Goal: Task Accomplishment & Management: Use online tool/utility

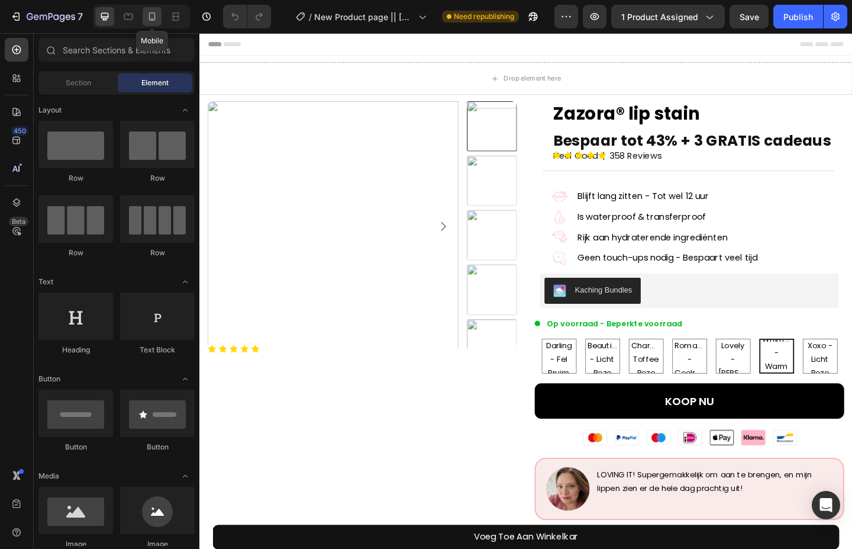
click at [153, 20] on icon at bounding box center [152, 16] width 7 height 8
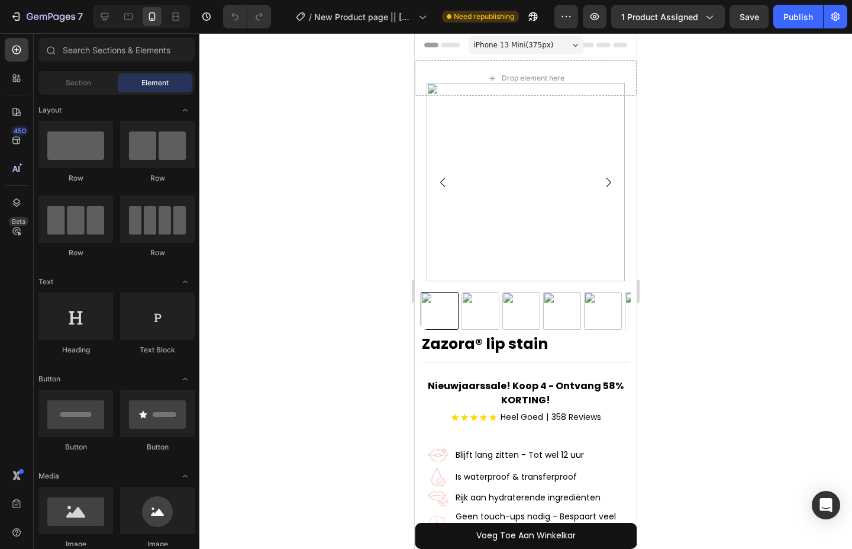
click at [523, 46] on span "iPhone 13 Mini ( 375 px)" at bounding box center [514, 45] width 80 height 12
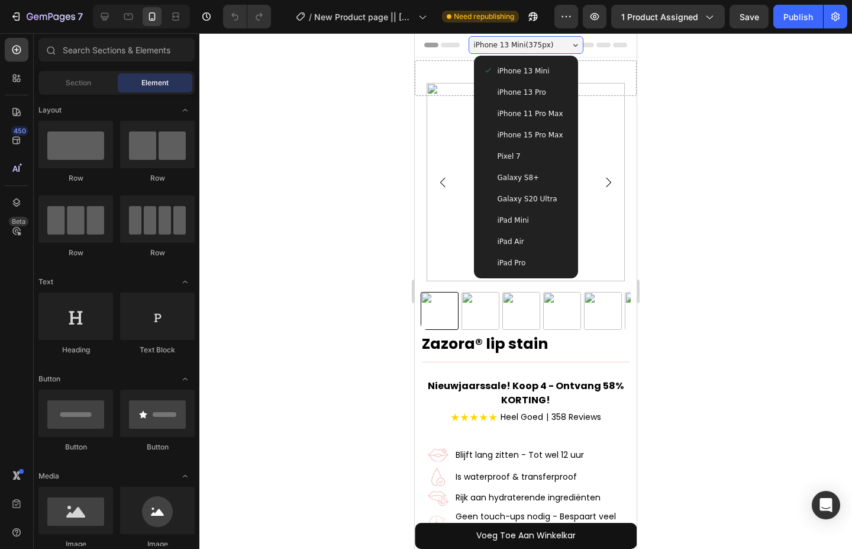
click at [523, 127] on div "iPhone 15 Pro Max" at bounding box center [526, 134] width 95 height 21
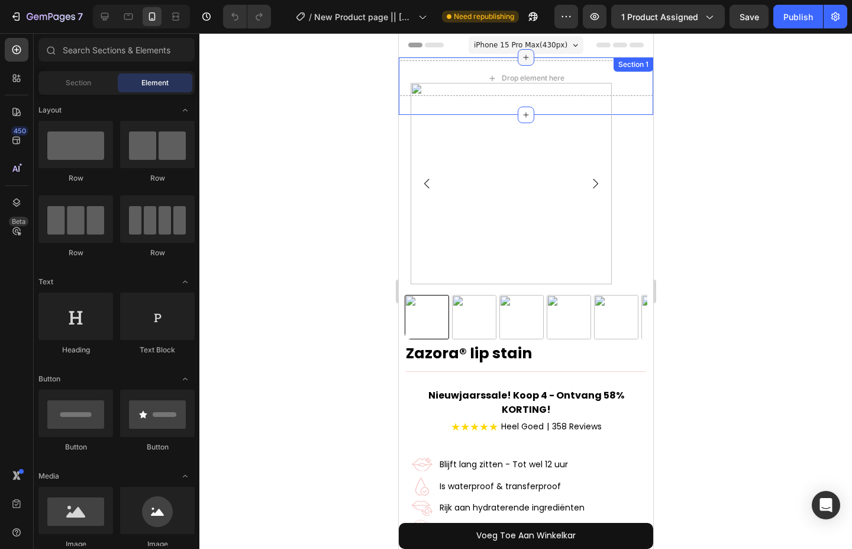
click at [527, 49] on div at bounding box center [525, 57] width 17 height 17
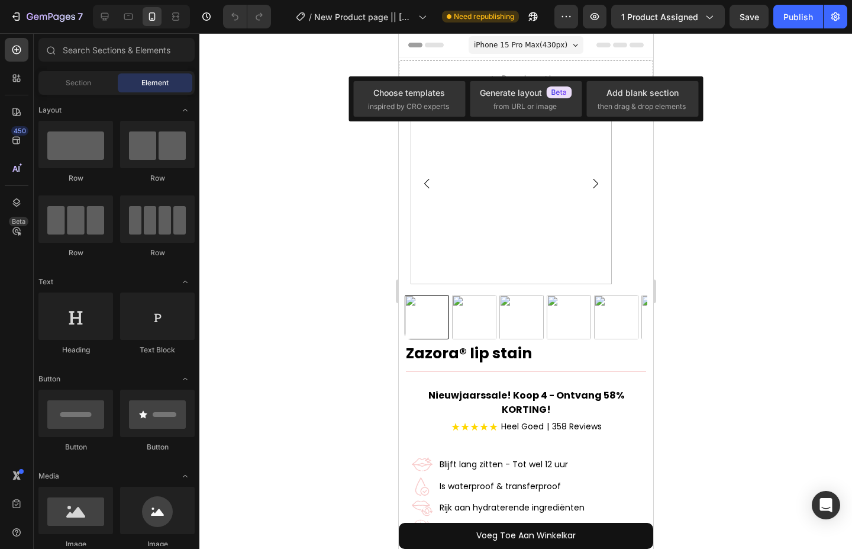
click at [536, 43] on span "iPhone 15 Pro Max ( 430 px)" at bounding box center [519, 45] width 93 height 12
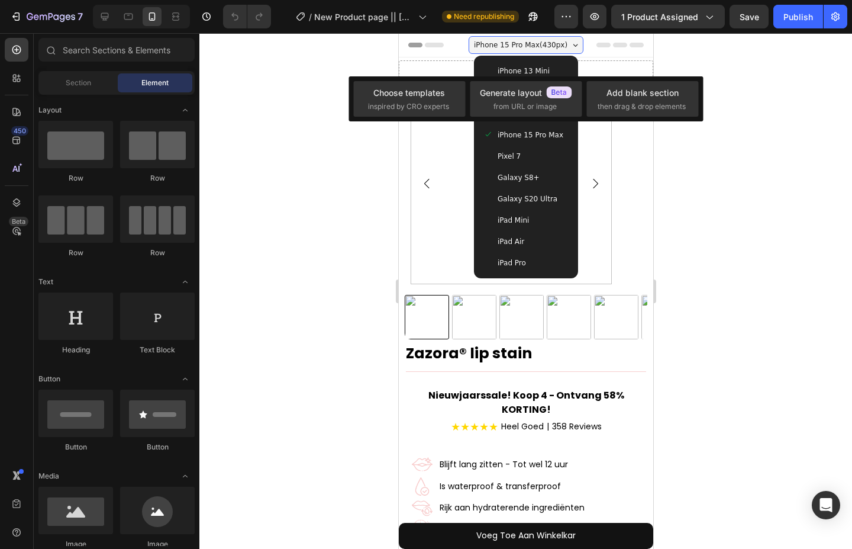
click at [736, 151] on div at bounding box center [525, 290] width 653 height 515
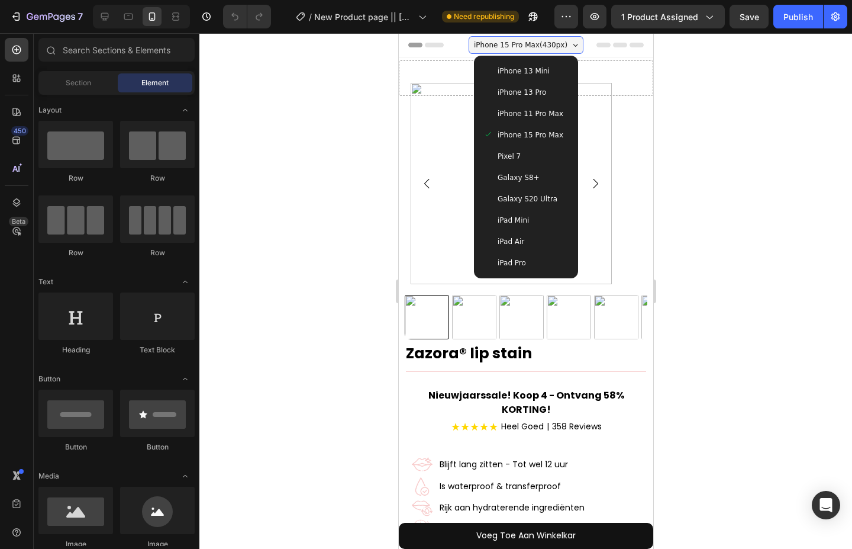
click at [701, 154] on div at bounding box center [525, 290] width 653 height 515
click at [530, 40] on span "iPhone 15 Pro Max ( 430 px)" at bounding box center [519, 45] width 93 height 12
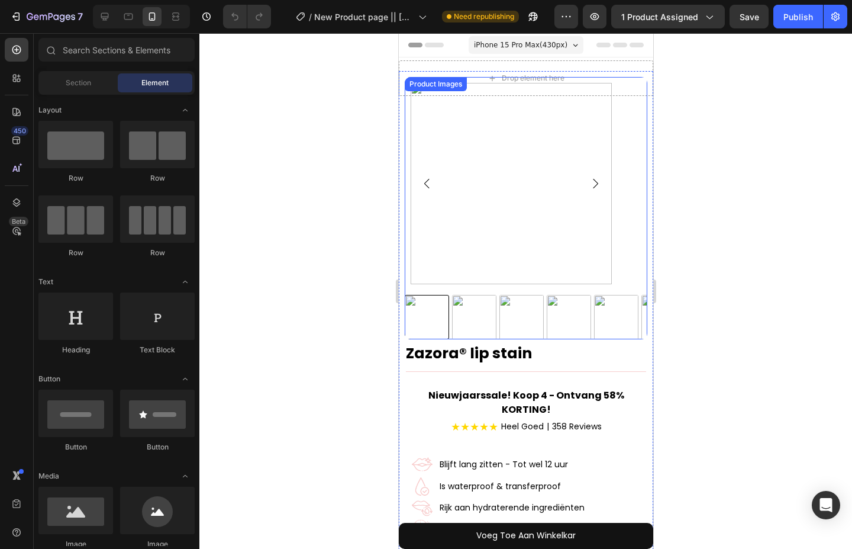
click at [525, 256] on img at bounding box center [510, 183] width 201 height 201
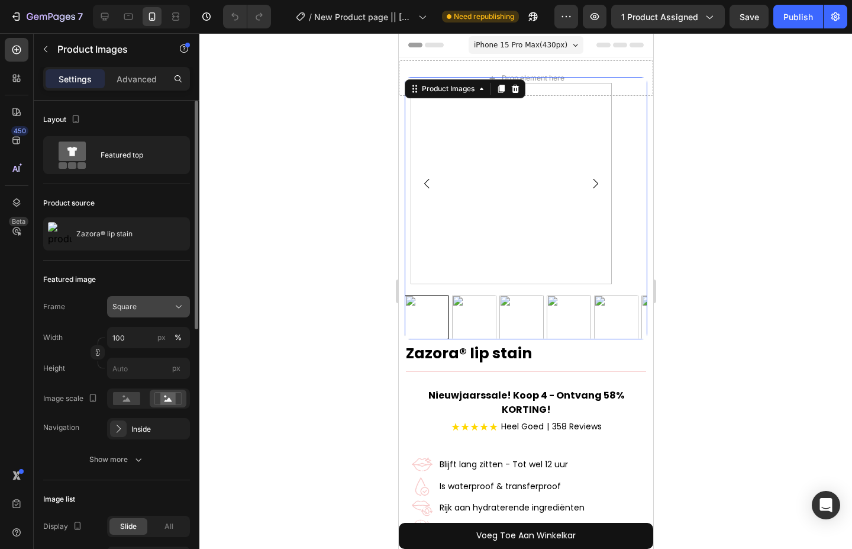
click at [163, 304] on div "Square" at bounding box center [141, 306] width 58 height 11
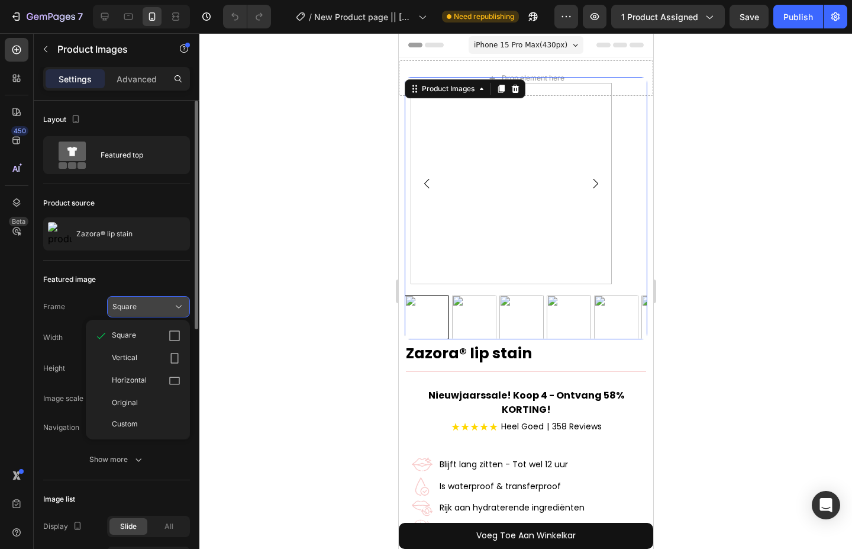
click at [163, 304] on div "Square" at bounding box center [141, 306] width 58 height 11
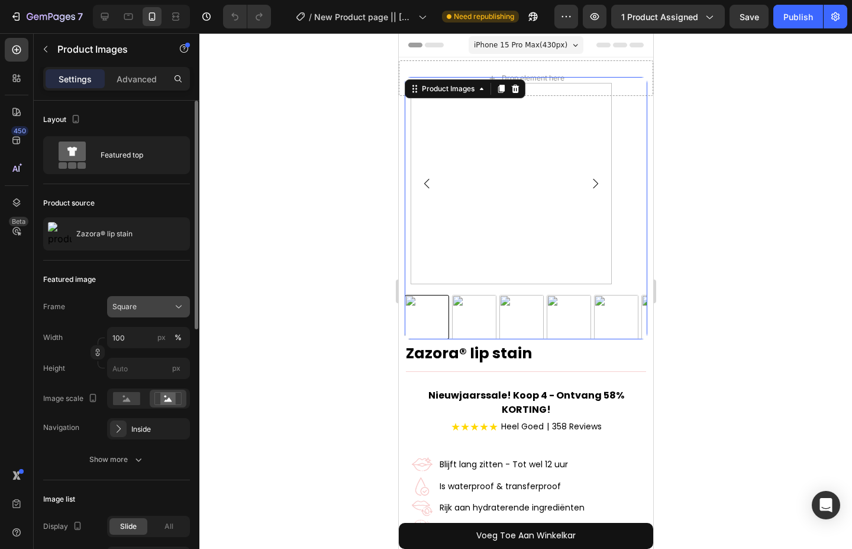
click at [165, 304] on div "Square" at bounding box center [141, 306] width 58 height 11
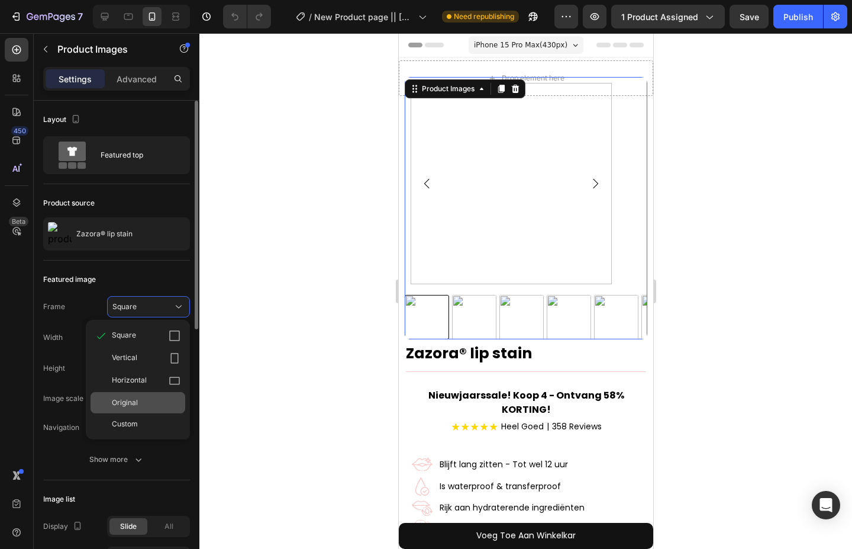
click at [140, 396] on div "Original" at bounding box center [138, 402] width 95 height 21
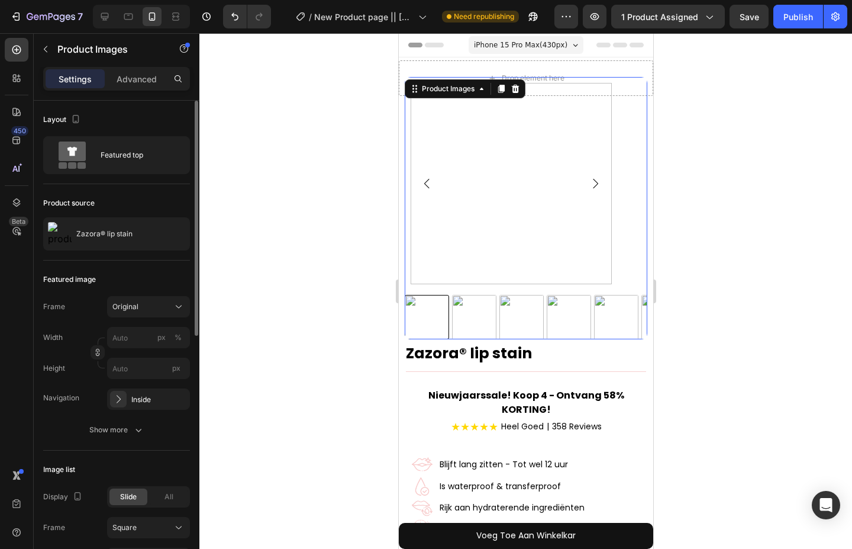
drag, startPoint x: 764, startPoint y: 215, endPoint x: 756, endPoint y: 210, distance: 9.4
click at [762, 214] on div at bounding box center [525, 290] width 653 height 515
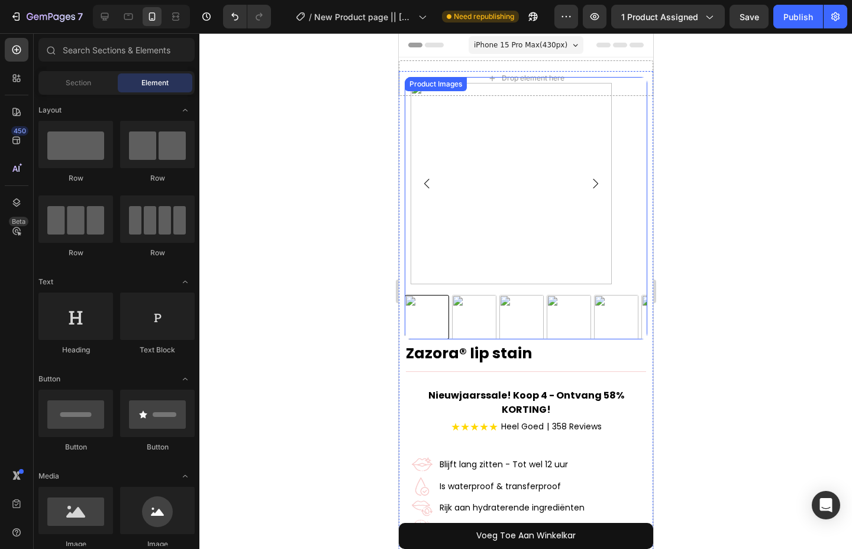
click at [549, 149] on img at bounding box center [510, 183] width 201 height 201
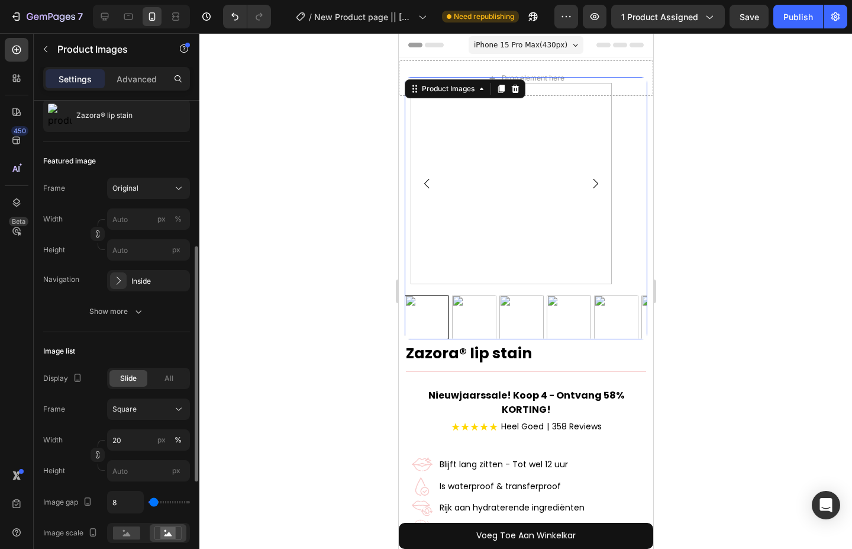
scroll to position [178, 0]
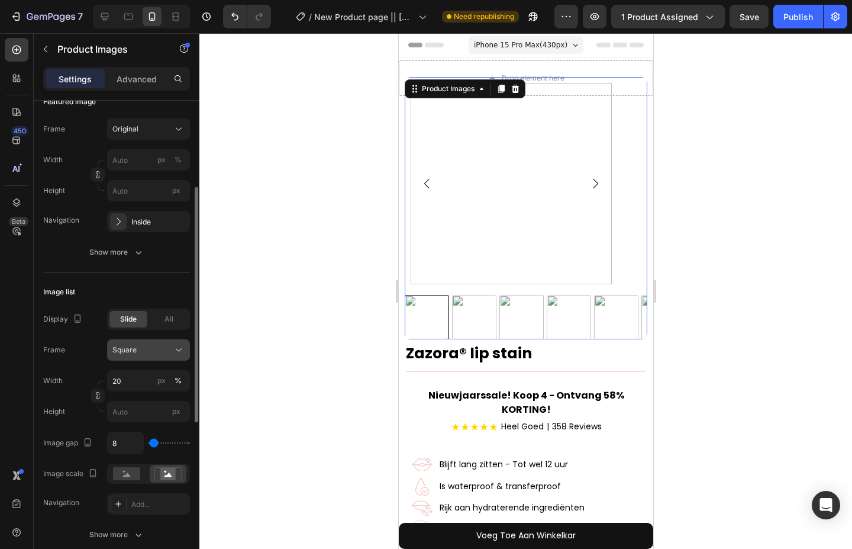
click at [150, 346] on div "Square" at bounding box center [141, 349] width 58 height 11
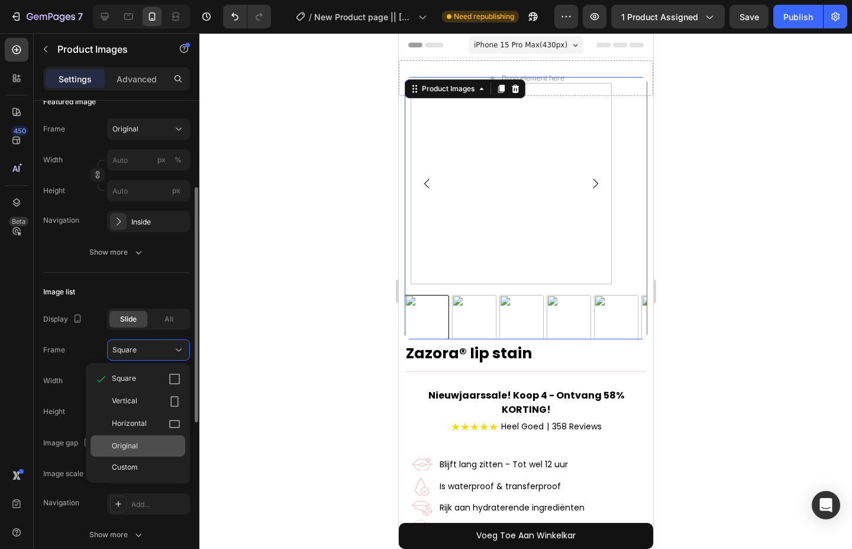
click at [149, 443] on div "Original" at bounding box center [146, 445] width 69 height 11
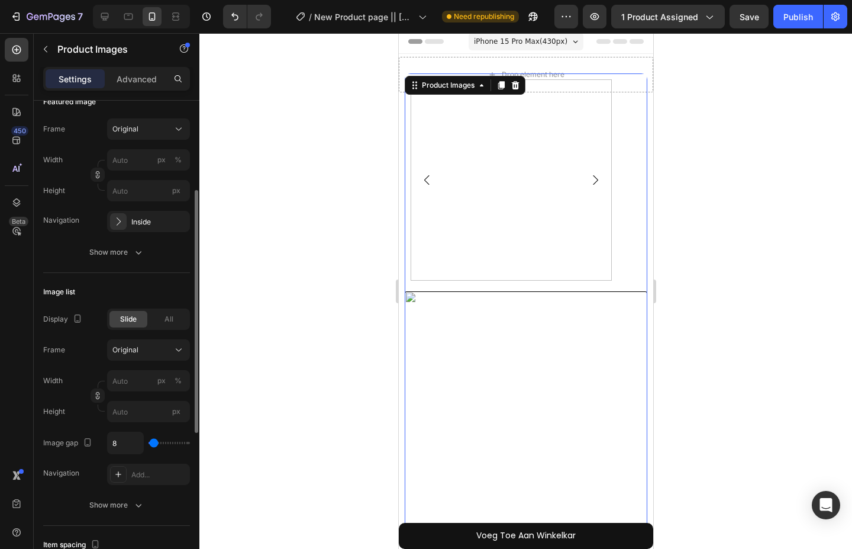
scroll to position [0, 0]
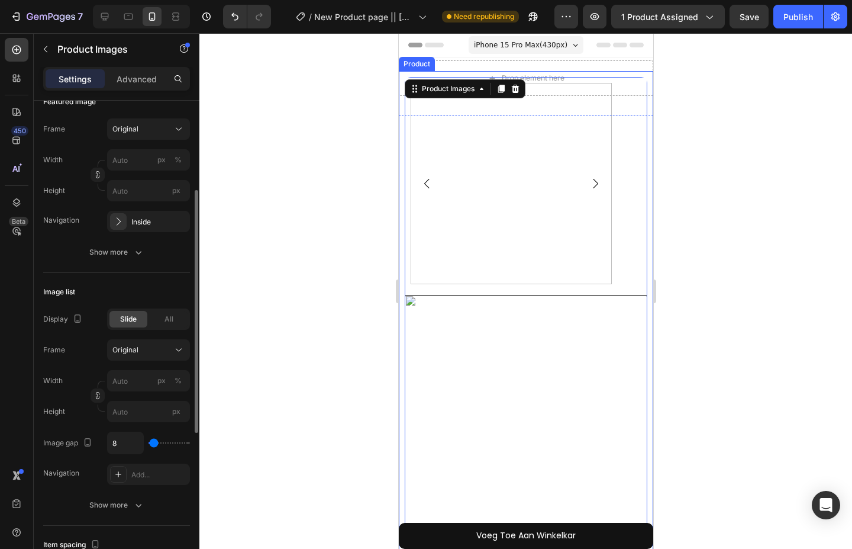
click at [320, 179] on div at bounding box center [525, 290] width 653 height 515
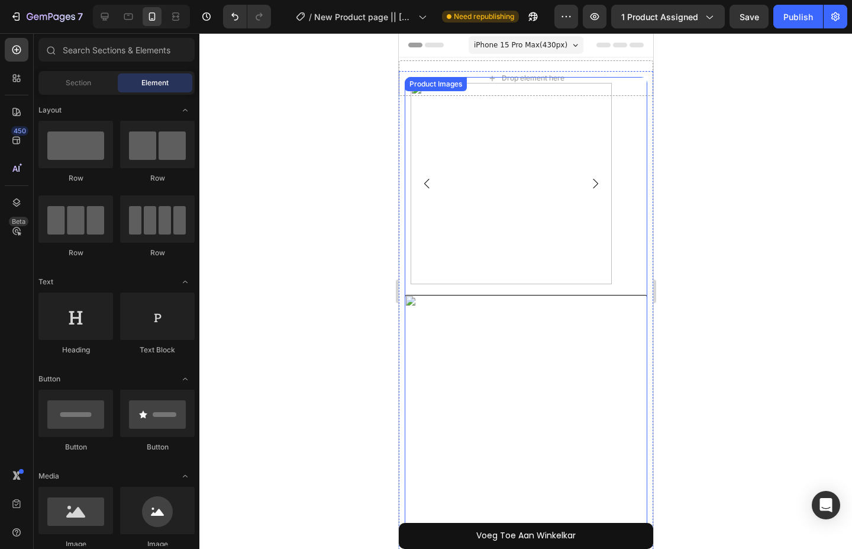
click at [456, 252] on img at bounding box center [510, 183] width 201 height 201
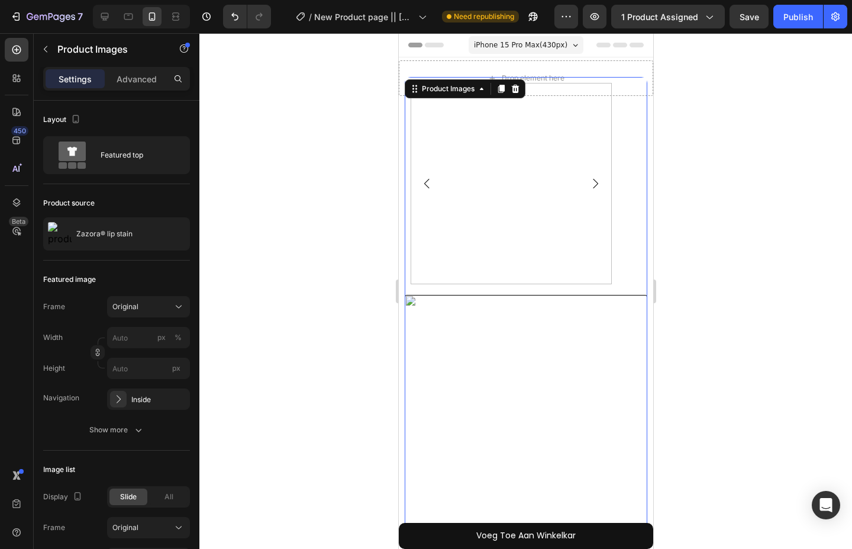
click at [537, 376] on div at bounding box center [525, 416] width 243 height 243
click at [471, 368] on div at bounding box center [525, 416] width 243 height 243
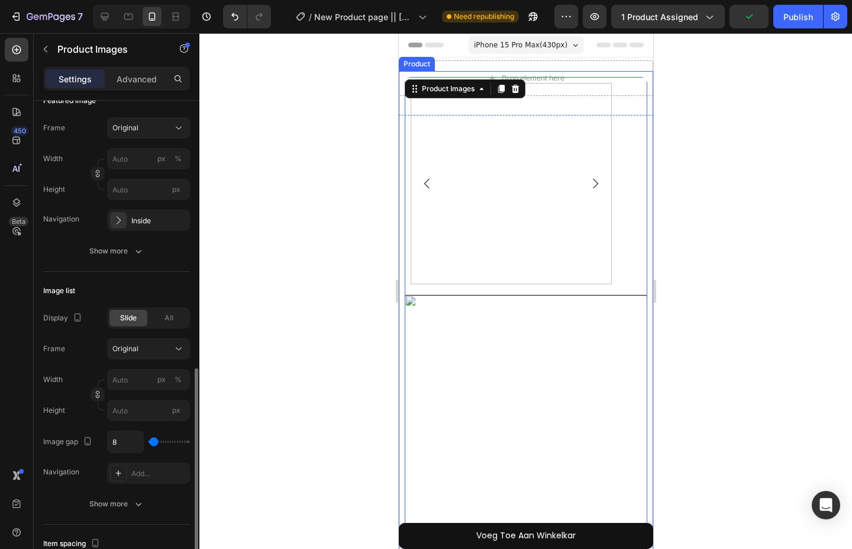
scroll to position [120, 0]
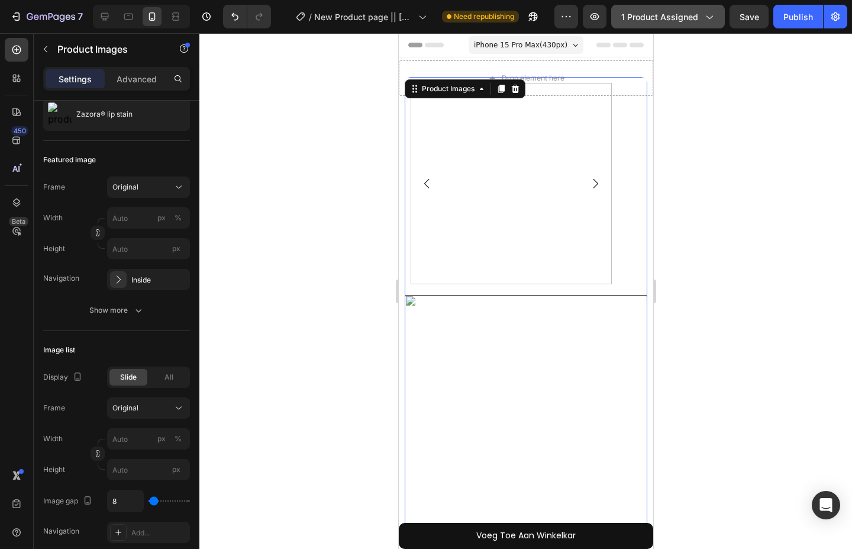
click at [709, 17] on icon "button" at bounding box center [709, 17] width 12 height 12
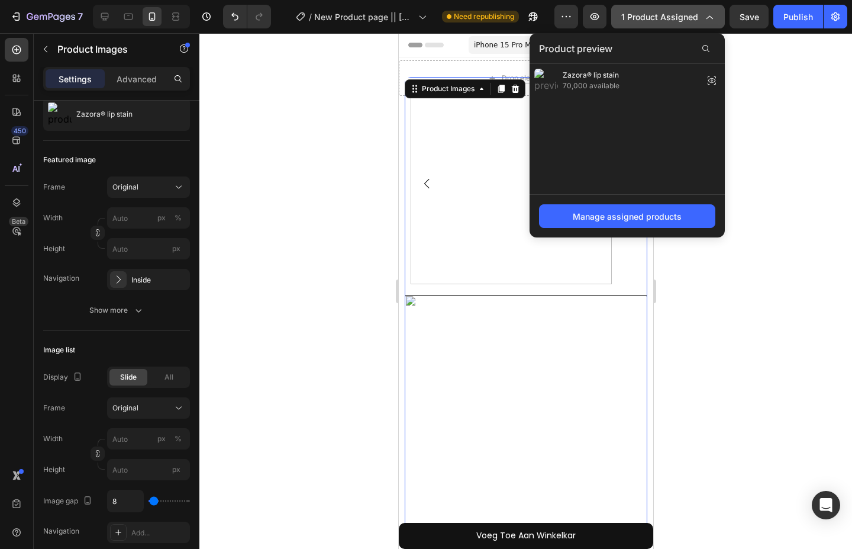
click at [709, 17] on icon "button" at bounding box center [709, 17] width 12 height 12
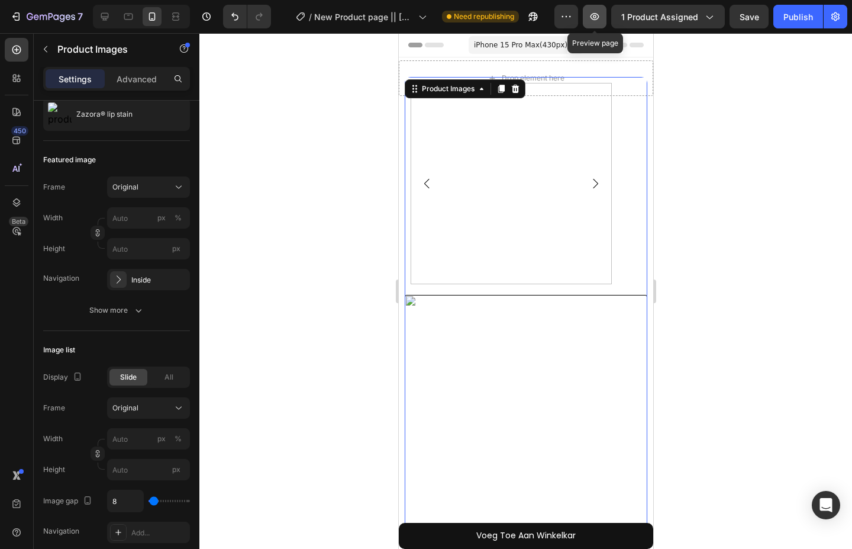
click at [595, 12] on icon "button" at bounding box center [595, 17] width 12 height 12
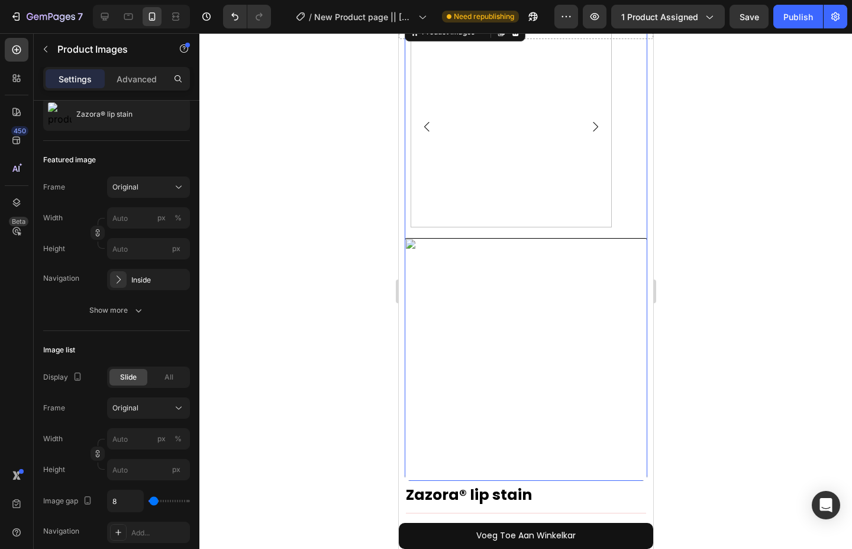
scroll to position [59, 0]
click at [509, 373] on div at bounding box center [525, 357] width 243 height 243
click at [505, 166] on img at bounding box center [510, 124] width 201 height 201
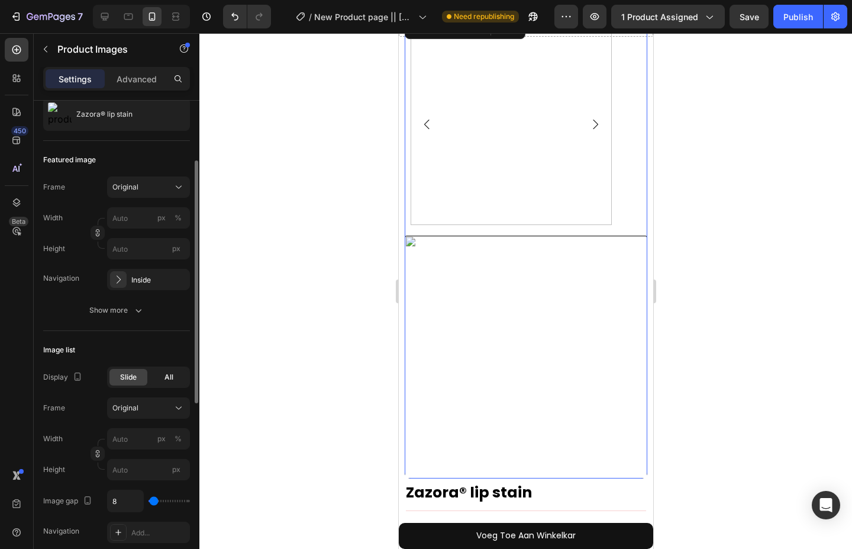
click at [166, 377] on span "All" at bounding box center [169, 377] width 9 height 11
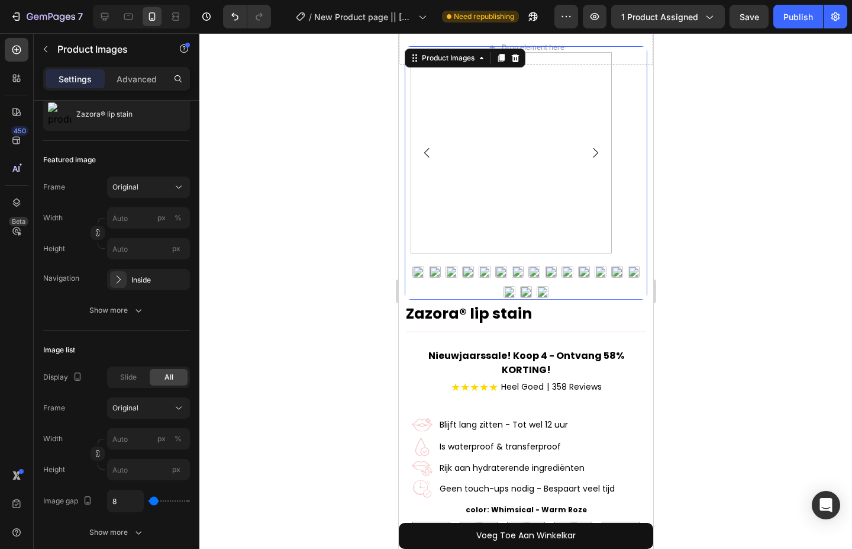
scroll to position [0, 0]
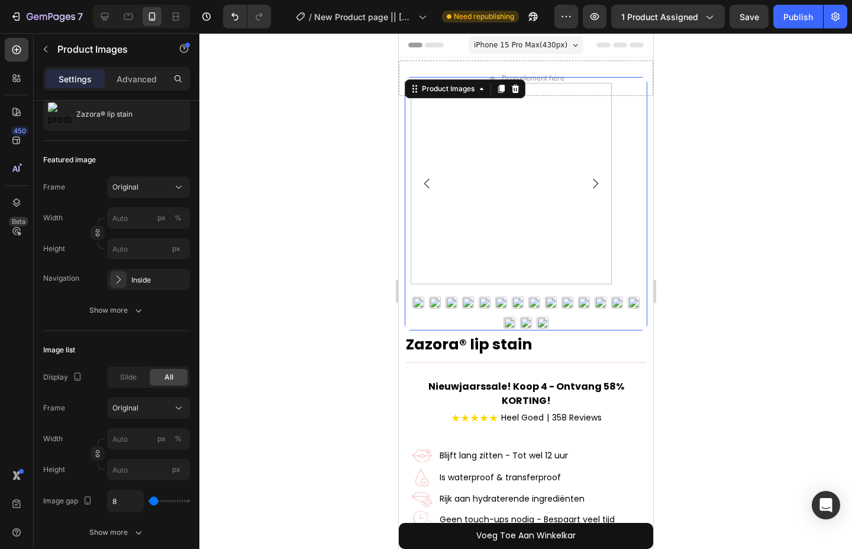
click at [314, 273] on div at bounding box center [525, 290] width 653 height 515
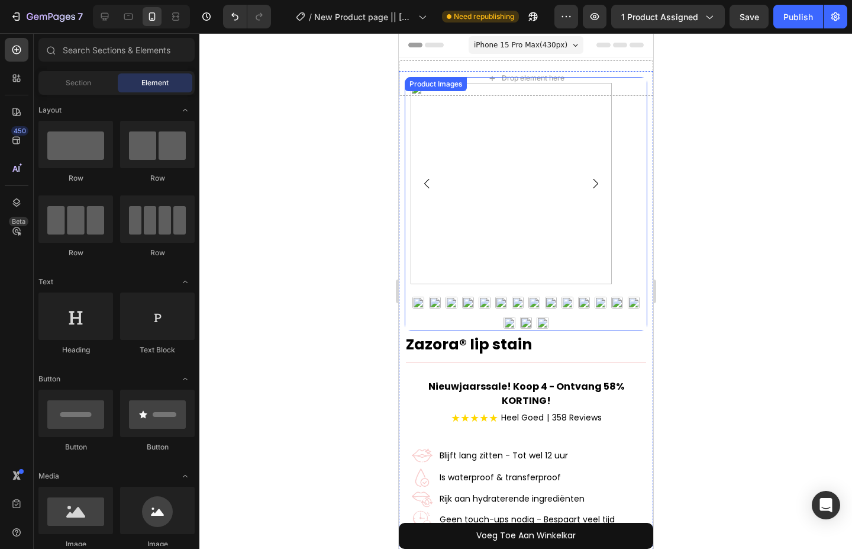
click at [480, 211] on img at bounding box center [510, 183] width 201 height 201
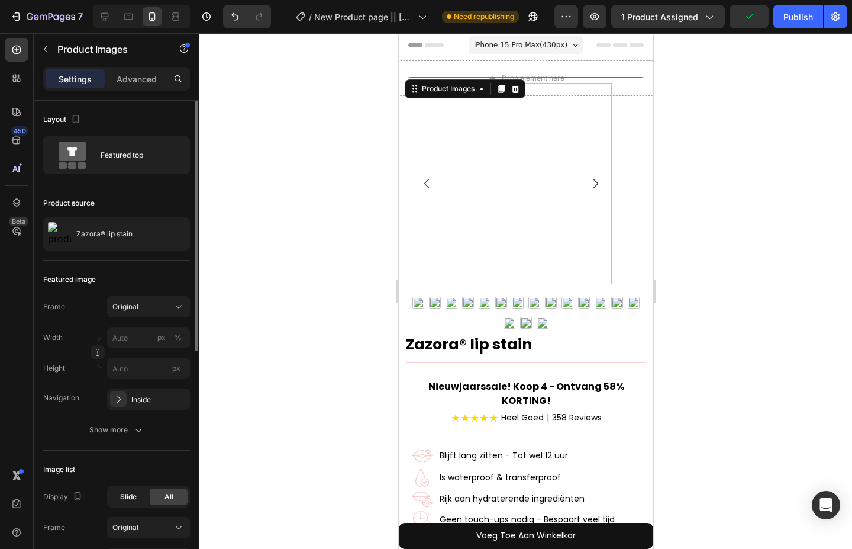
click at [131, 495] on span "Slide" at bounding box center [128, 496] width 17 height 11
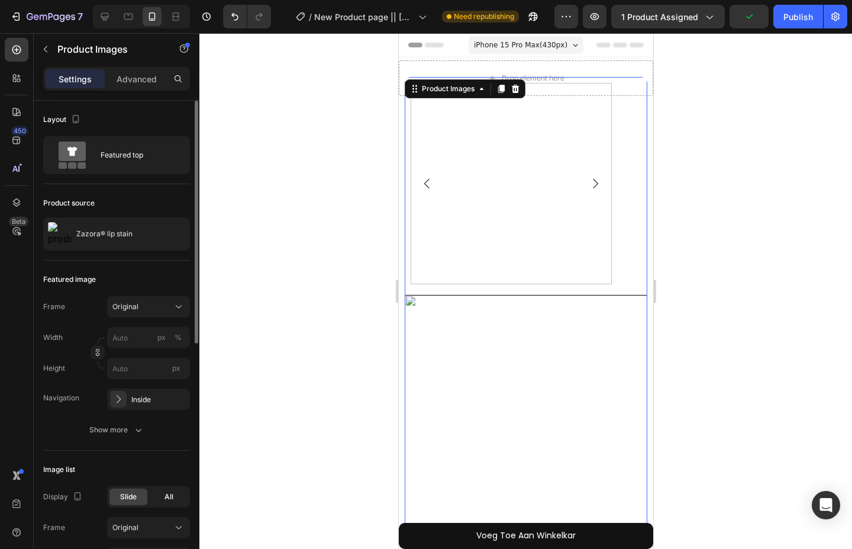
click at [163, 497] on div "All" at bounding box center [169, 496] width 38 height 17
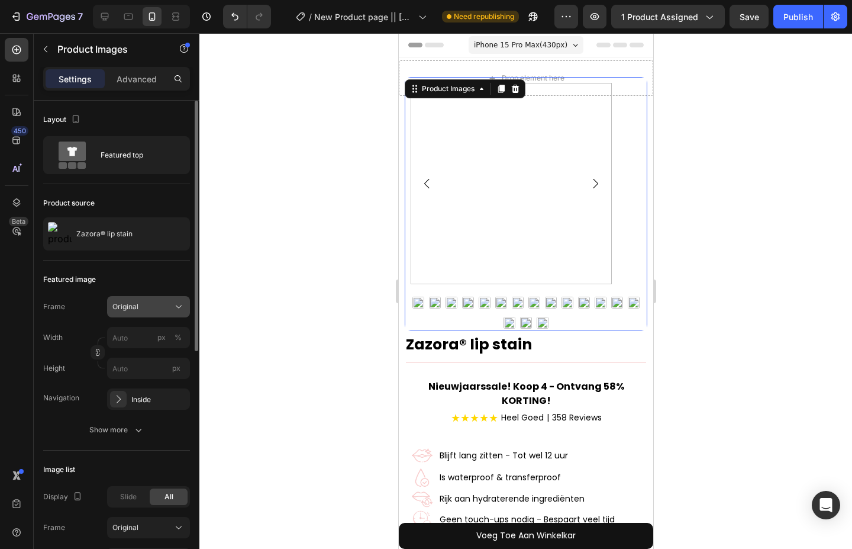
click at [149, 307] on div "Original" at bounding box center [141, 306] width 58 height 11
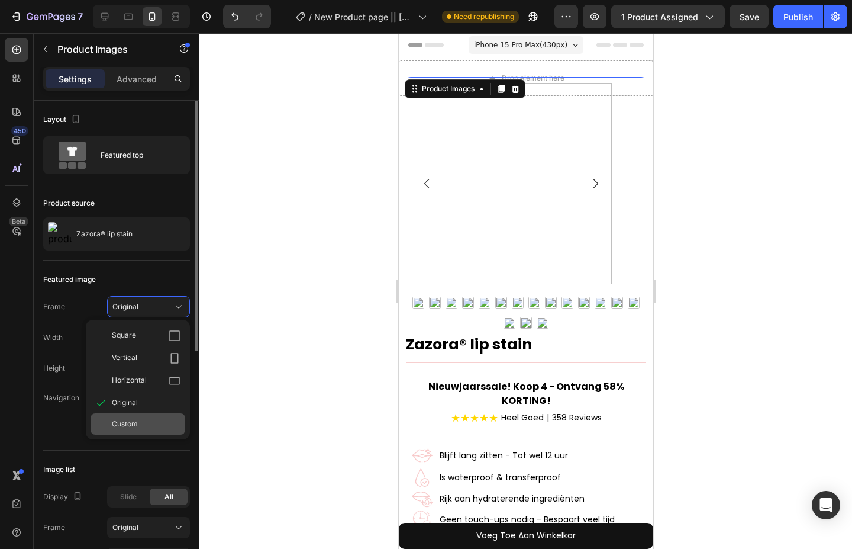
click at [148, 416] on div "Custom" at bounding box center [138, 423] width 95 height 21
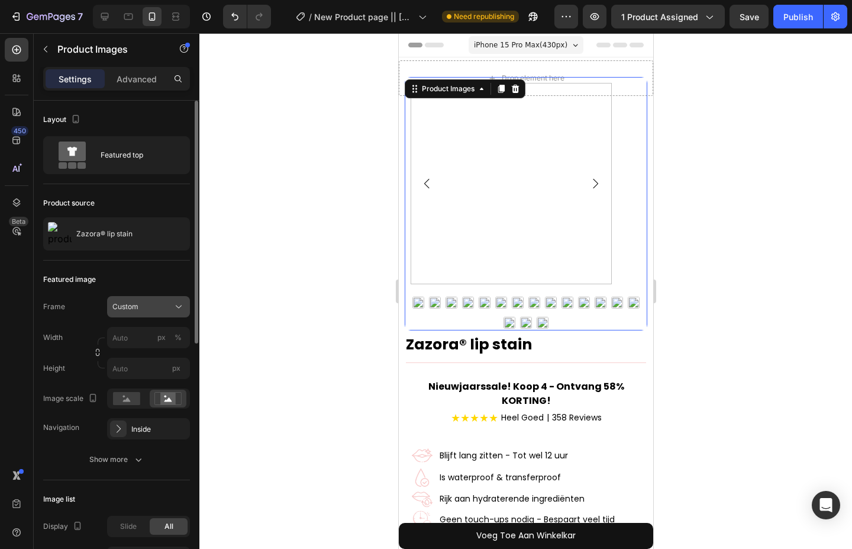
click at [147, 311] on div "Custom" at bounding box center [141, 306] width 58 height 11
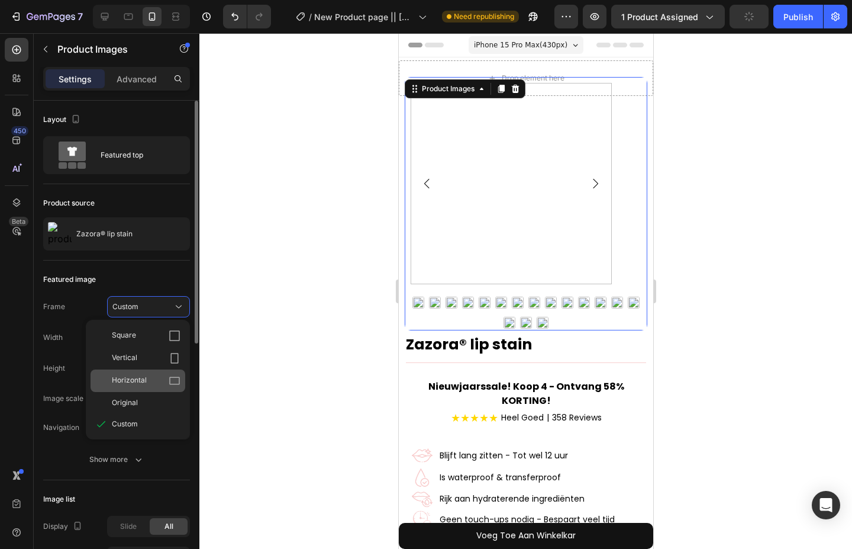
click at [165, 378] on div "Horizontal" at bounding box center [146, 381] width 69 height 12
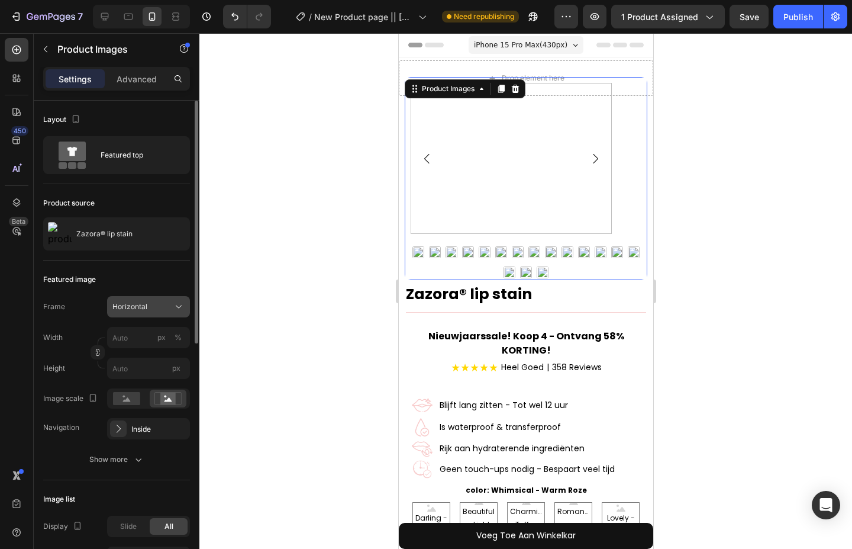
click at [157, 311] on div "Horizontal" at bounding box center [141, 306] width 58 height 11
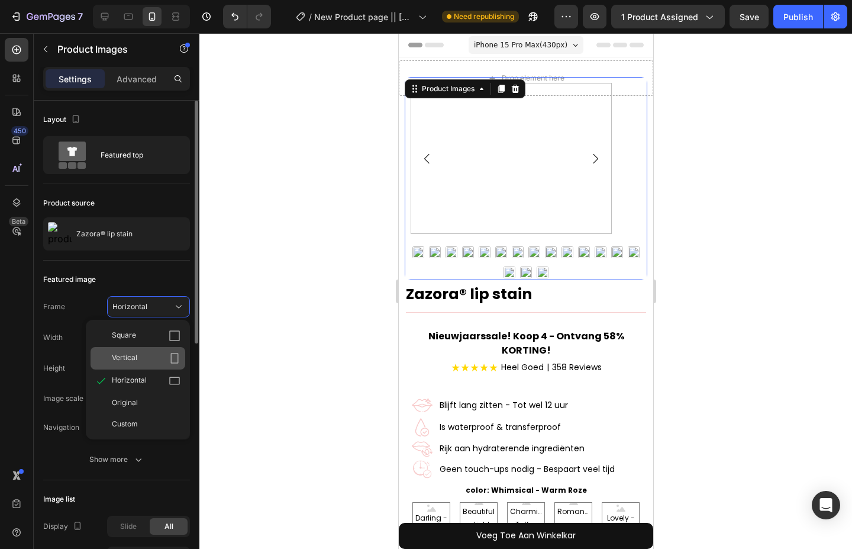
click at [163, 354] on div "Vertical" at bounding box center [146, 358] width 69 height 12
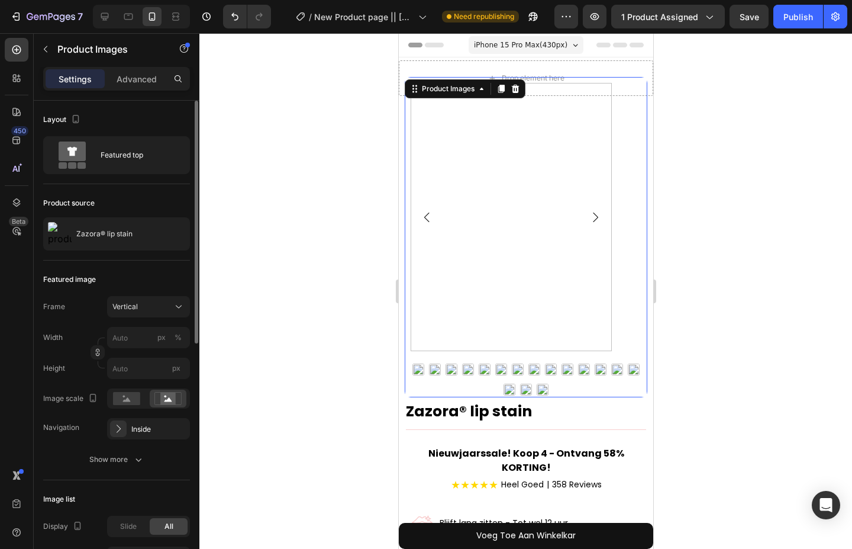
click at [306, 258] on div at bounding box center [525, 290] width 653 height 515
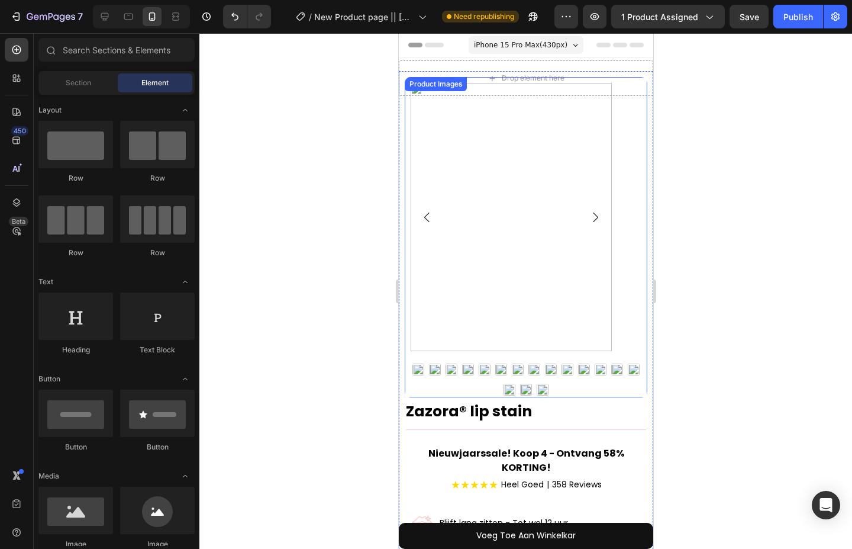
click at [443, 262] on img at bounding box center [510, 217] width 201 height 268
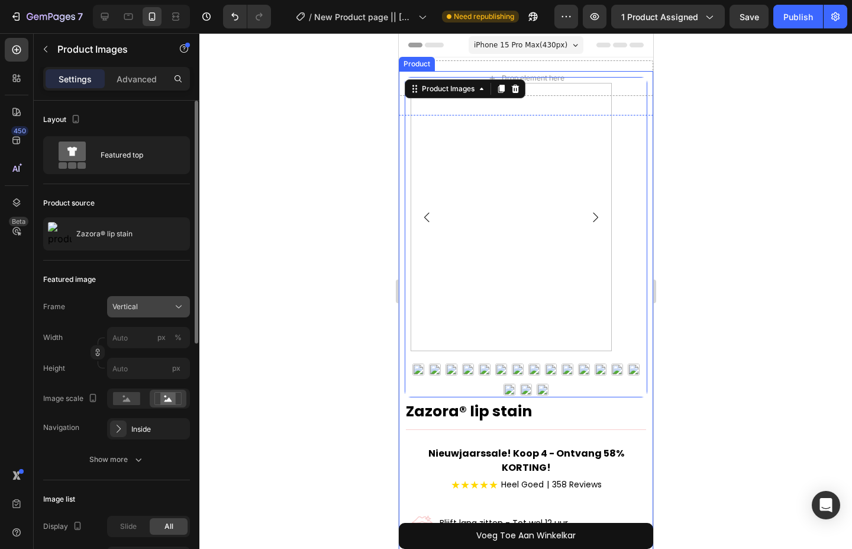
click at [151, 315] on button "Vertical" at bounding box center [148, 306] width 83 height 21
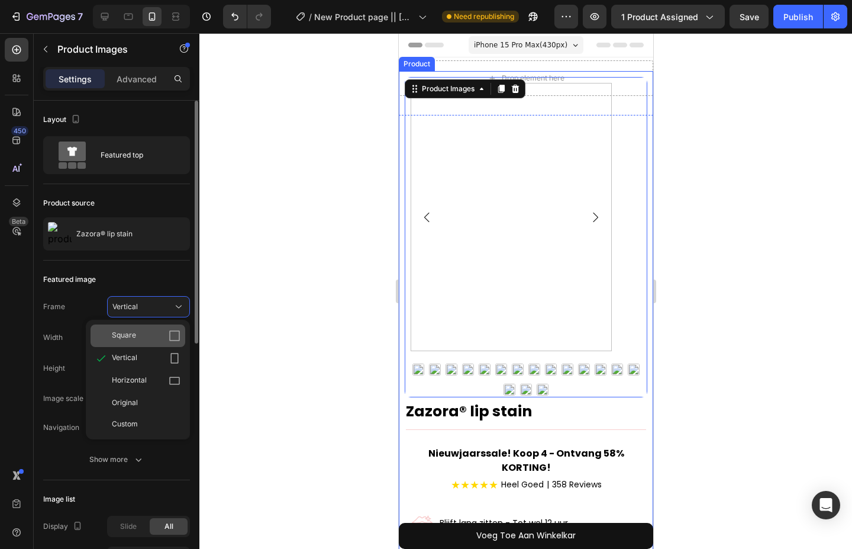
click at [151, 332] on div "Square" at bounding box center [146, 336] width 69 height 12
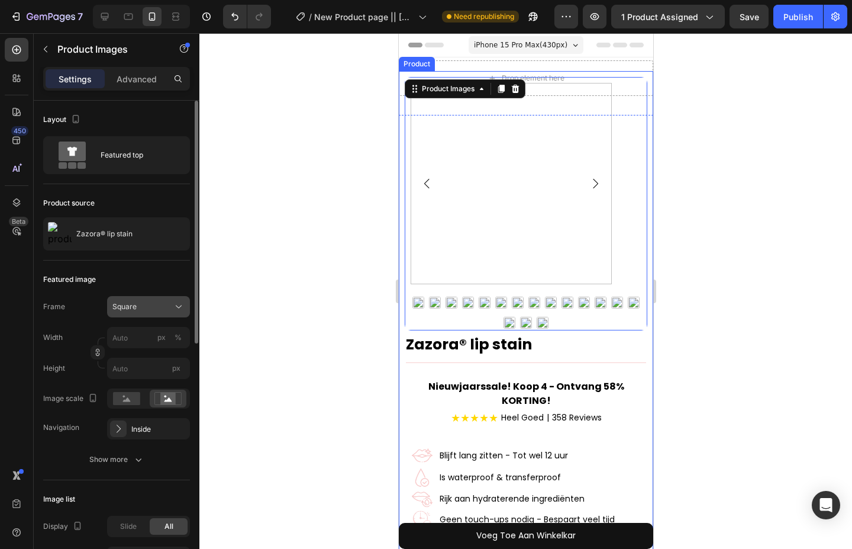
click at [162, 304] on div "Square" at bounding box center [141, 306] width 58 height 11
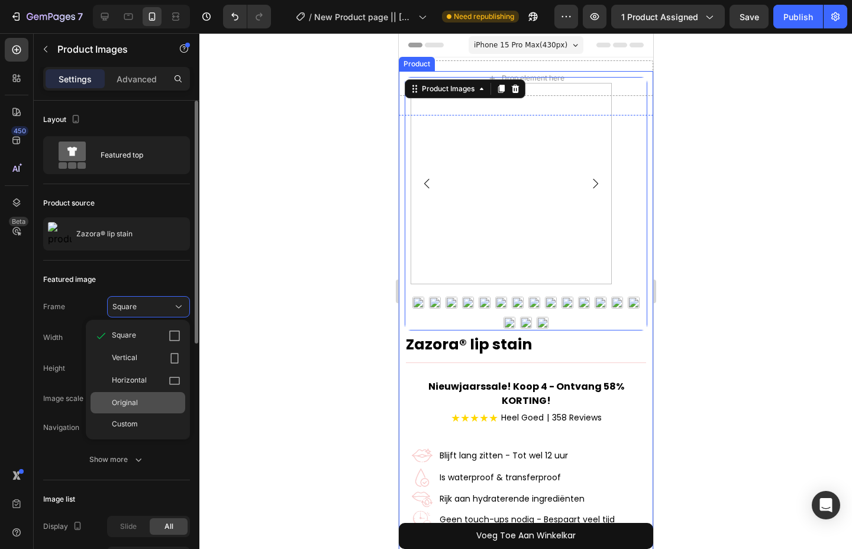
click at [146, 395] on div "Original" at bounding box center [138, 402] width 95 height 21
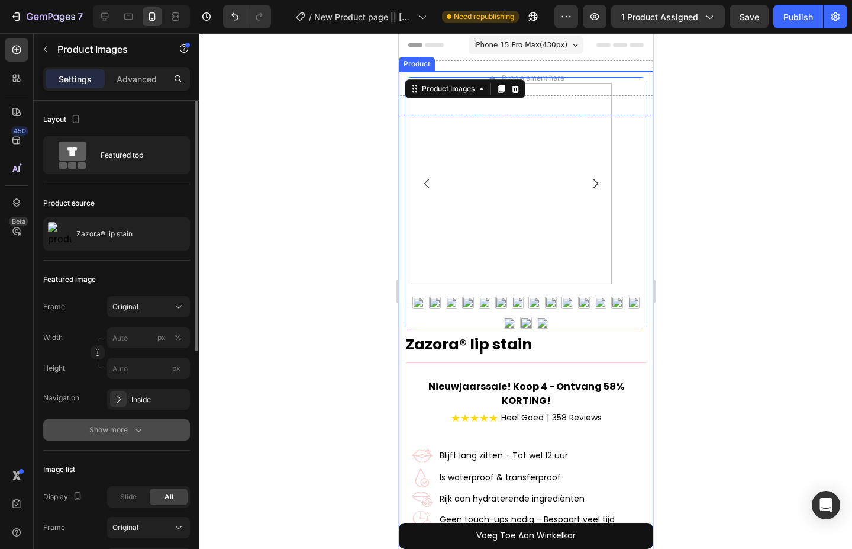
click at [126, 425] on div "Show more" at bounding box center [116, 430] width 55 height 12
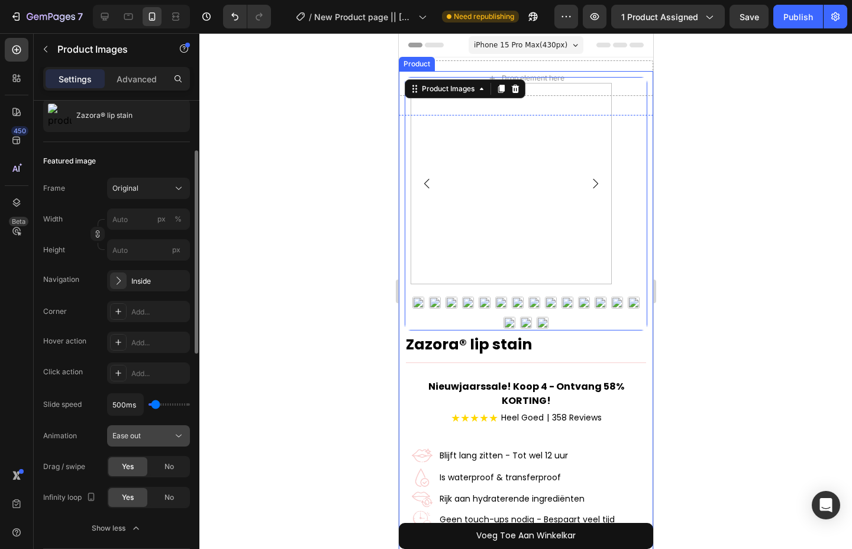
scroll to position [178, 0]
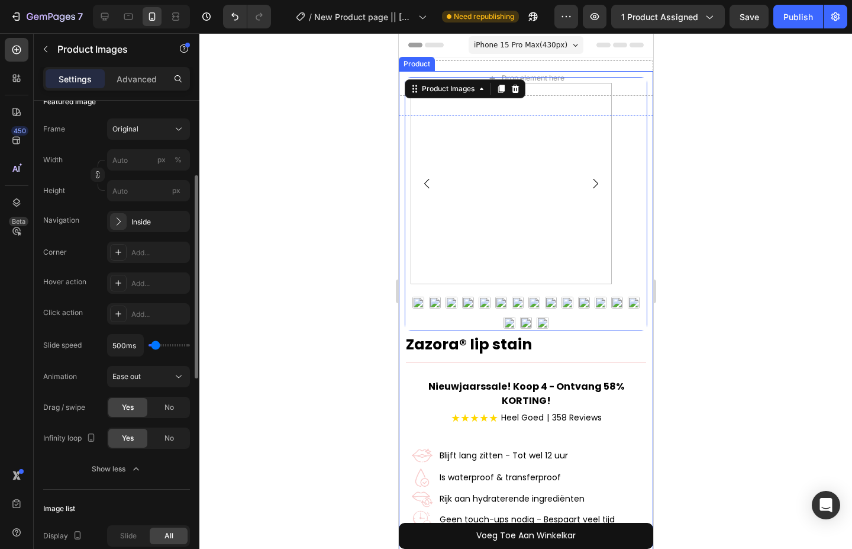
type input "300ms"
type input "300"
type input "100ms"
type input "100"
type input "300ms"
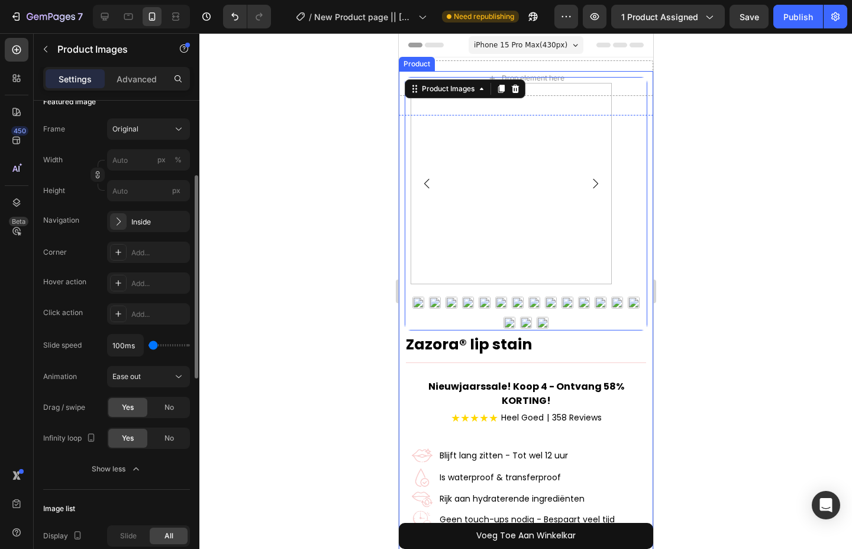
type input "300"
type input "350ms"
type input "350"
click at [155, 346] on input "range" at bounding box center [169, 345] width 41 height 2
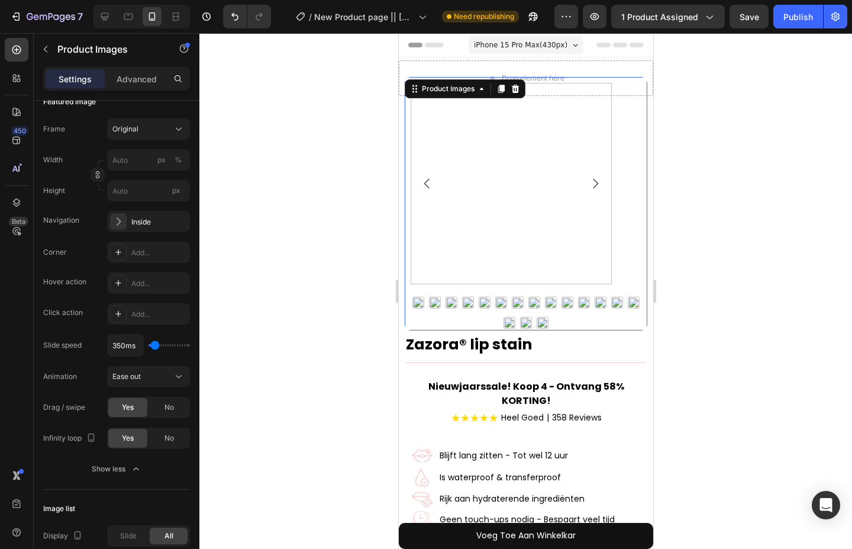
click at [602, 182] on icon "Carousel Next Arrow" at bounding box center [595, 183] width 14 height 14
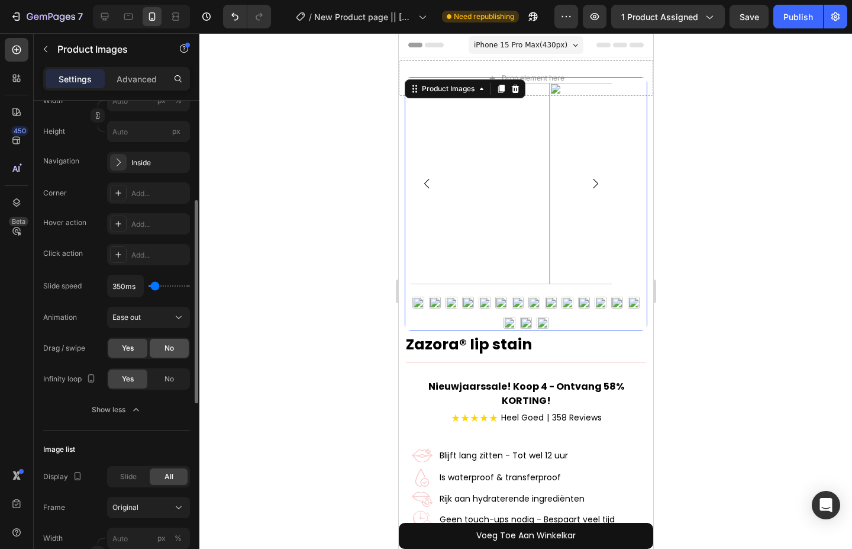
click at [173, 349] on span "No" at bounding box center [169, 348] width 9 height 11
click at [136, 348] on div "Yes" at bounding box center [127, 347] width 39 height 19
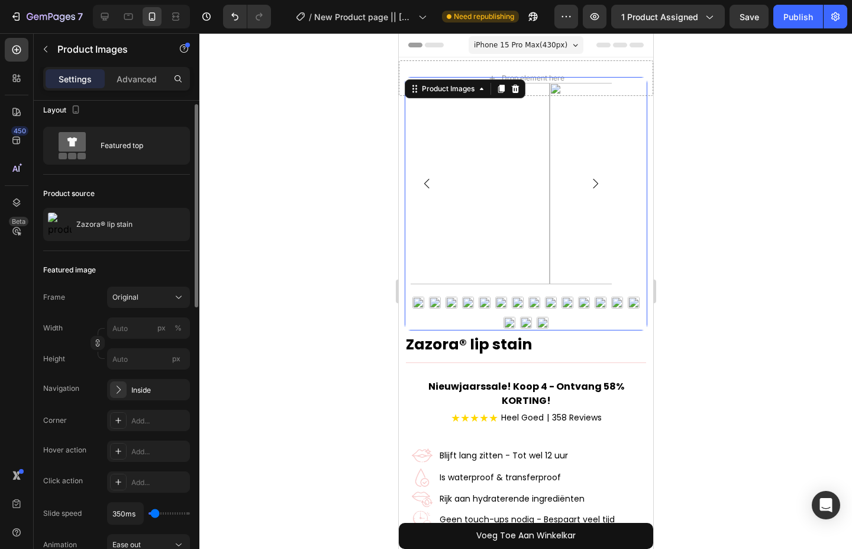
scroll to position [0, 0]
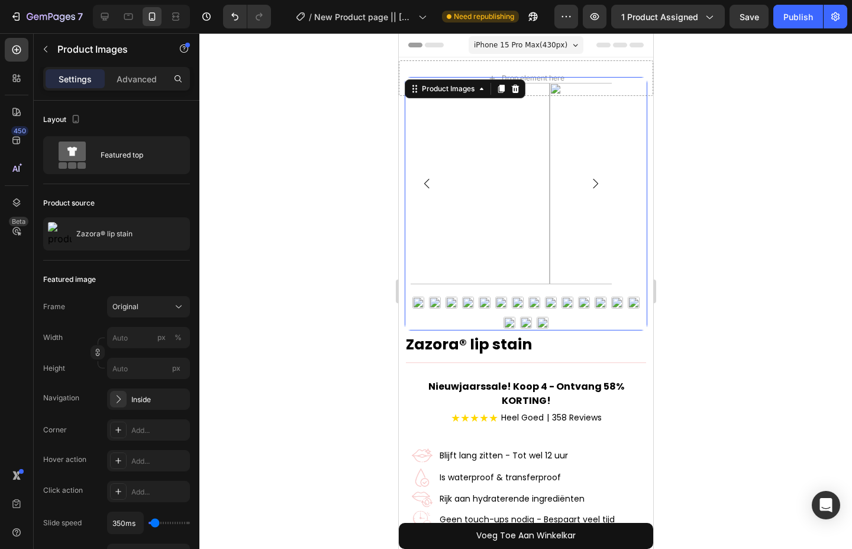
click at [490, 167] on img at bounding box center [448, 183] width 201 height 201
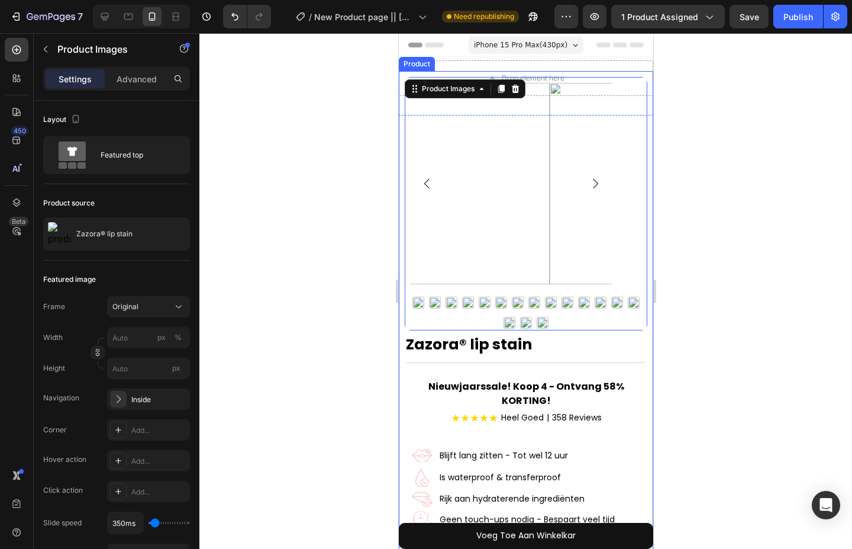
drag, startPoint x: 701, startPoint y: 153, endPoint x: 683, endPoint y: 138, distance: 22.7
click at [701, 152] on div at bounding box center [525, 290] width 653 height 515
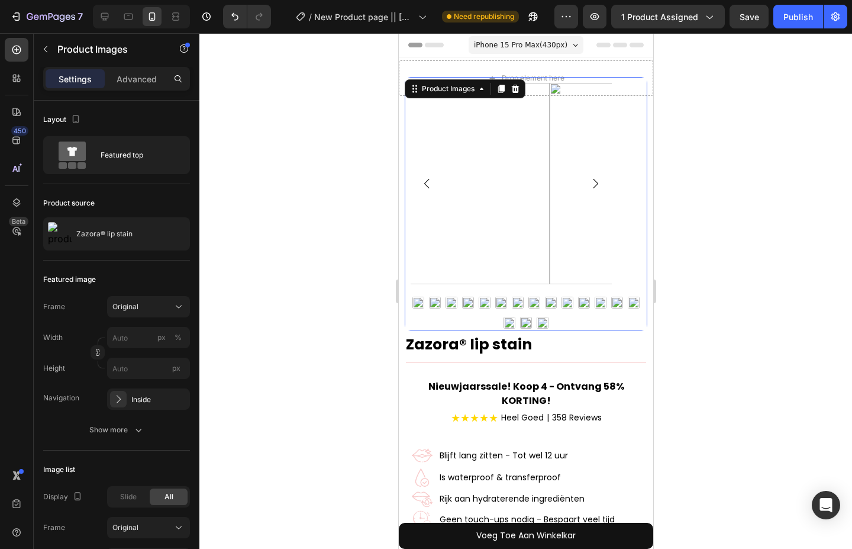
click at [464, 137] on img at bounding box center [448, 183] width 201 height 201
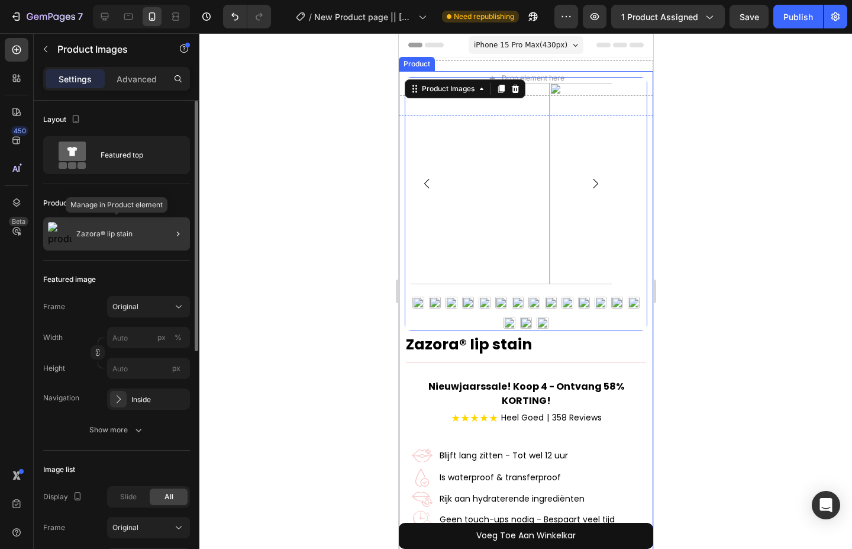
click at [137, 233] on div "Zazora® lip stain" at bounding box center [116, 233] width 147 height 33
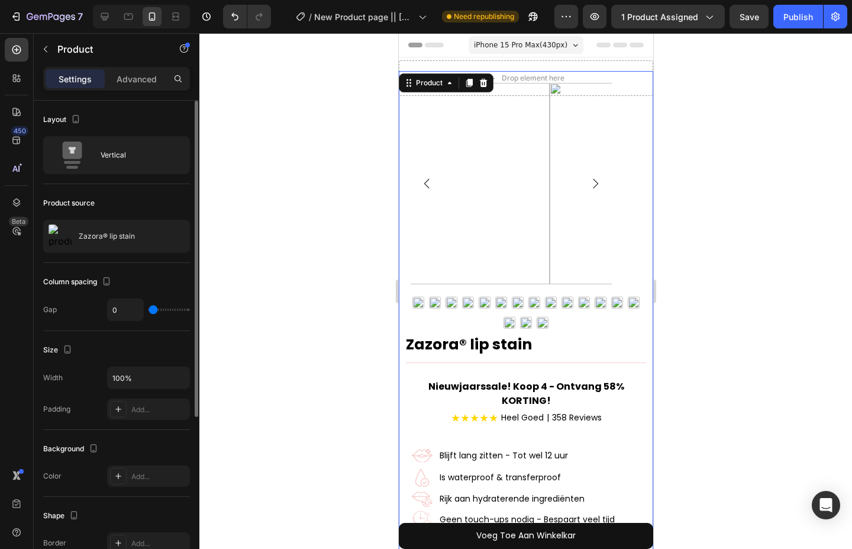
type input "44"
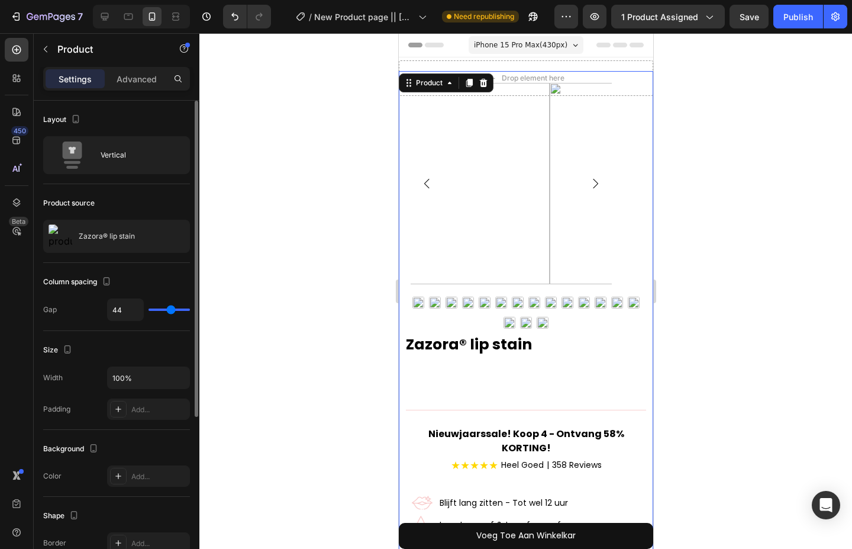
type input "80"
type input "28"
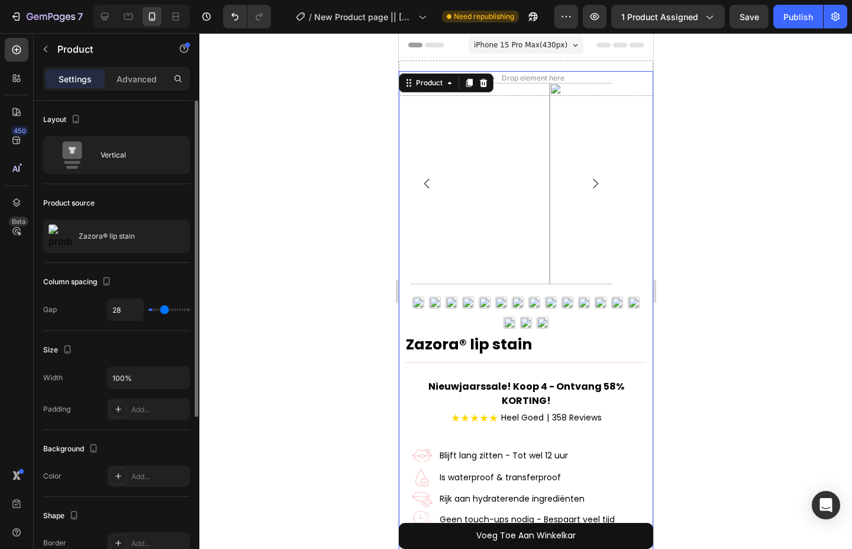
type input "0"
type input "62"
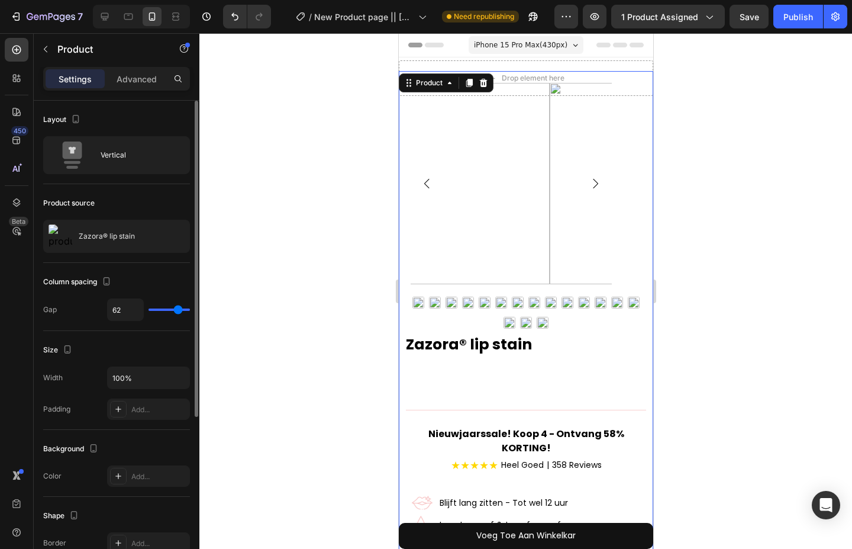
type input "80"
type input "0"
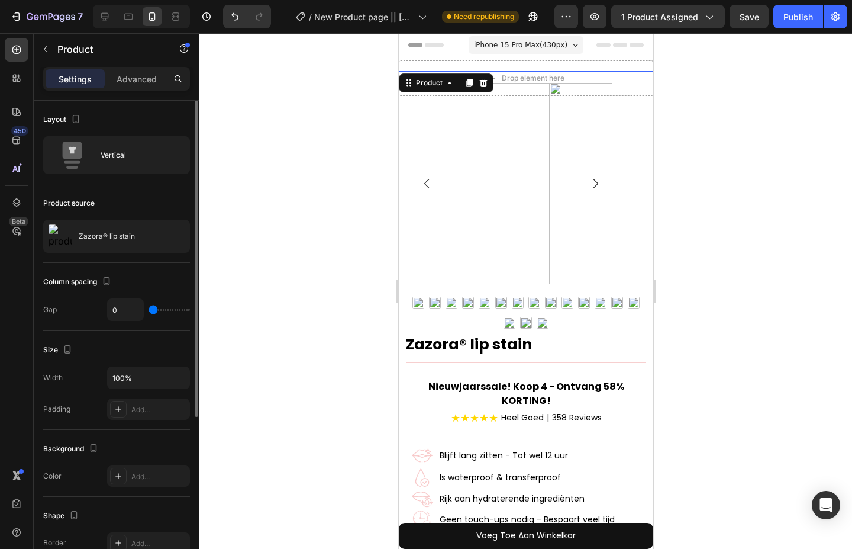
drag, startPoint x: 154, startPoint y: 311, endPoint x: 125, endPoint y: 320, distance: 30.3
click at [149, 311] on input "range" at bounding box center [169, 309] width 41 height 2
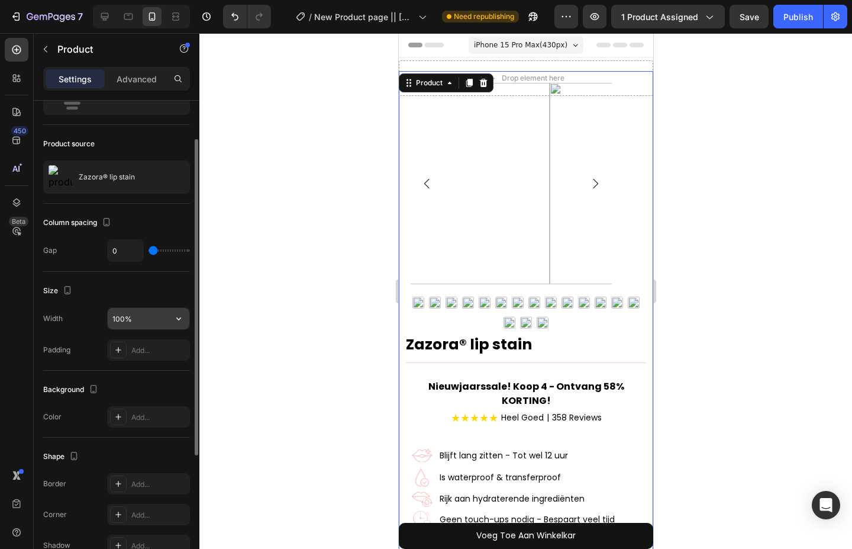
click at [143, 325] on input "100%" at bounding box center [149, 318] width 82 height 21
click at [178, 321] on icon "button" at bounding box center [179, 318] width 12 height 12
click at [162, 324] on input "100%" at bounding box center [149, 318] width 82 height 21
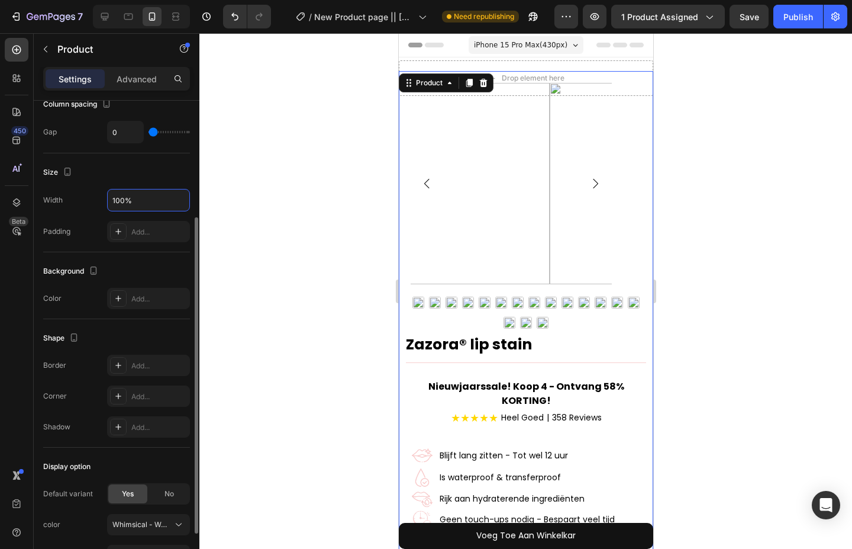
scroll to position [251, 0]
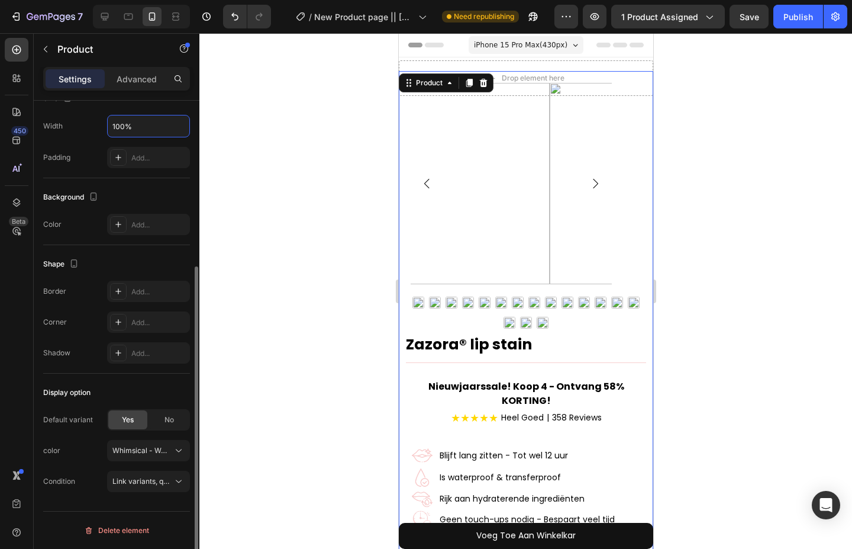
click at [140, 399] on div "Display option" at bounding box center [116, 392] width 147 height 19
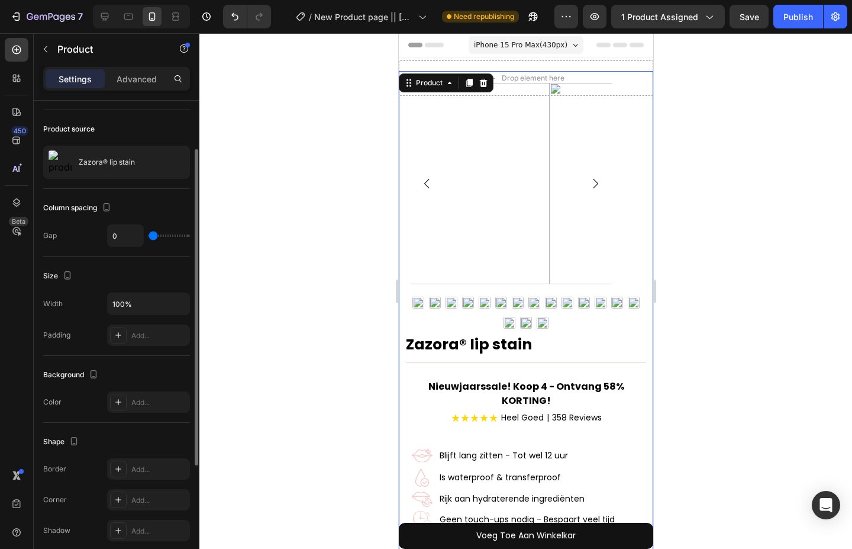
scroll to position [0, 0]
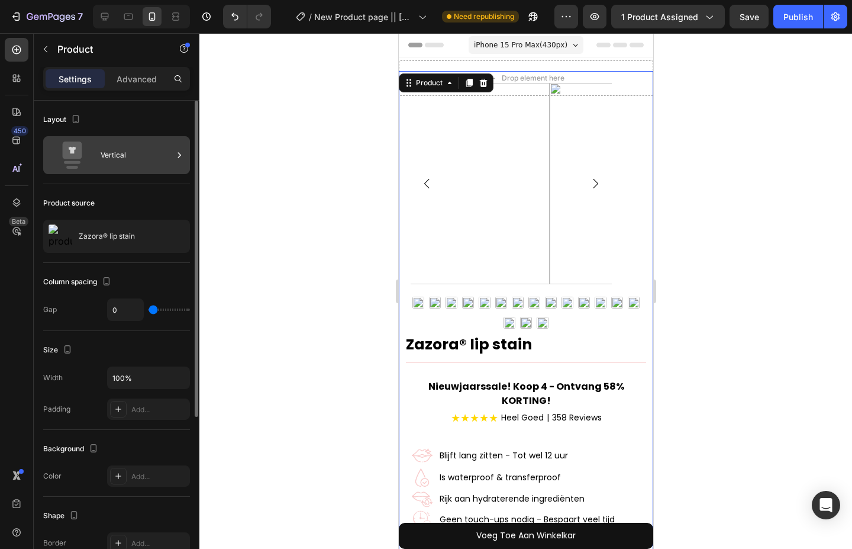
click at [126, 149] on div "Vertical" at bounding box center [137, 154] width 72 height 27
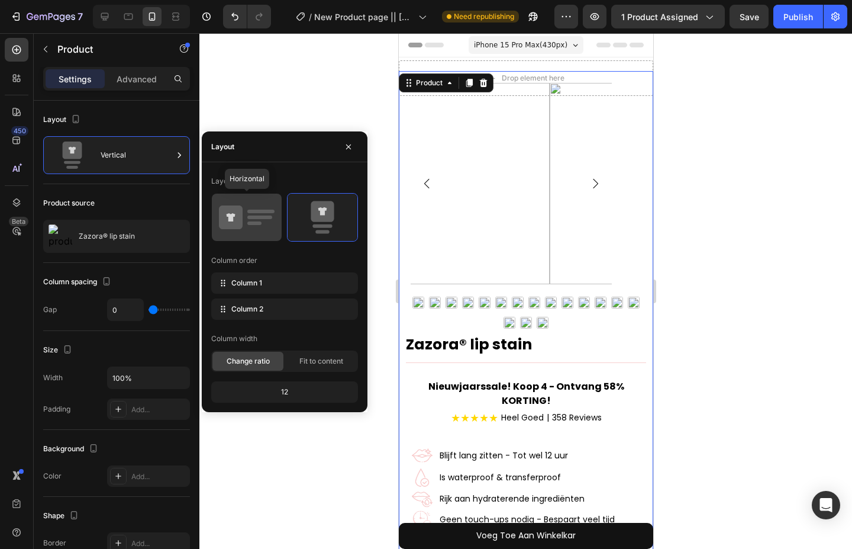
click at [257, 223] on rect at bounding box center [254, 223] width 14 height 4
type input "32"
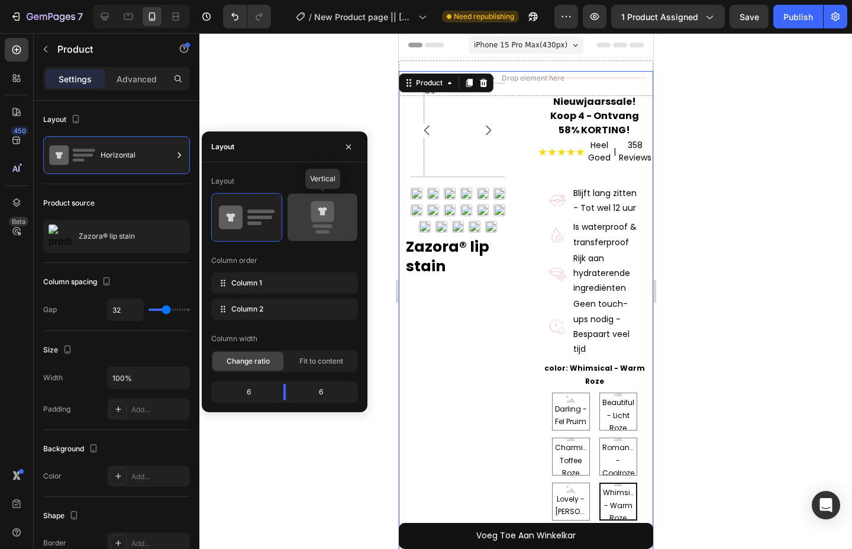
click at [313, 215] on icon at bounding box center [322, 211] width 23 height 21
type input "0"
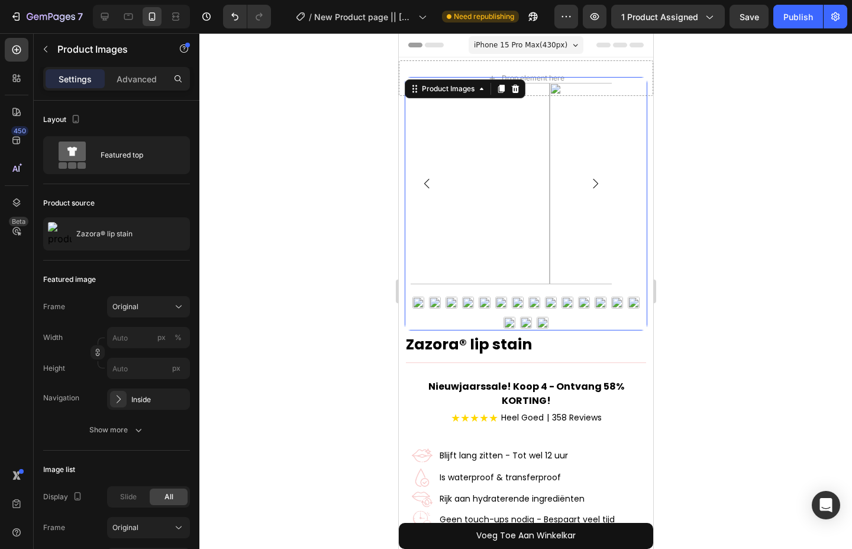
click at [542, 189] on img at bounding box center [448, 183] width 201 height 201
click at [135, 86] on div "Advanced" at bounding box center [136, 78] width 59 height 19
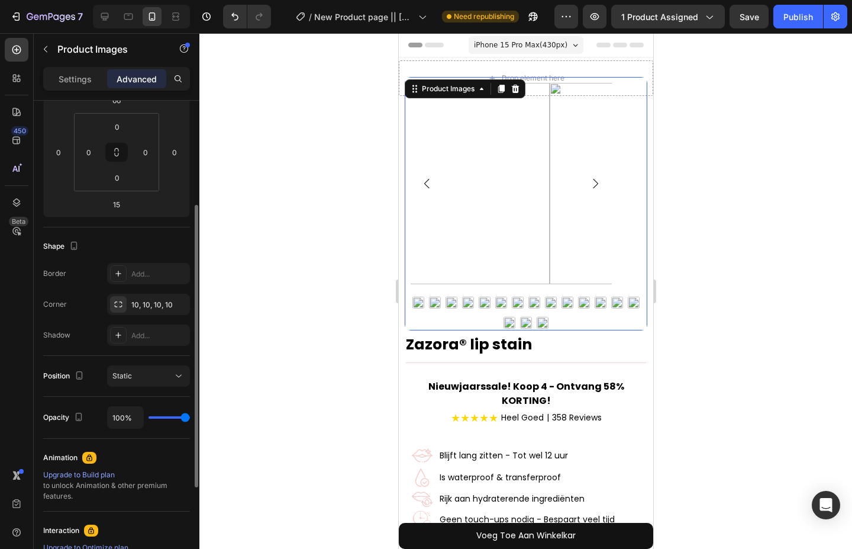
scroll to position [340, 0]
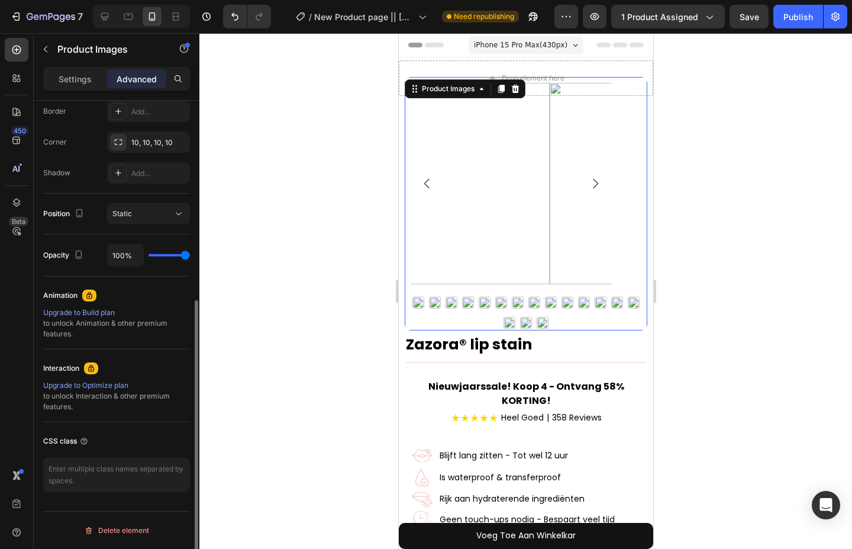
drag, startPoint x: 499, startPoint y: 202, endPoint x: 472, endPoint y: 251, distance: 55.6
click at [499, 204] on img at bounding box center [448, 183] width 201 height 201
click at [454, 304] on div at bounding box center [525, 313] width 243 height 36
click at [470, 93] on div "Product Images" at bounding box center [447, 88] width 57 height 11
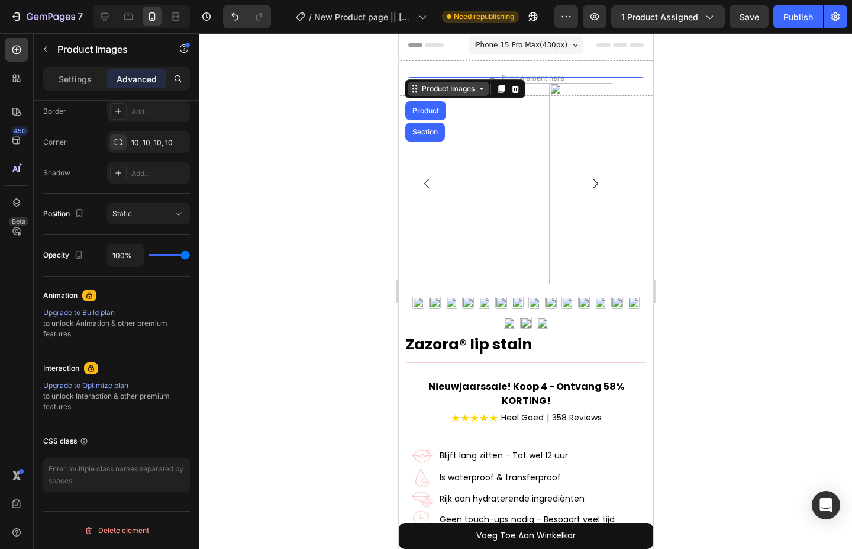
click at [470, 93] on div "Product Images" at bounding box center [447, 88] width 57 height 11
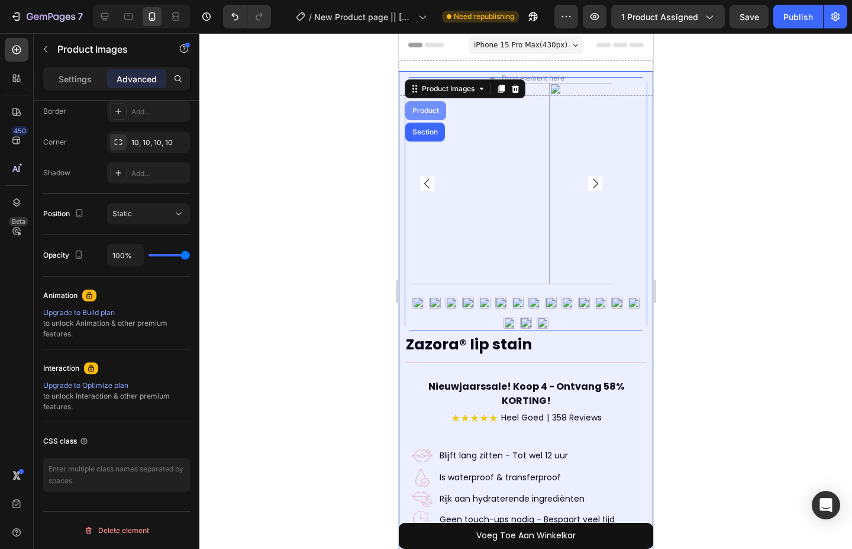
click at [436, 111] on div "Product" at bounding box center [424, 110] width 31 height 7
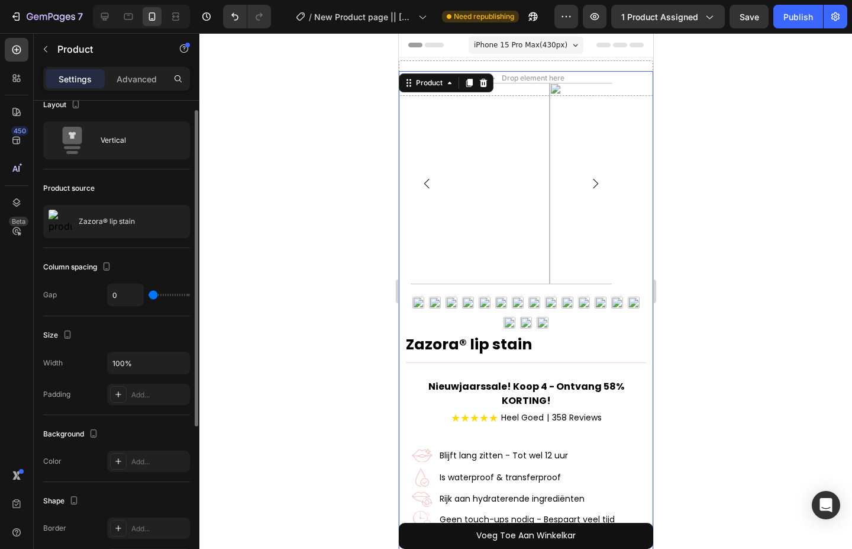
scroll to position [0, 0]
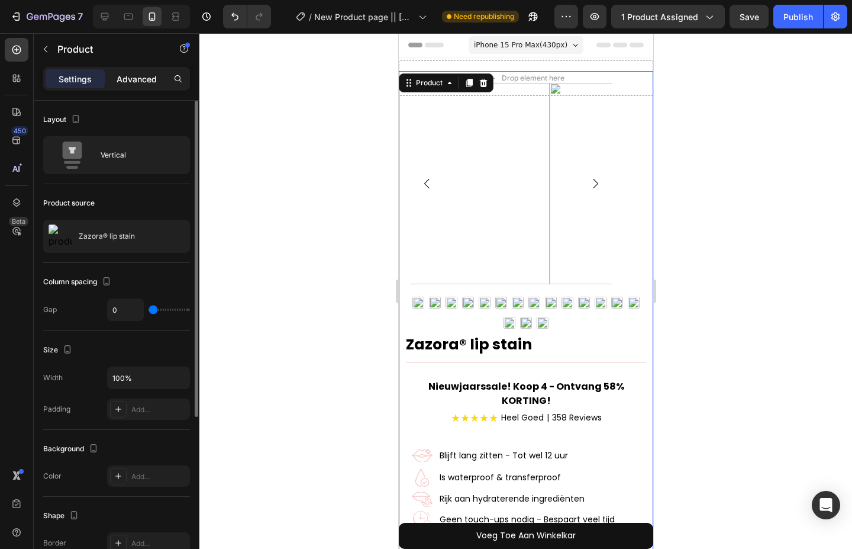
click at [131, 70] on div "Advanced" at bounding box center [136, 78] width 59 height 19
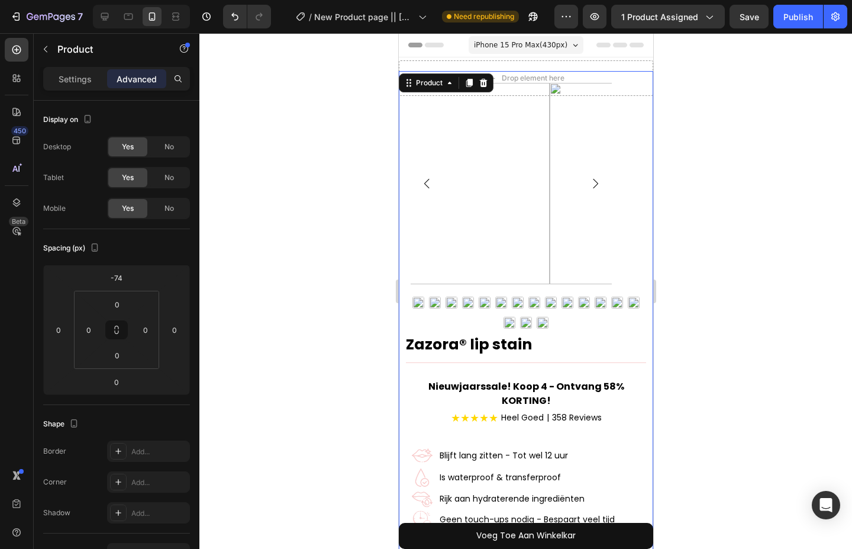
click at [80, 69] on div "Settings Advanced" at bounding box center [116, 79] width 147 height 24
click at [43, 47] on icon "button" at bounding box center [45, 48] width 9 height 9
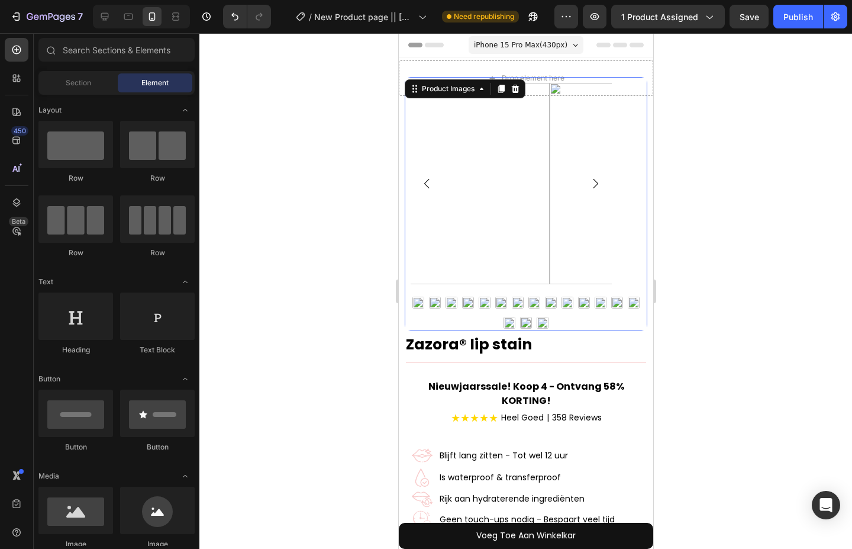
click at [468, 199] on img at bounding box center [448, 183] width 201 height 201
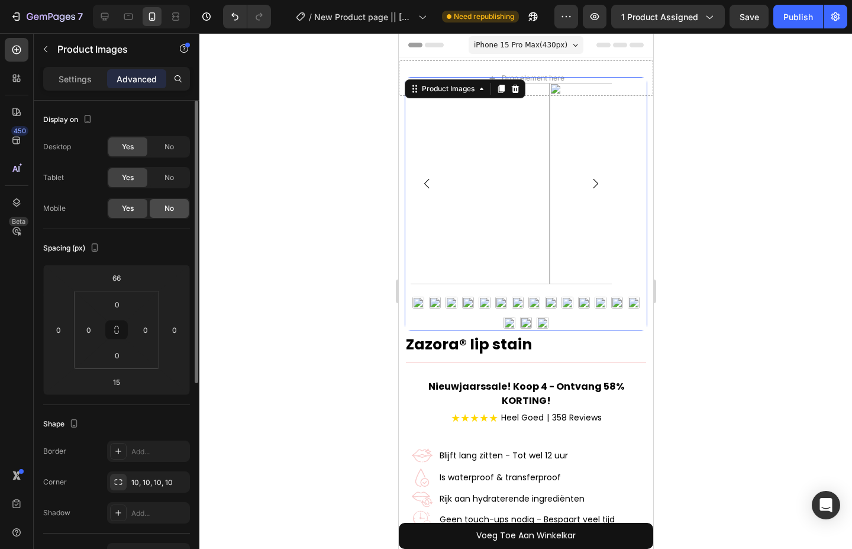
click at [165, 208] on span "No" at bounding box center [169, 208] width 9 height 11
click at [141, 212] on div "Yes" at bounding box center [127, 208] width 39 height 19
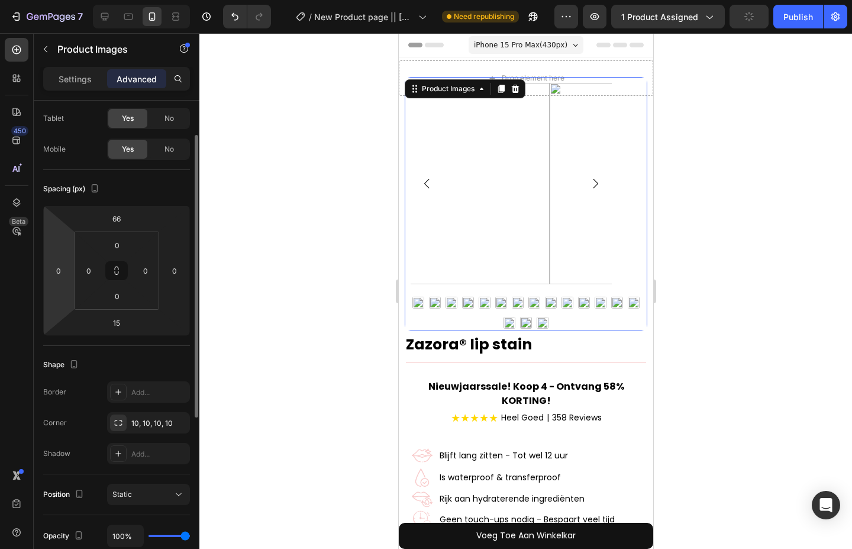
click at [55, 0] on html "7 / New Product page || [PERSON_NAME] Need republishing Preview 1 product assig…" at bounding box center [426, 0] width 852 height 0
click at [169, 354] on div "Shape Border Add... Corner 10, 10, 10, 10 Shadow Add..." at bounding box center [116, 410] width 147 height 128
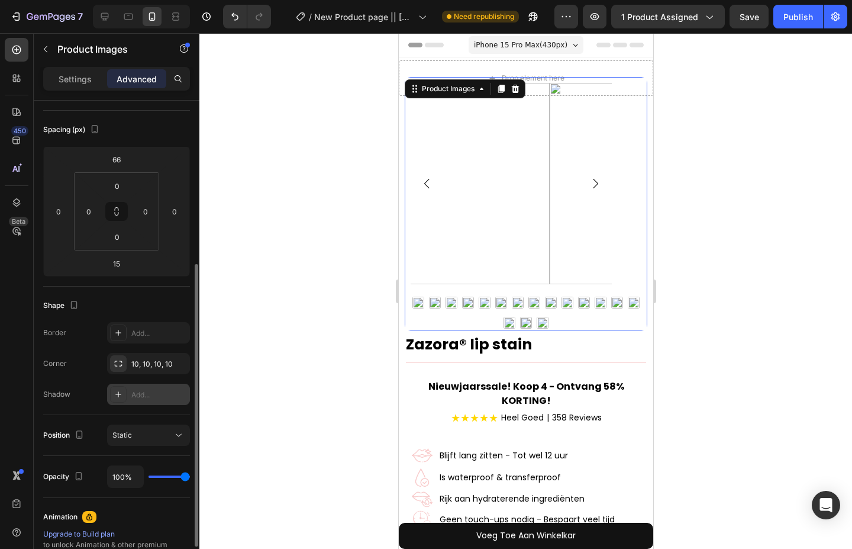
scroll to position [178, 0]
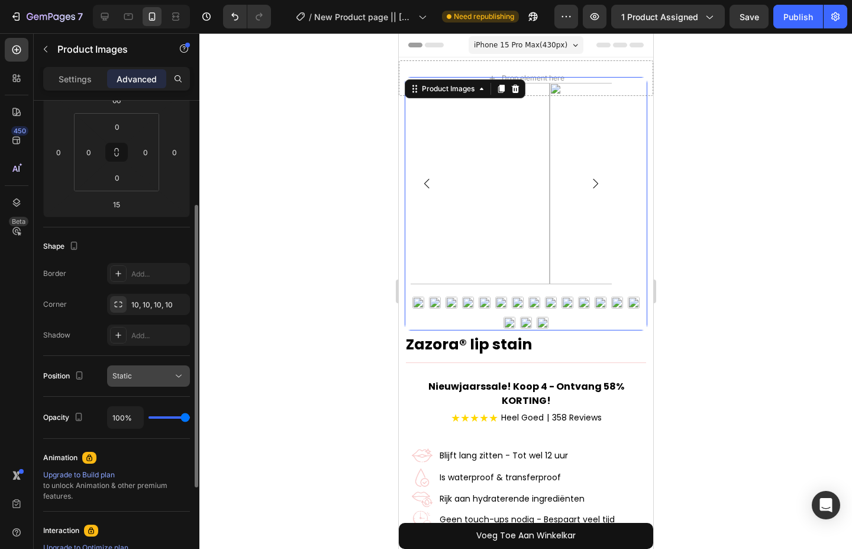
click at [157, 380] on div "Static" at bounding box center [142, 375] width 60 height 11
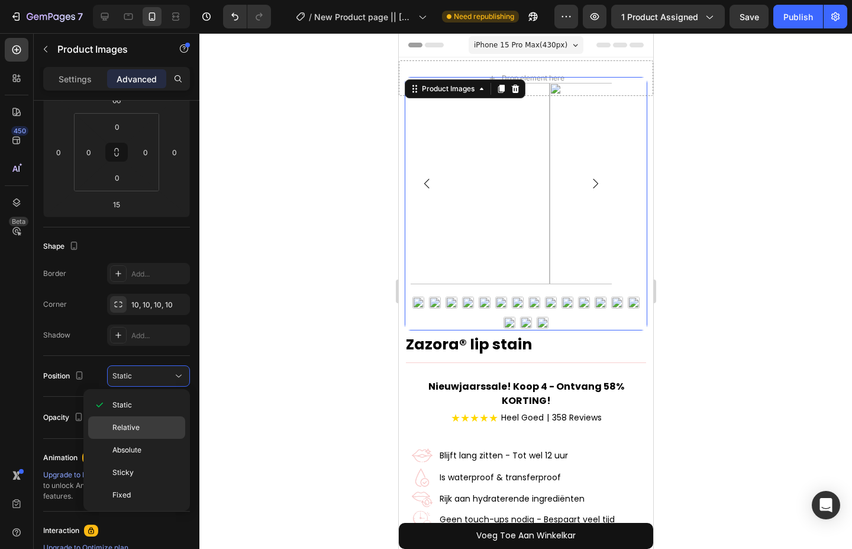
click at [153, 425] on p "Relative" at bounding box center [145, 427] width 67 height 11
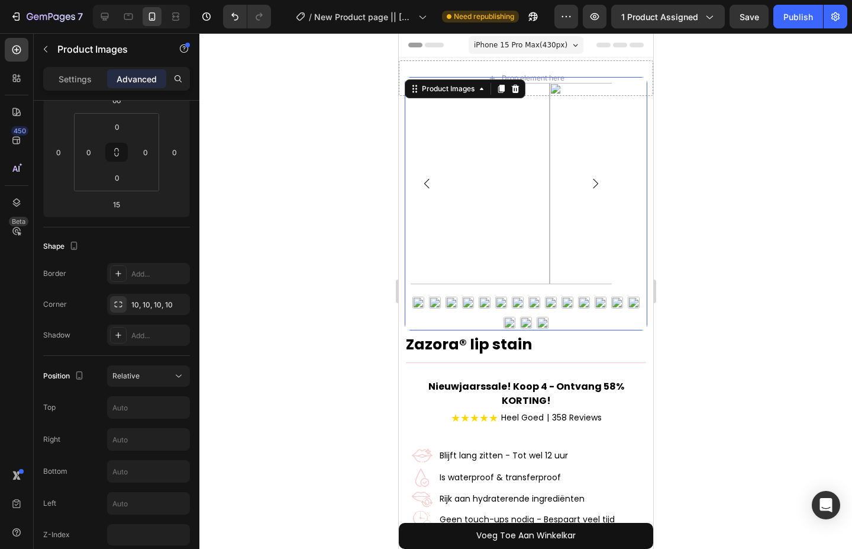
click at [259, 270] on div at bounding box center [525, 290] width 653 height 515
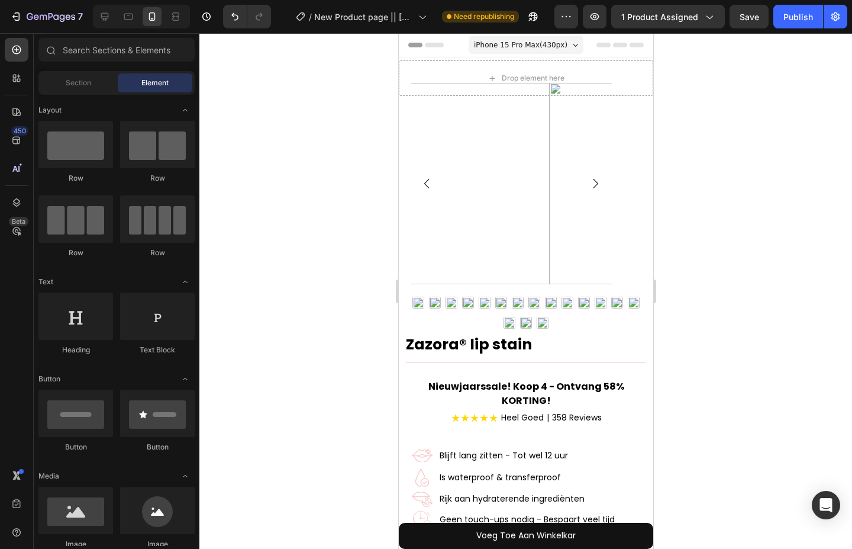
click at [482, 188] on img at bounding box center [448, 183] width 201 height 201
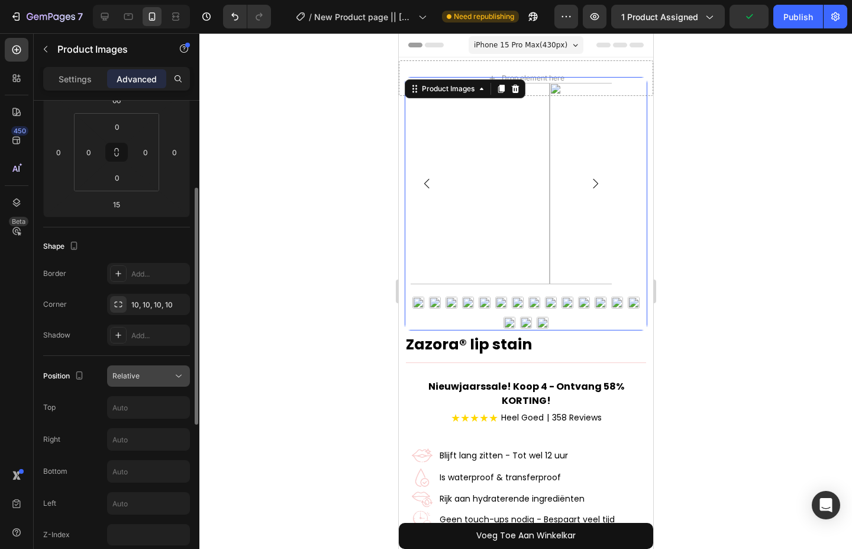
scroll to position [237, 0]
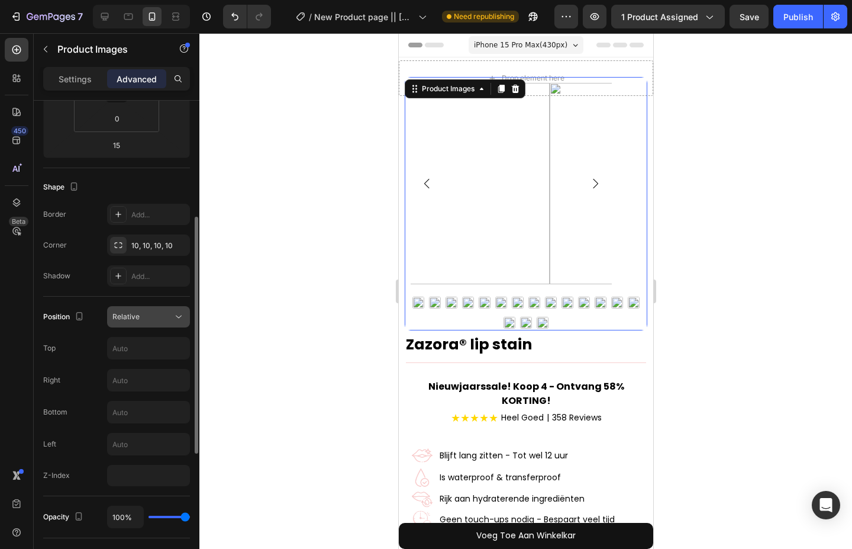
click at [161, 312] on div "Relative" at bounding box center [142, 316] width 60 height 11
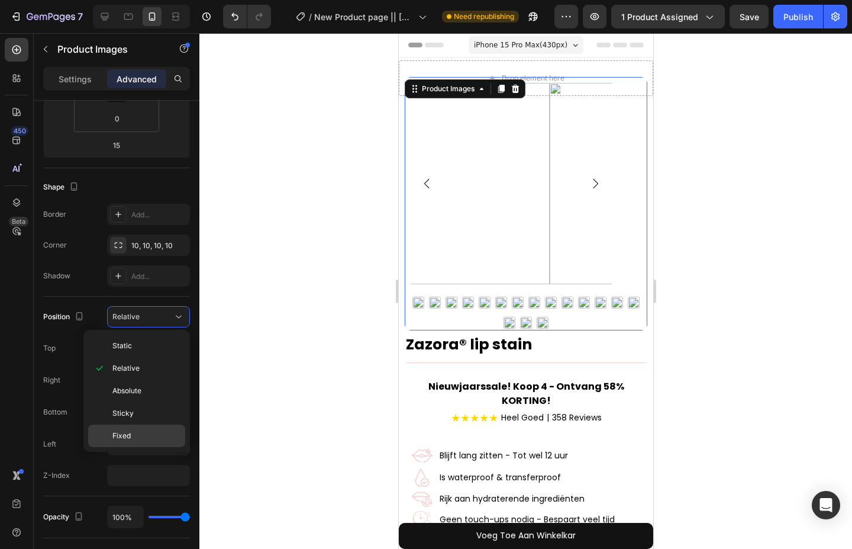
click at [141, 433] on p "Fixed" at bounding box center [145, 435] width 67 height 11
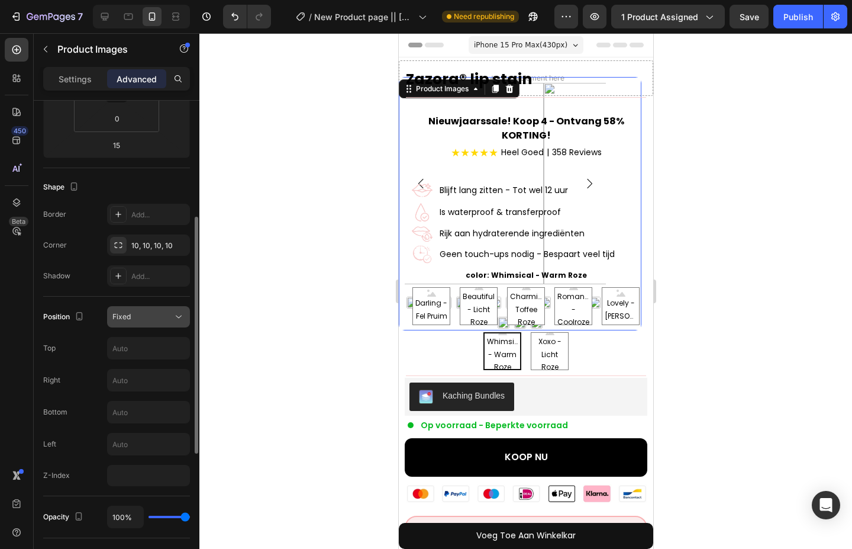
click at [153, 320] on div "Fixed" at bounding box center [142, 316] width 60 height 11
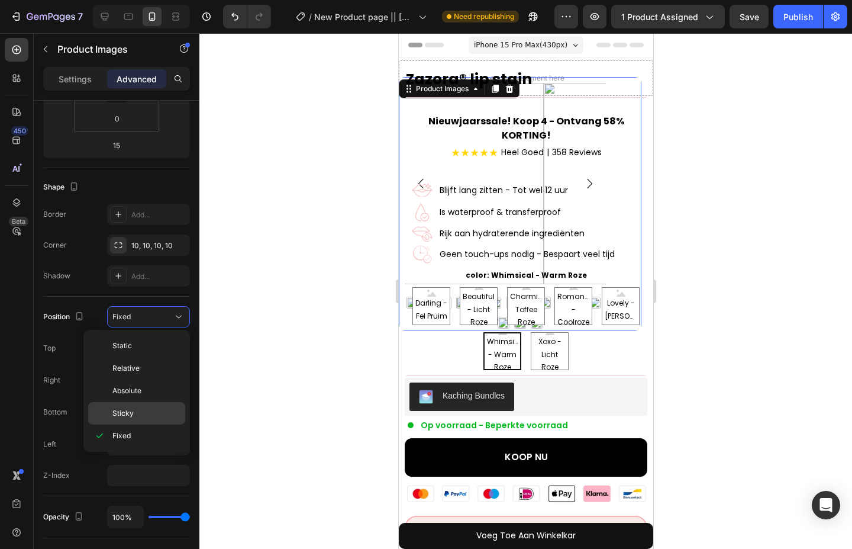
click at [165, 407] on div "Sticky" at bounding box center [136, 413] width 97 height 22
type input "0"
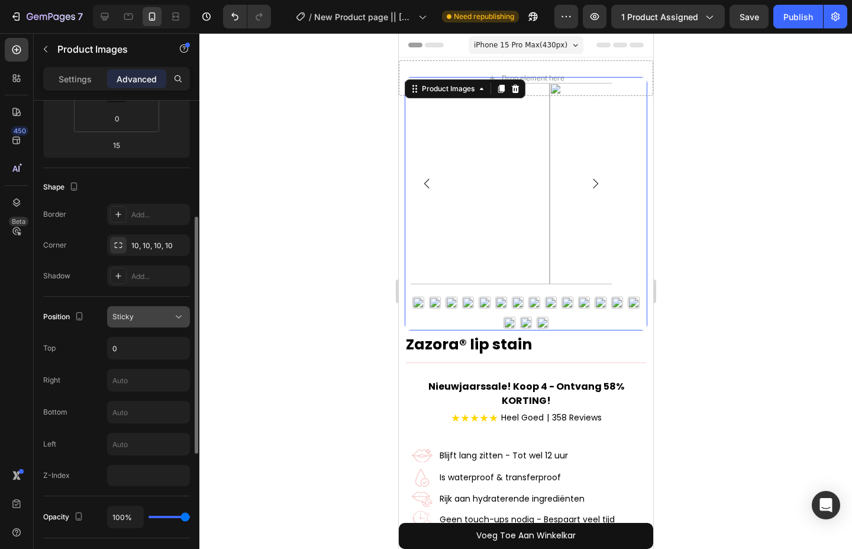
click at [153, 316] on div "Sticky" at bounding box center [142, 316] width 60 height 11
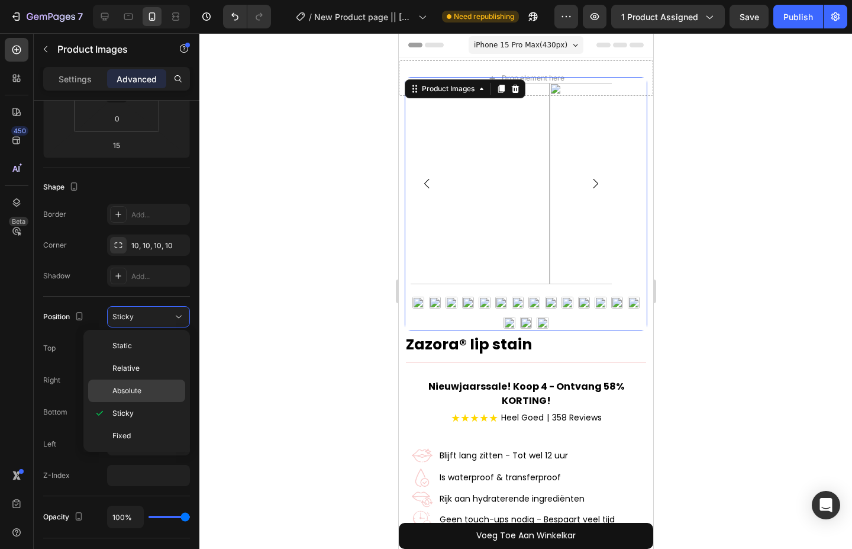
click at [145, 382] on div "Absolute" at bounding box center [136, 390] width 97 height 22
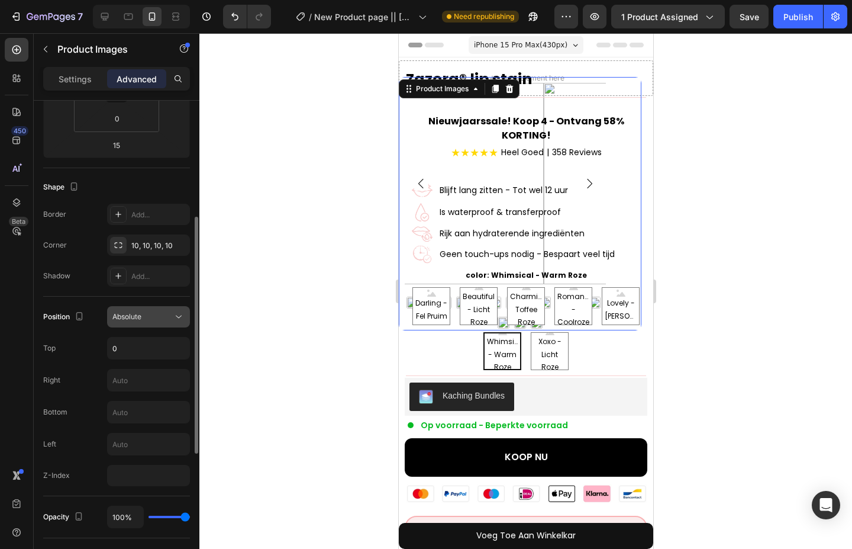
click at [154, 319] on div "Absolute" at bounding box center [142, 316] width 60 height 11
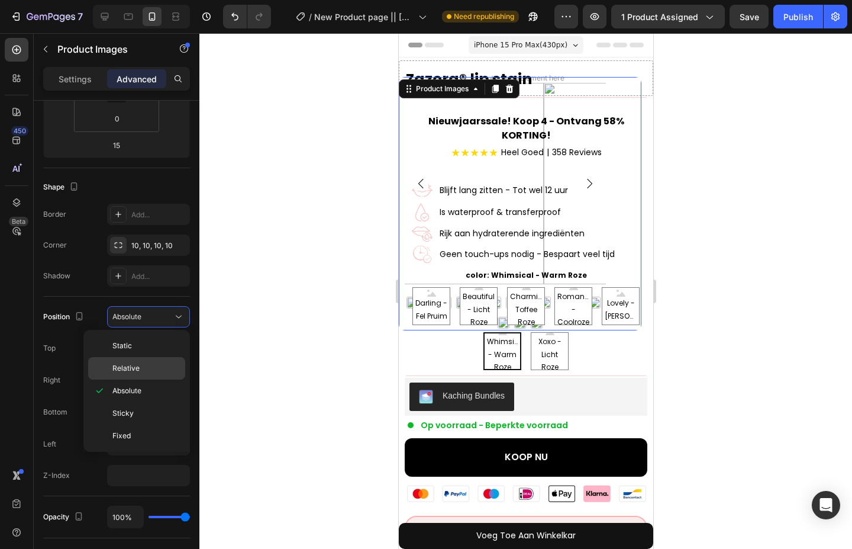
click at [142, 365] on p "Relative" at bounding box center [145, 368] width 67 height 11
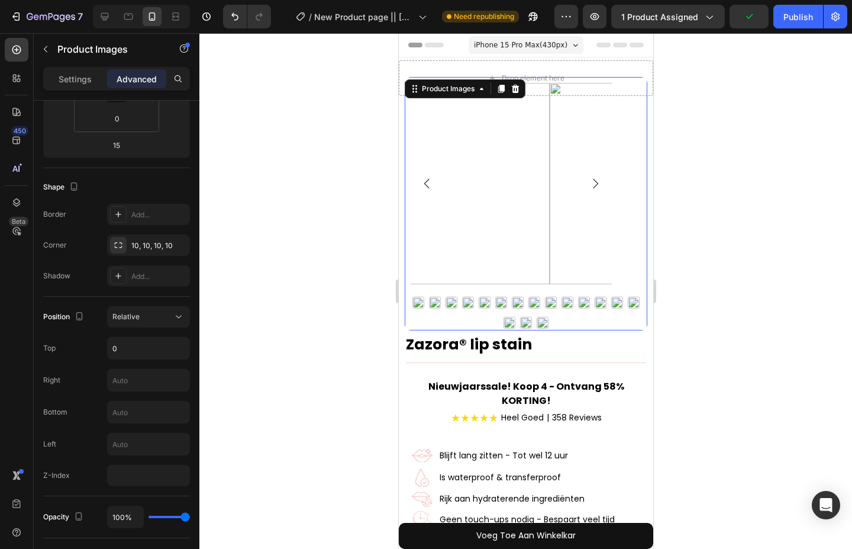
click at [219, 290] on div at bounding box center [525, 290] width 653 height 515
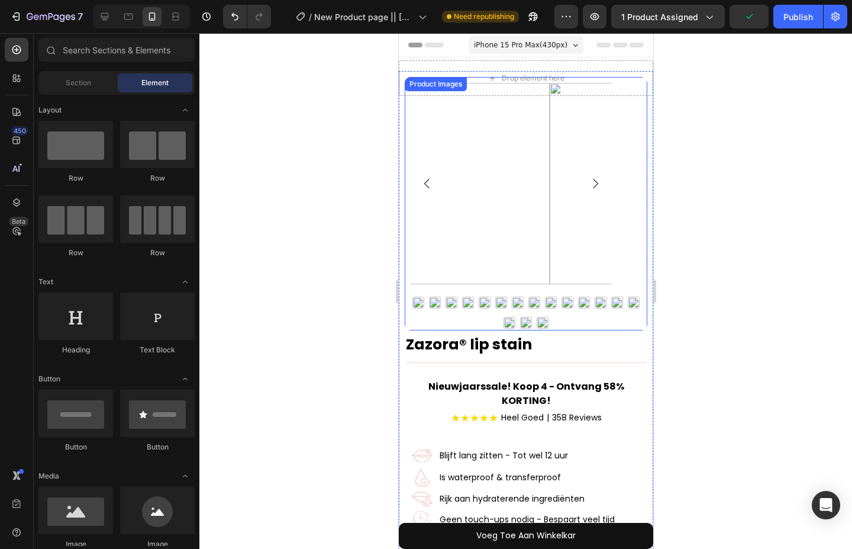
click at [435, 207] on img at bounding box center [448, 183] width 201 height 201
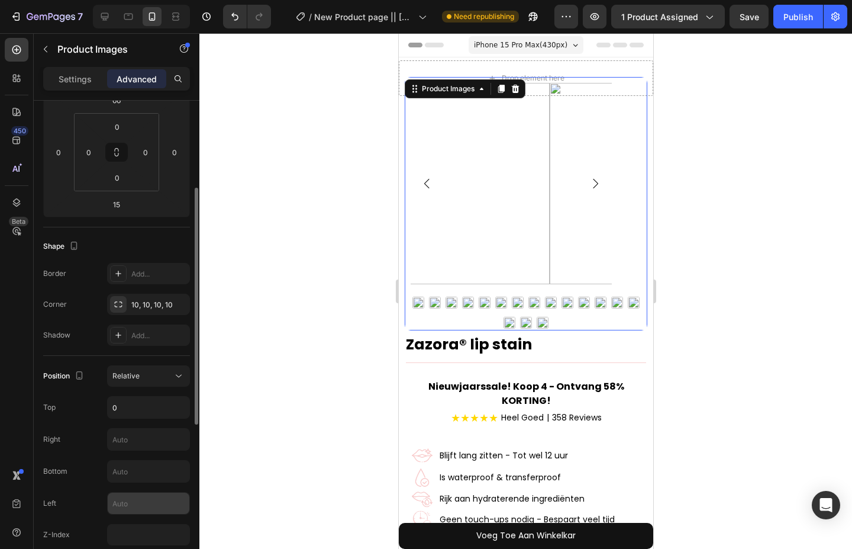
scroll to position [296, 0]
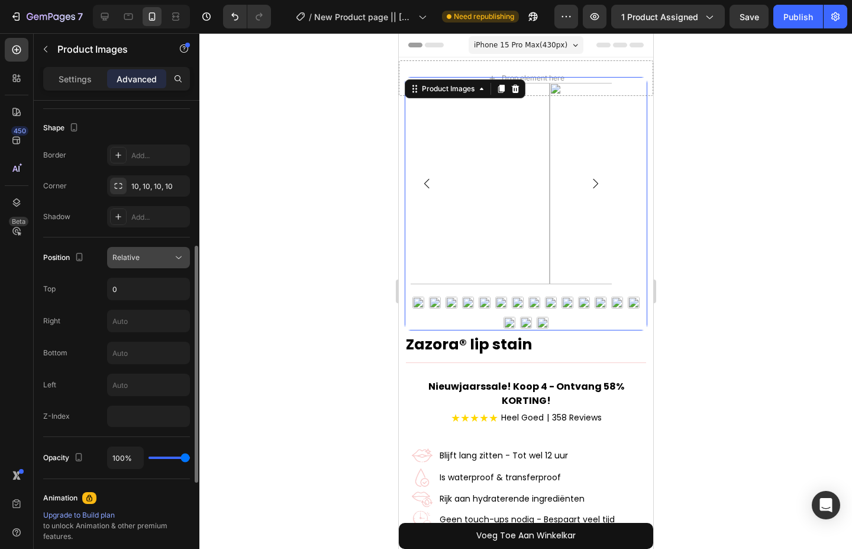
click at [154, 256] on div "Relative" at bounding box center [142, 257] width 60 height 11
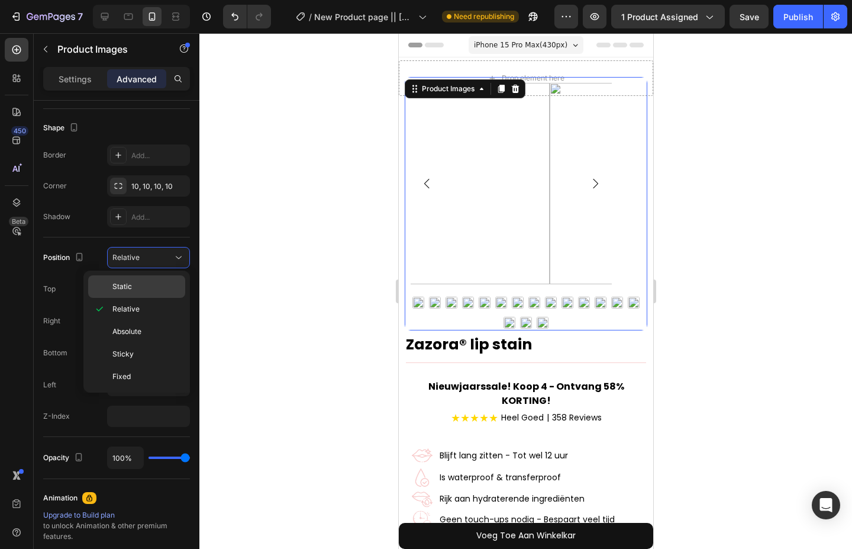
click at [149, 280] on div "Static" at bounding box center [136, 286] width 97 height 22
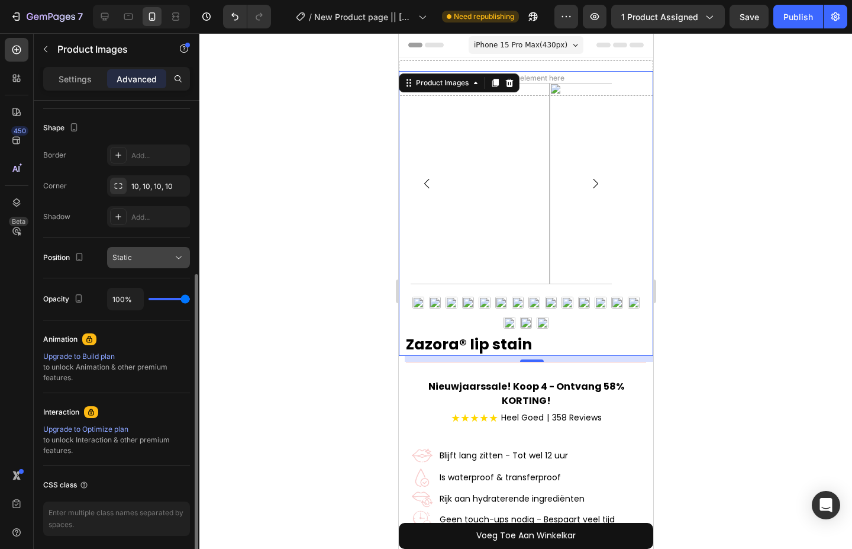
click at [156, 257] on div "Static" at bounding box center [142, 257] width 60 height 11
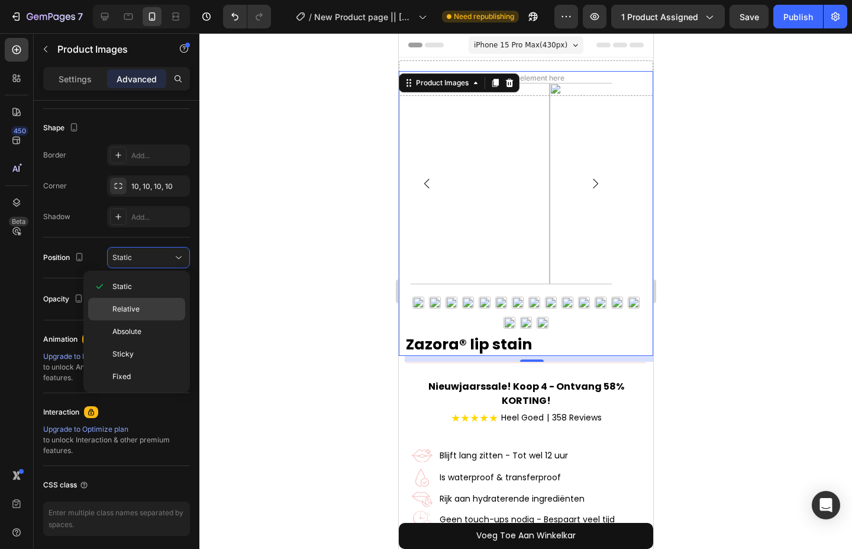
click at [147, 305] on p "Relative" at bounding box center [145, 309] width 67 height 11
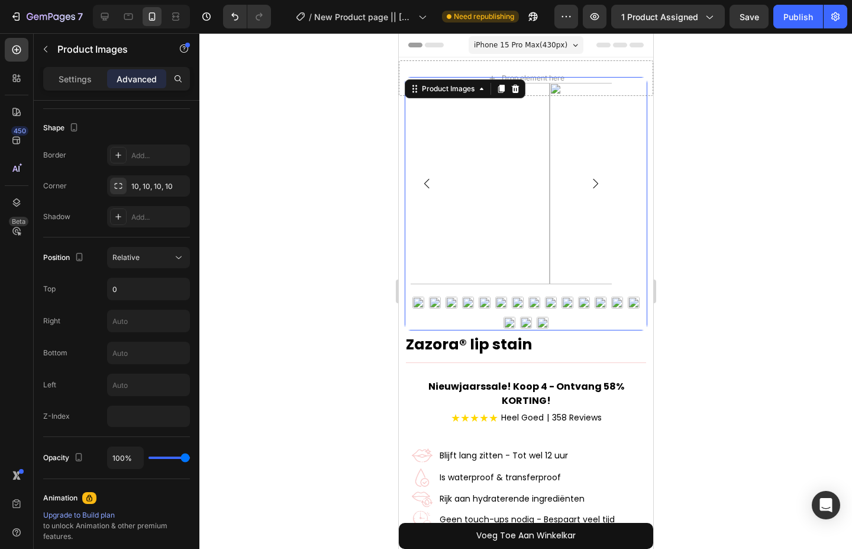
click at [354, 310] on div at bounding box center [525, 290] width 653 height 515
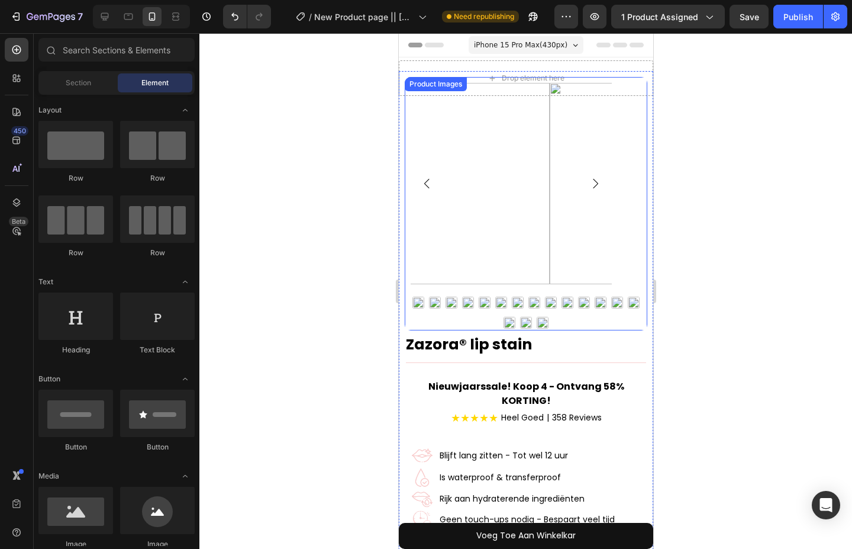
click at [528, 193] on img at bounding box center [448, 183] width 201 height 201
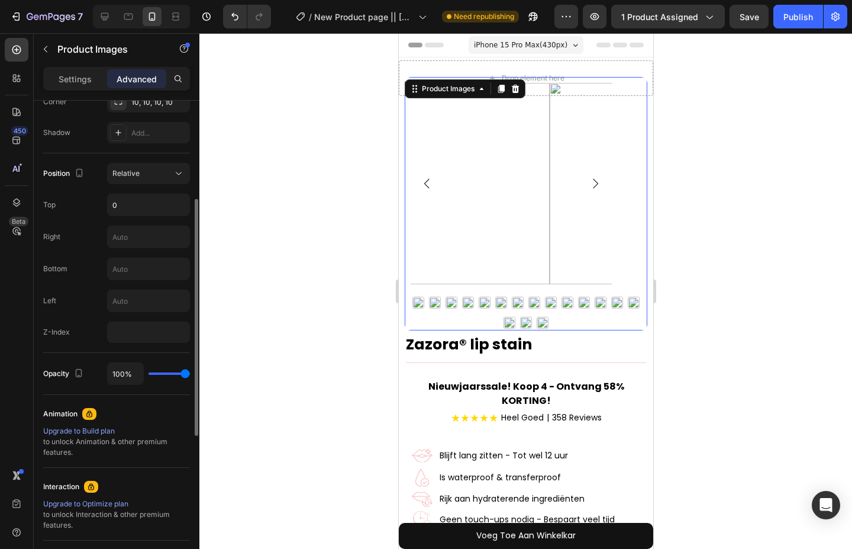
scroll to position [321, 0]
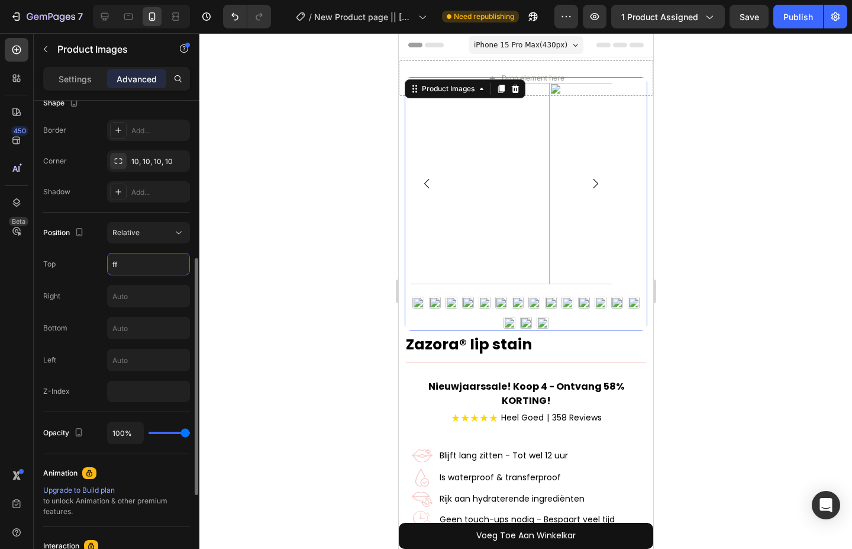
type input "f"
type input "7"
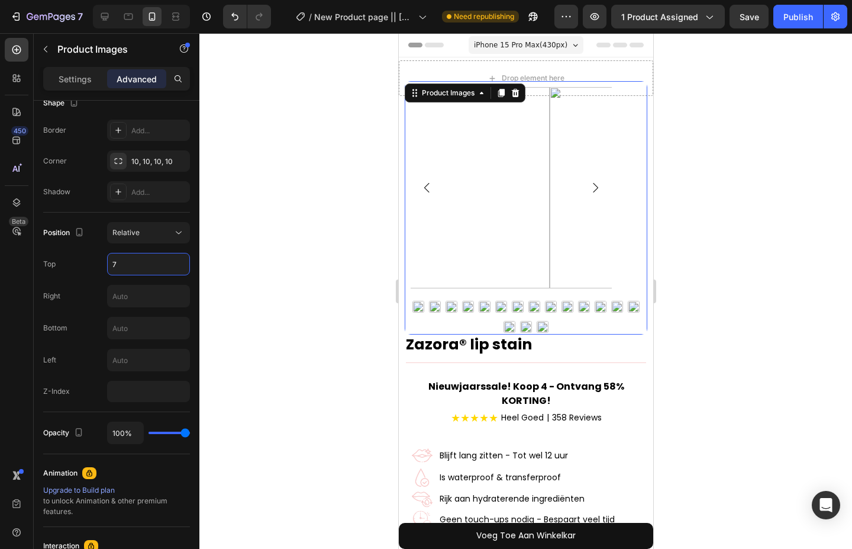
click at [294, 169] on div at bounding box center [525, 290] width 653 height 515
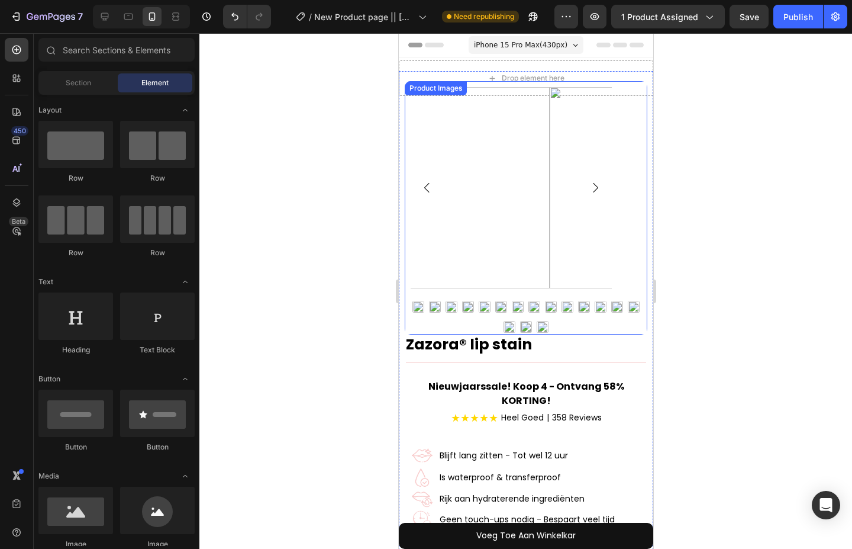
click at [457, 186] on img at bounding box center [448, 187] width 201 height 201
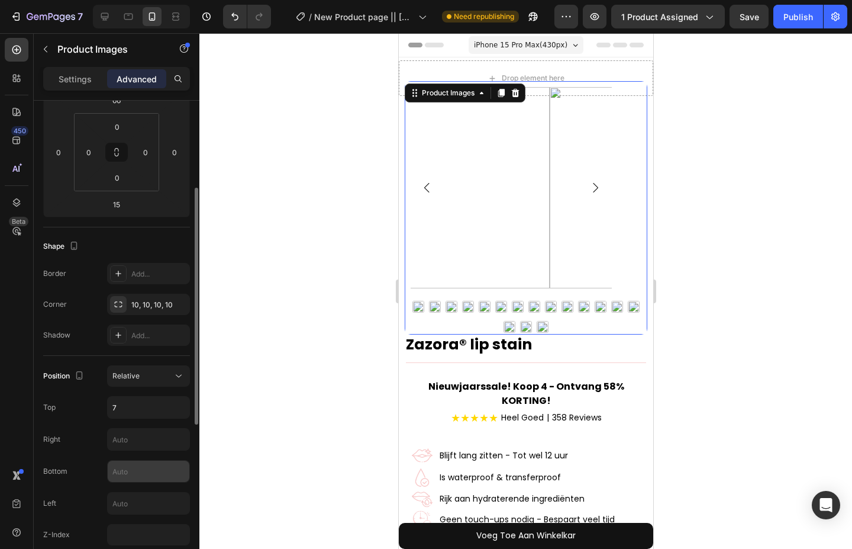
scroll to position [237, 0]
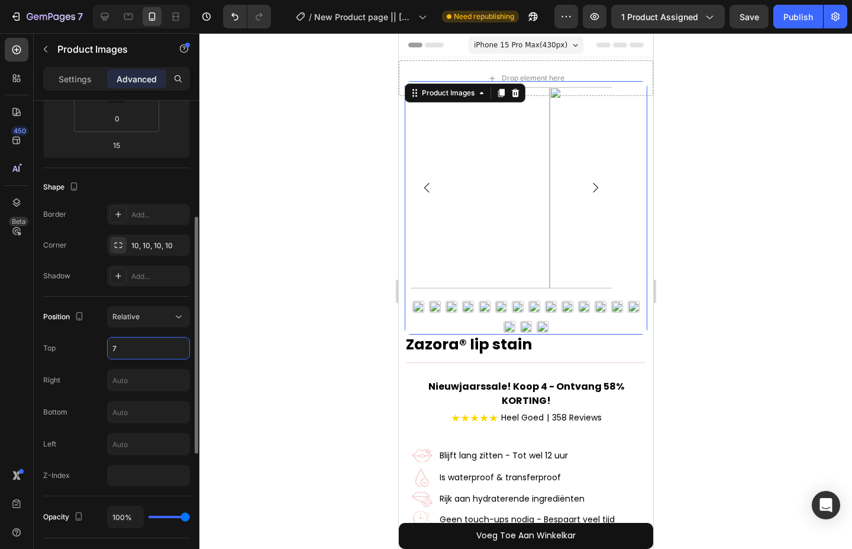
click at [134, 356] on input "7" at bounding box center [149, 347] width 82 height 21
type input "1"
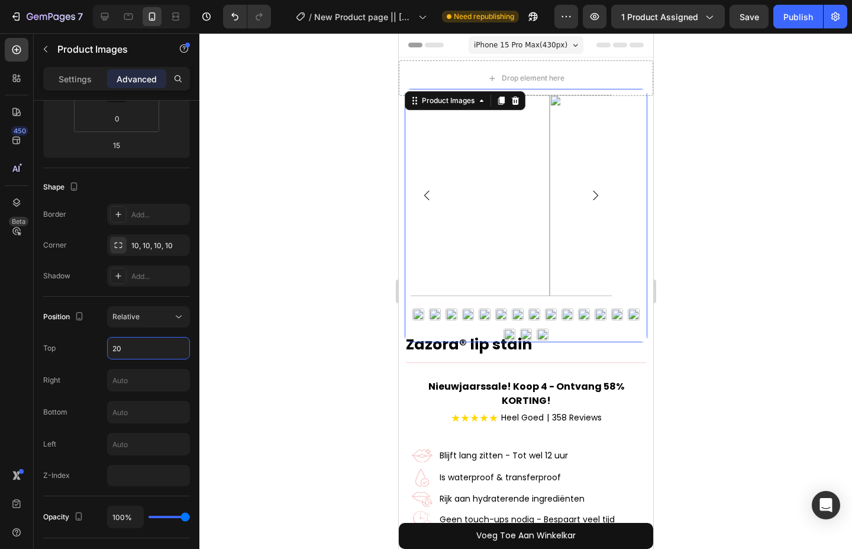
type input "20"
click at [223, 295] on div at bounding box center [525, 290] width 653 height 515
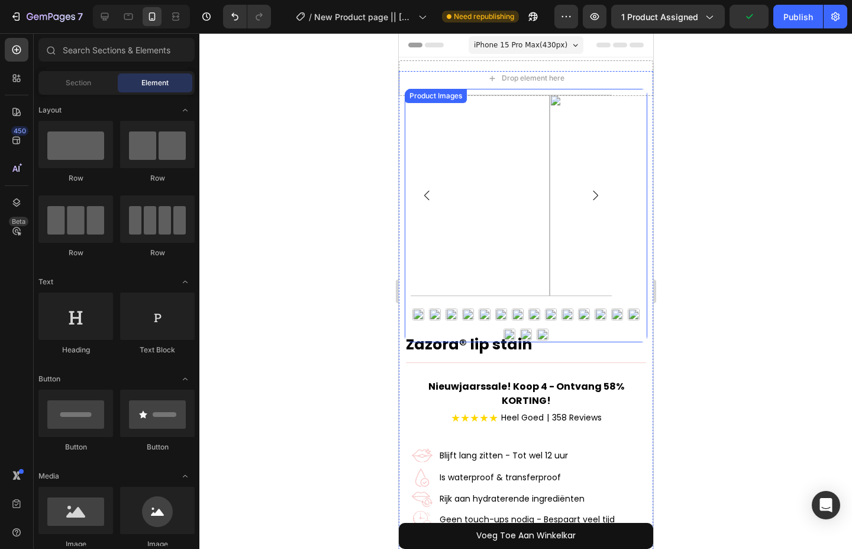
click at [484, 176] on img at bounding box center [448, 195] width 201 height 201
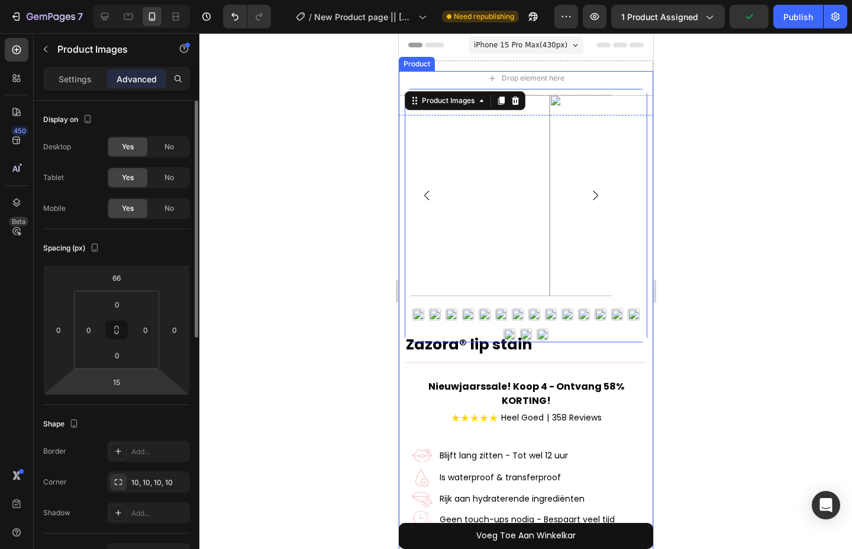
scroll to position [59, 0]
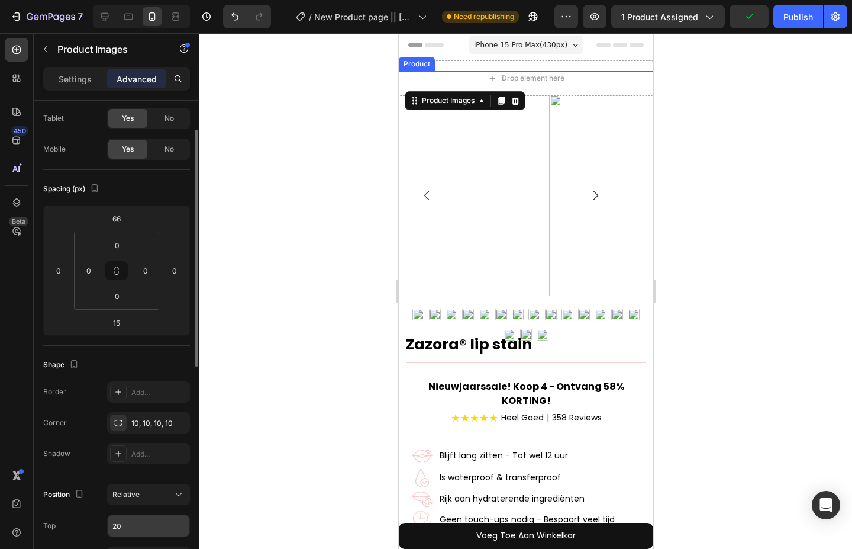
click at [131, 528] on input "20" at bounding box center [149, 525] width 82 height 21
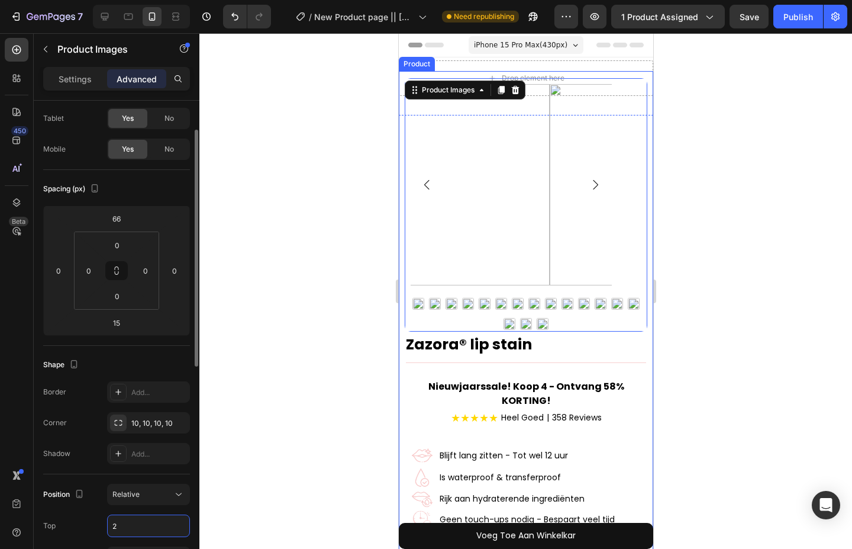
type input "25"
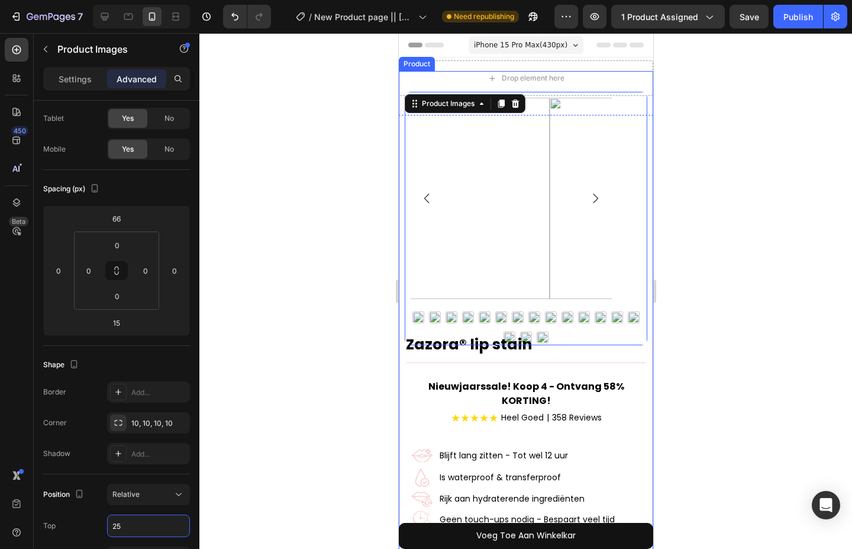
click at [298, 425] on div at bounding box center [525, 290] width 653 height 515
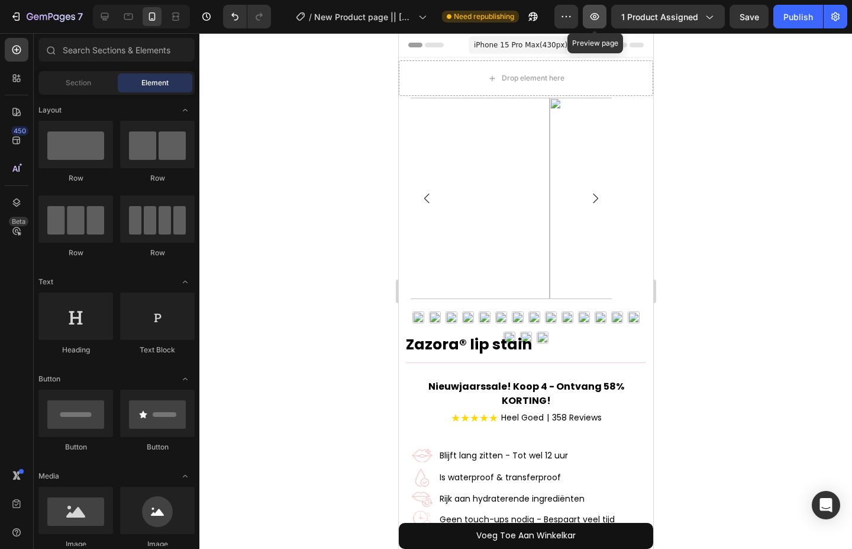
click at [598, 16] on icon "button" at bounding box center [595, 17] width 12 height 12
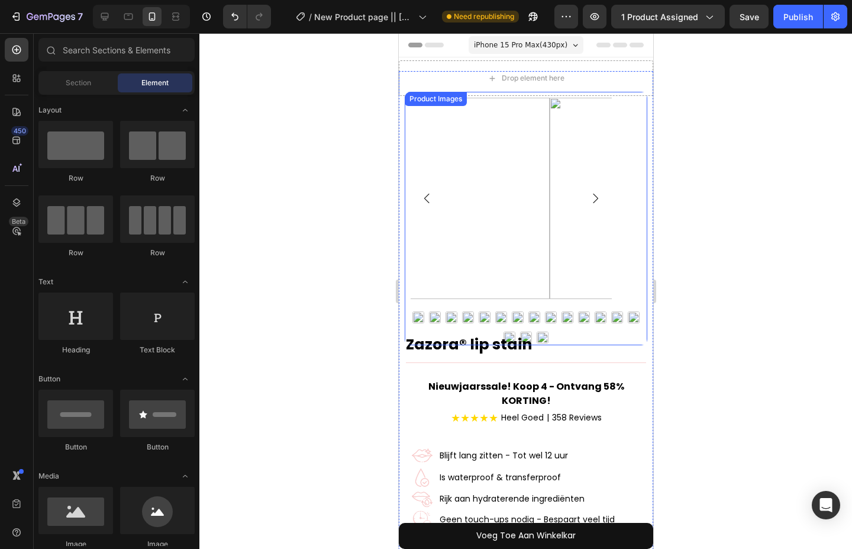
click at [495, 322] on img at bounding box center [501, 317] width 12 height 12
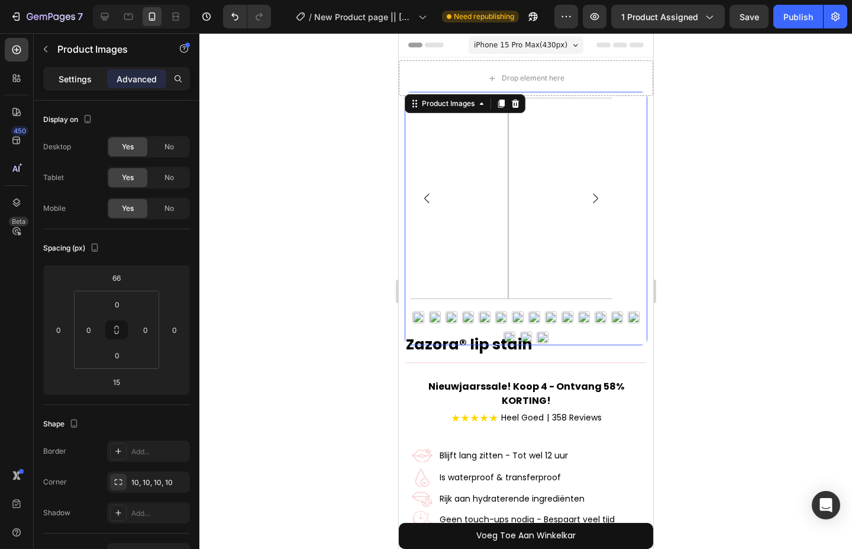
click at [88, 83] on p "Settings" at bounding box center [75, 79] width 33 height 12
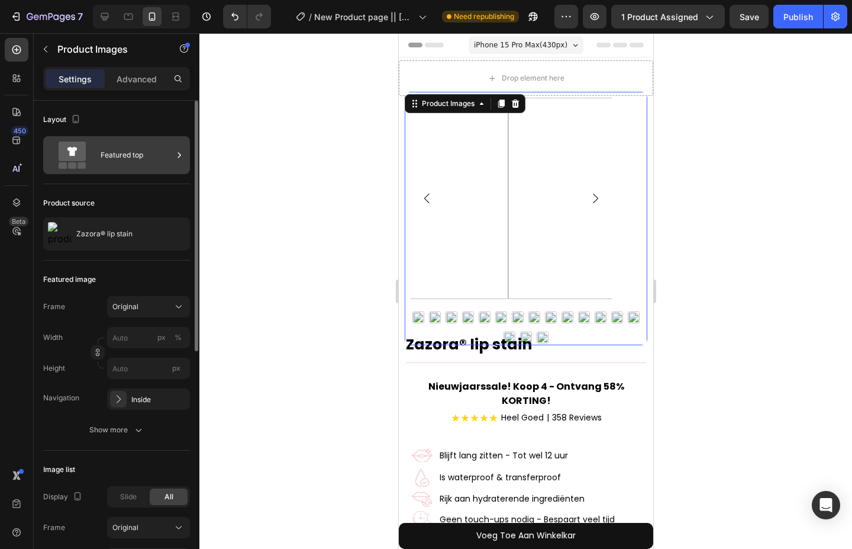
click at [136, 153] on div "Featured top" at bounding box center [137, 154] width 72 height 27
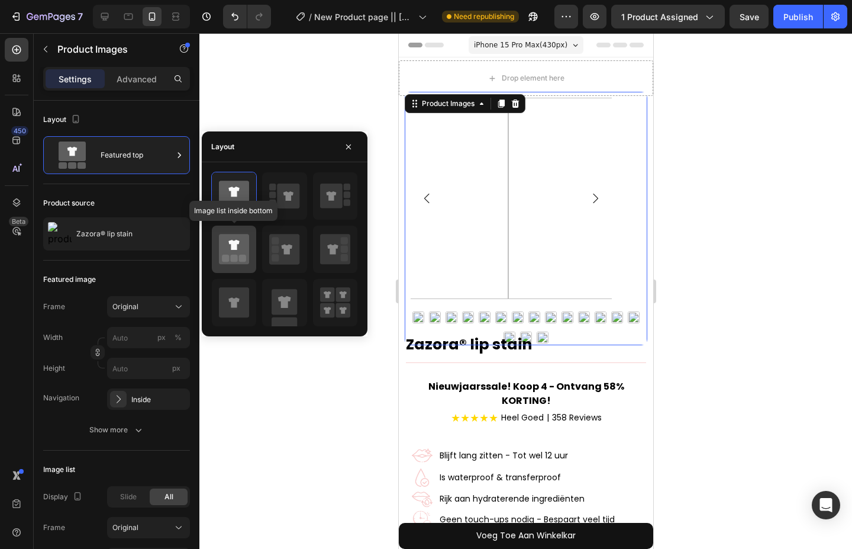
click at [241, 244] on icon at bounding box center [234, 249] width 30 height 30
type input "20"
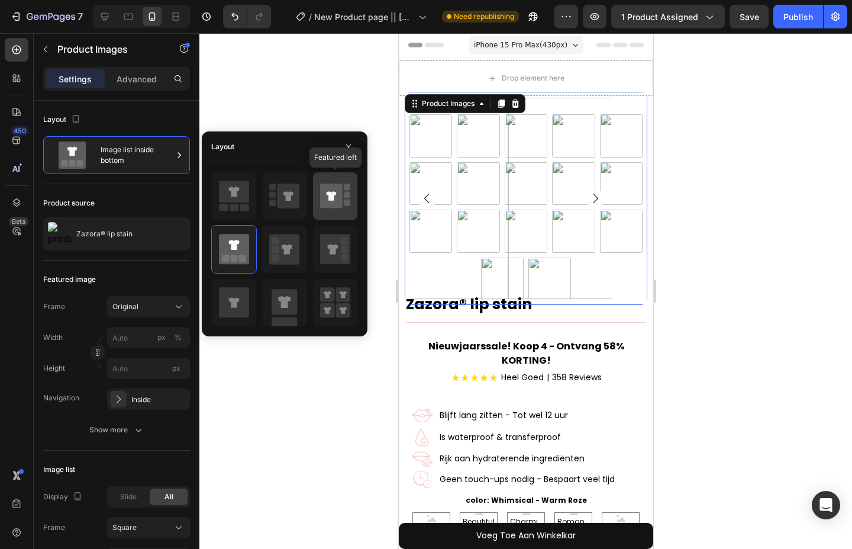
click at [349, 193] on rect at bounding box center [347, 194] width 7 height 7
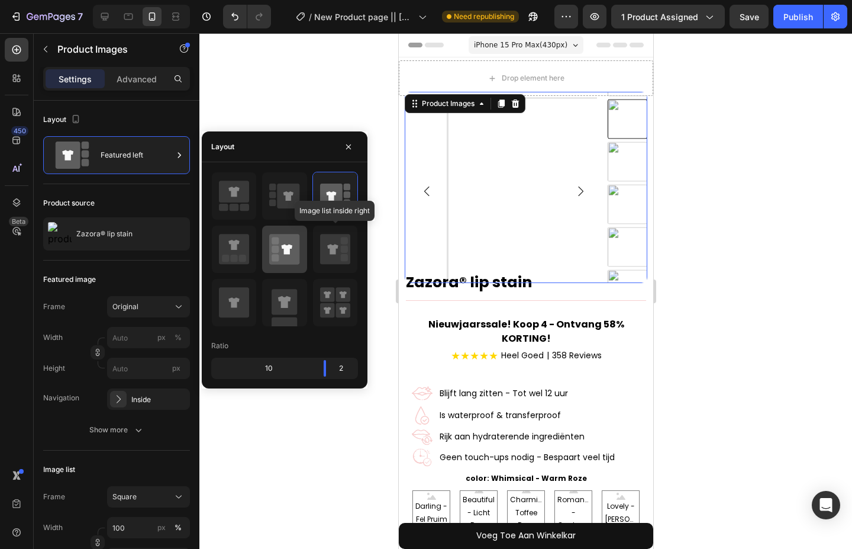
drag, startPoint x: 327, startPoint y: 241, endPoint x: 301, endPoint y: 243, distance: 26.1
click at [328, 243] on icon at bounding box center [335, 249] width 30 height 30
type input "20"
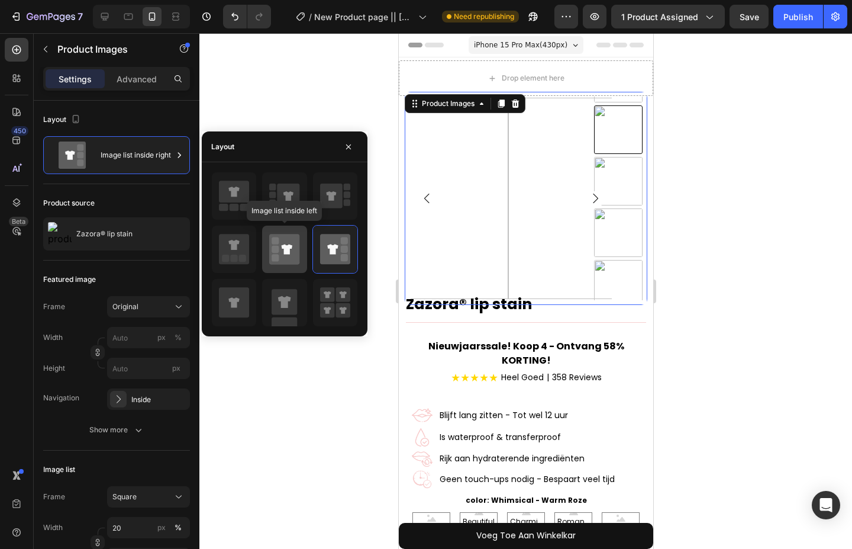
click at [284, 243] on icon at bounding box center [284, 249] width 30 height 30
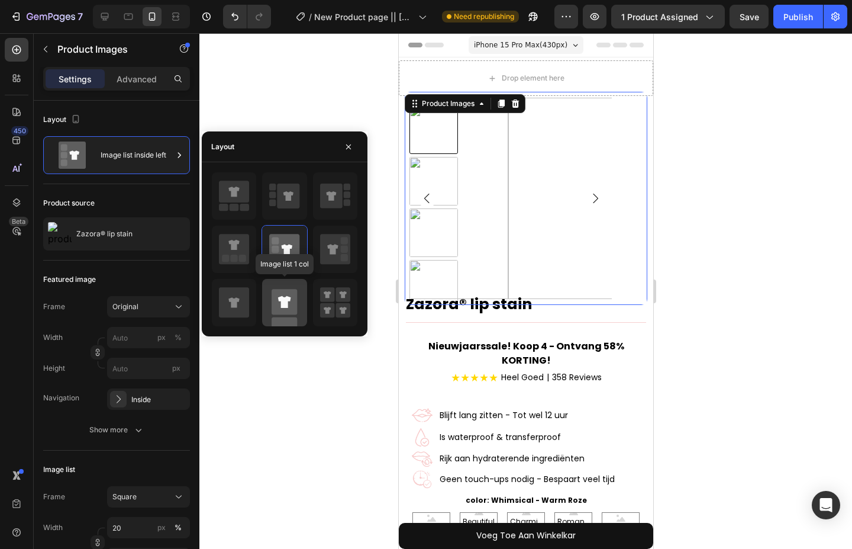
click at [289, 304] on rect at bounding box center [284, 301] width 25 height 25
type input "100"
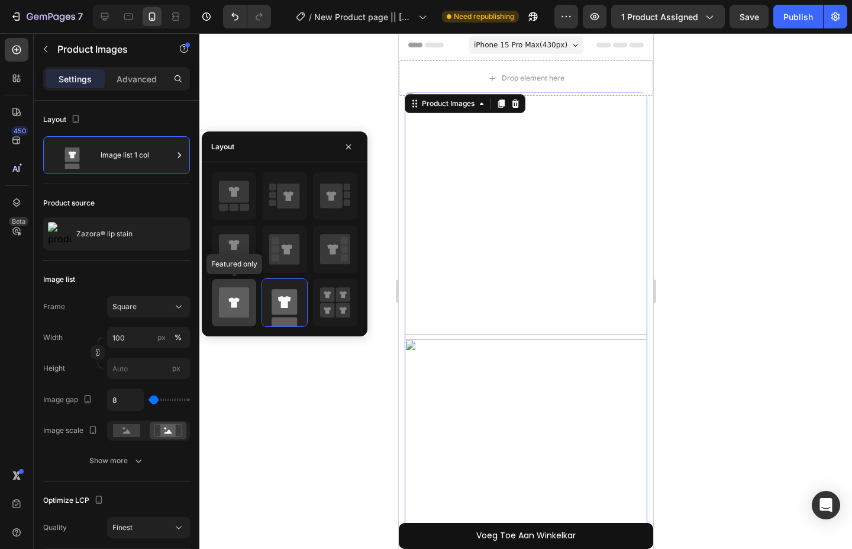
click at [246, 297] on icon at bounding box center [234, 302] width 30 height 30
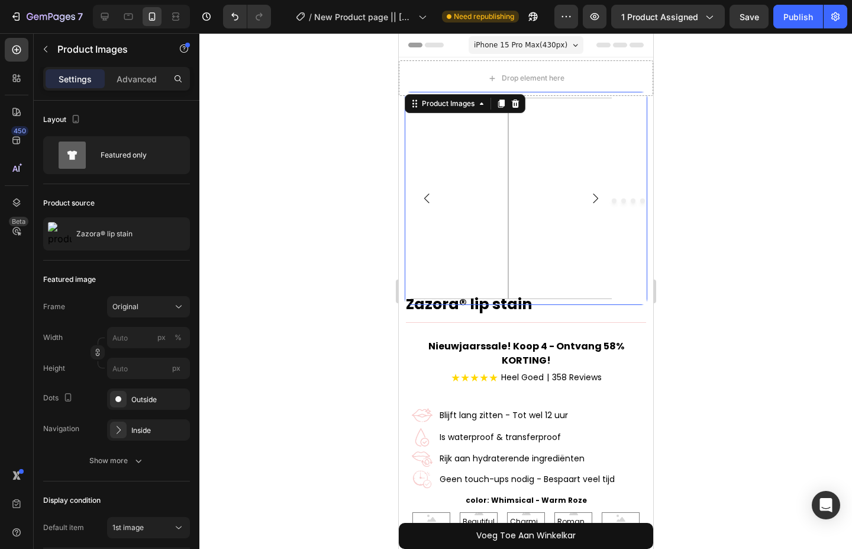
click at [289, 347] on div at bounding box center [525, 290] width 653 height 515
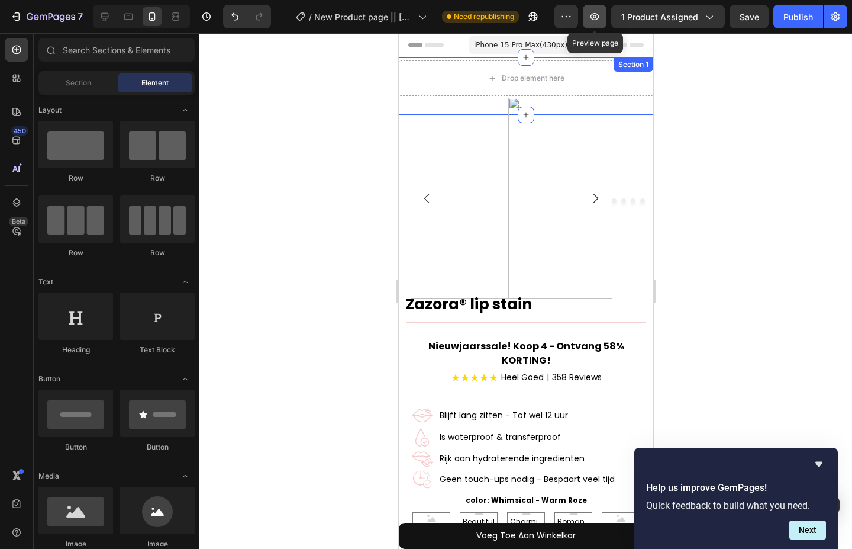
click at [593, 17] on icon "button" at bounding box center [595, 17] width 12 height 12
click at [594, 12] on icon "button" at bounding box center [595, 17] width 12 height 12
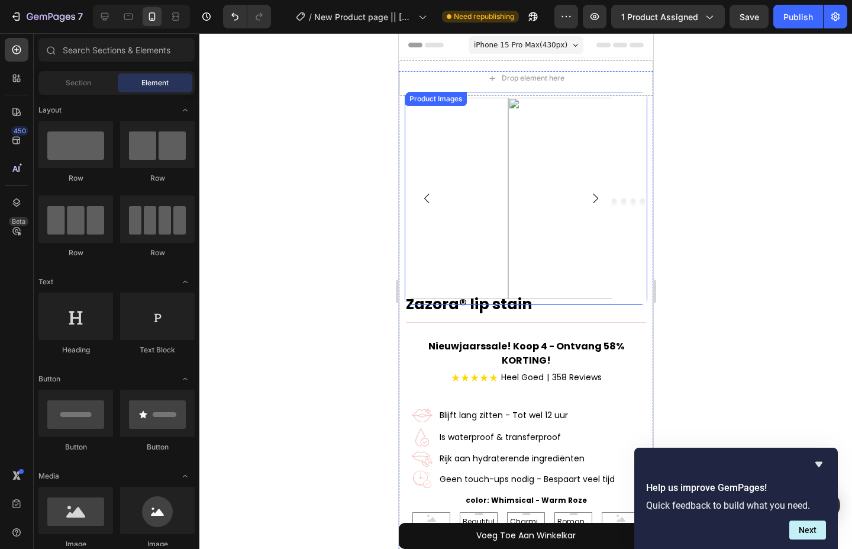
click at [508, 157] on img at bounding box center [407, 198] width 201 height 201
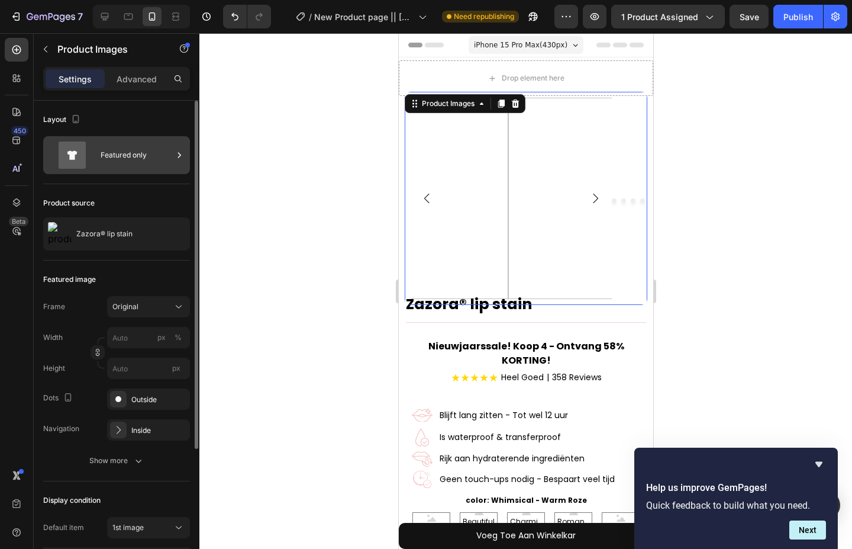
click at [144, 158] on div "Featured only" at bounding box center [137, 154] width 72 height 27
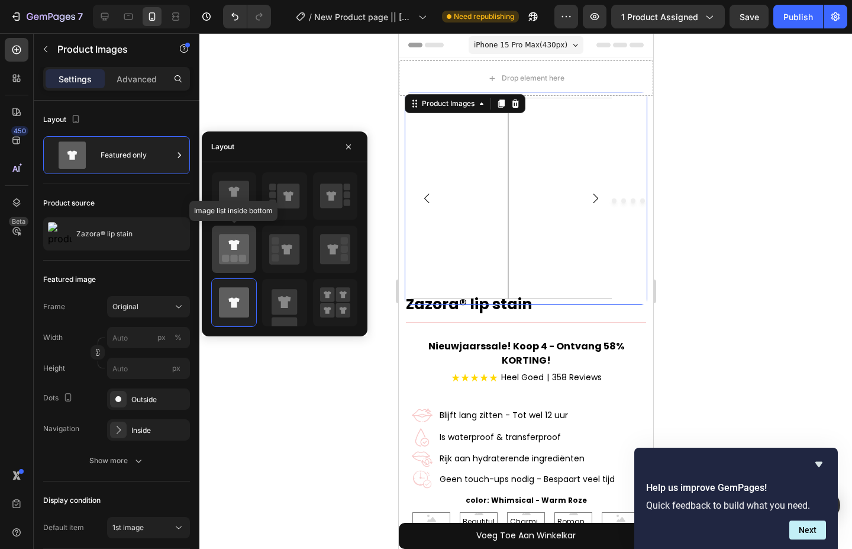
click at [232, 236] on icon at bounding box center [234, 249] width 30 height 30
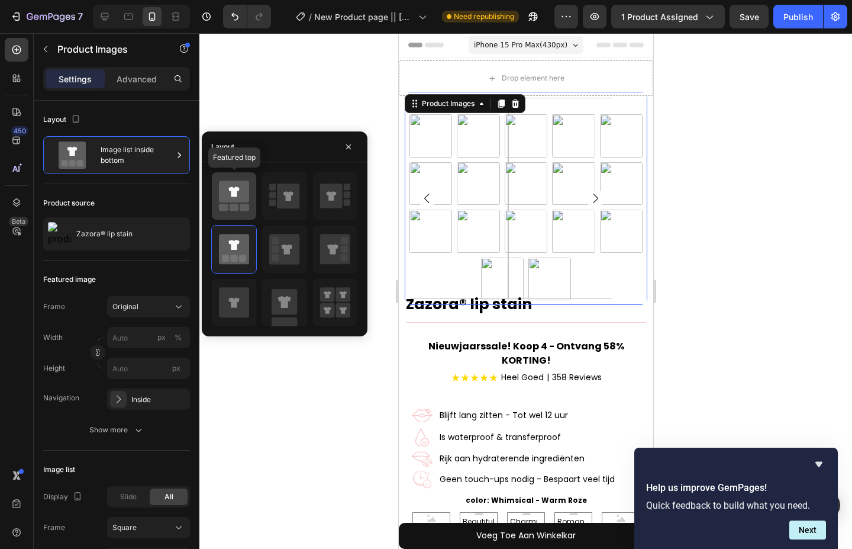
click at [236, 195] on icon at bounding box center [233, 191] width 11 height 10
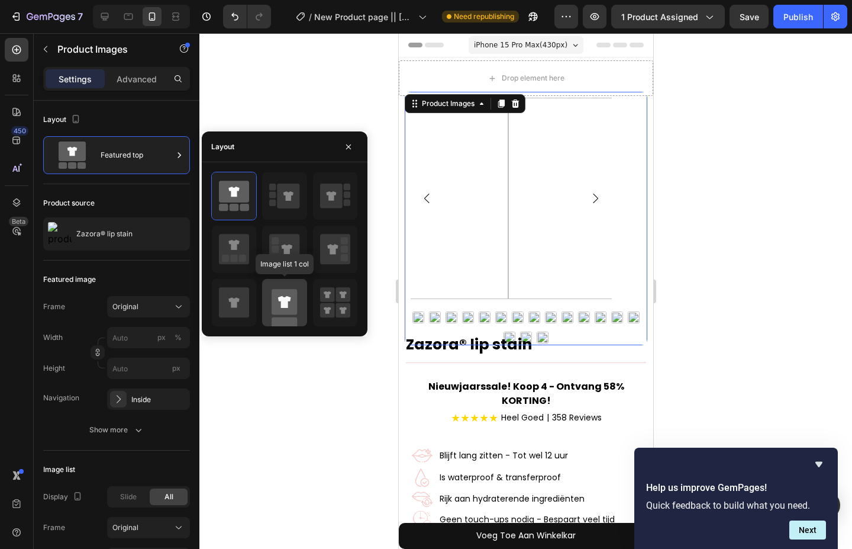
click at [283, 307] on icon at bounding box center [284, 302] width 13 height 12
type input "100"
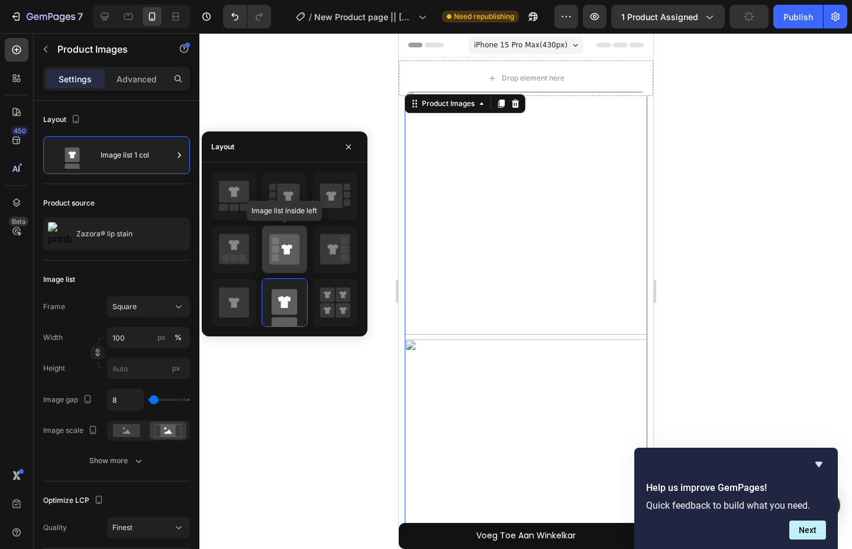
click at [282, 242] on icon at bounding box center [284, 249] width 30 height 30
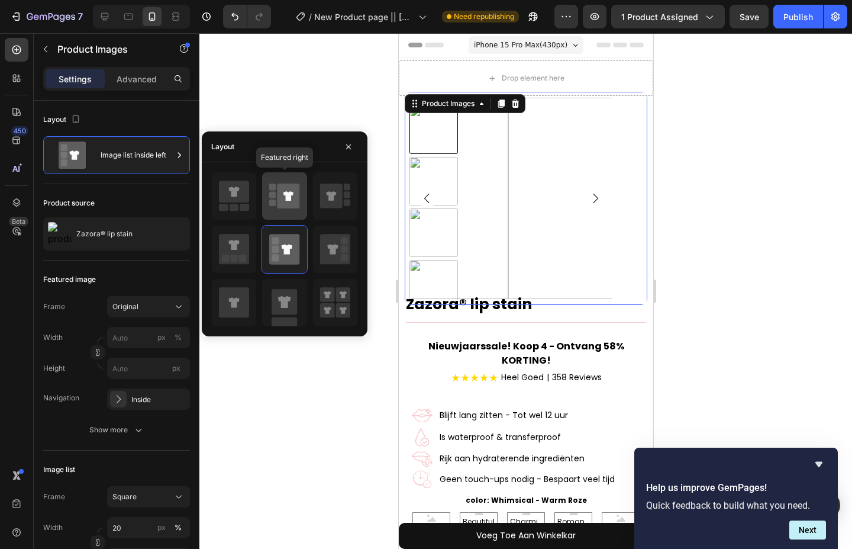
click at [286, 204] on icon at bounding box center [289, 195] width 22 height 25
type input "100"
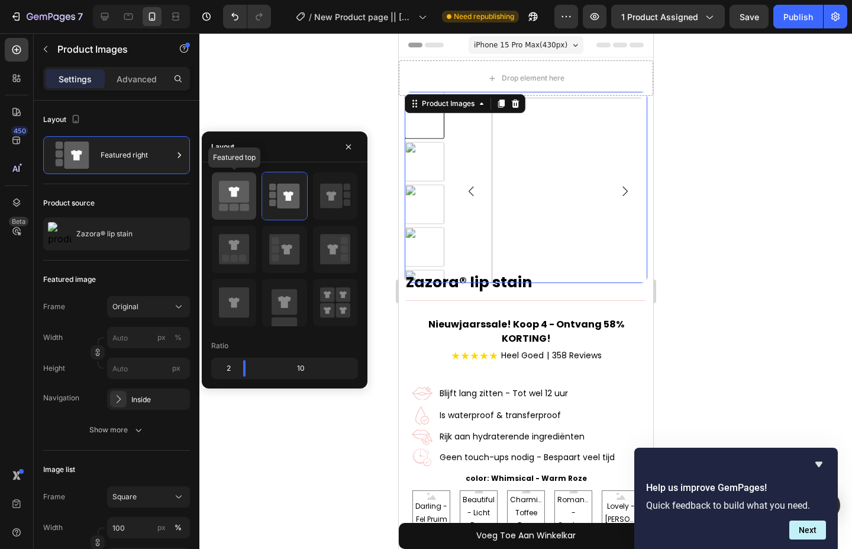
click at [225, 203] on icon at bounding box center [234, 195] width 30 height 33
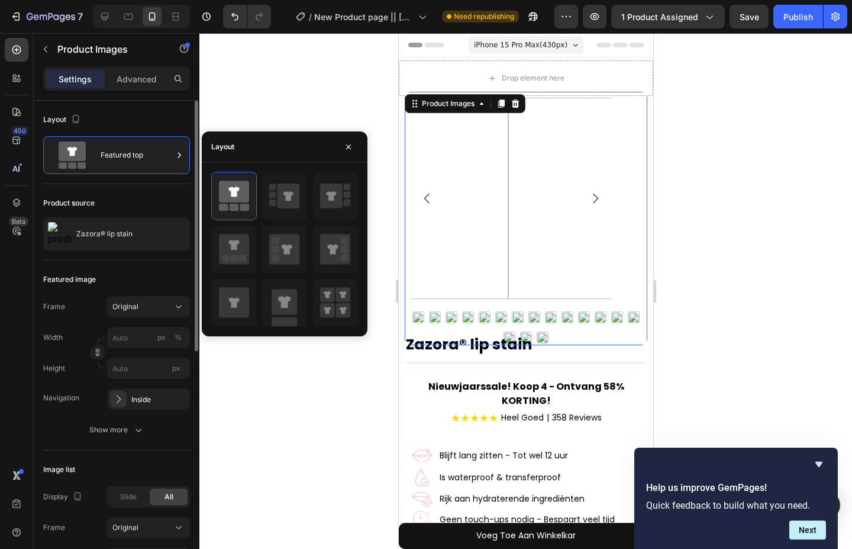
click at [166, 203] on div "Product source" at bounding box center [116, 202] width 147 height 19
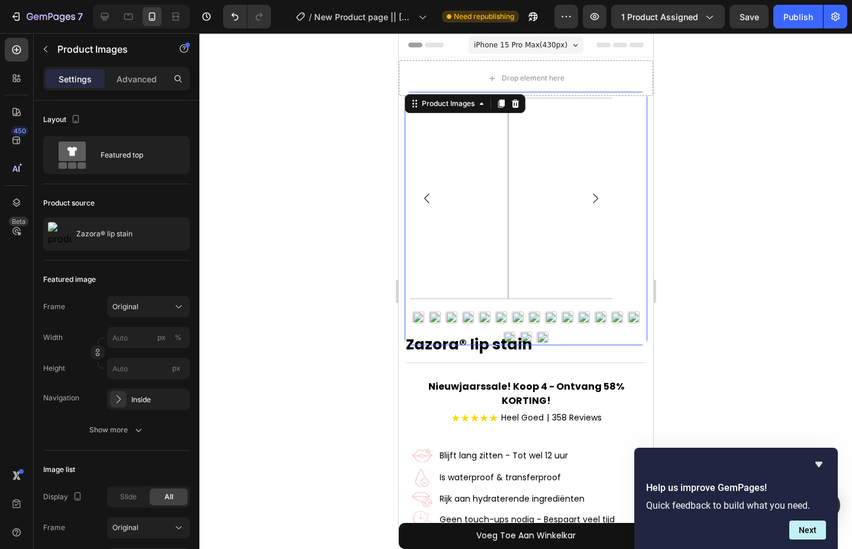
click at [313, 215] on div at bounding box center [525, 290] width 653 height 515
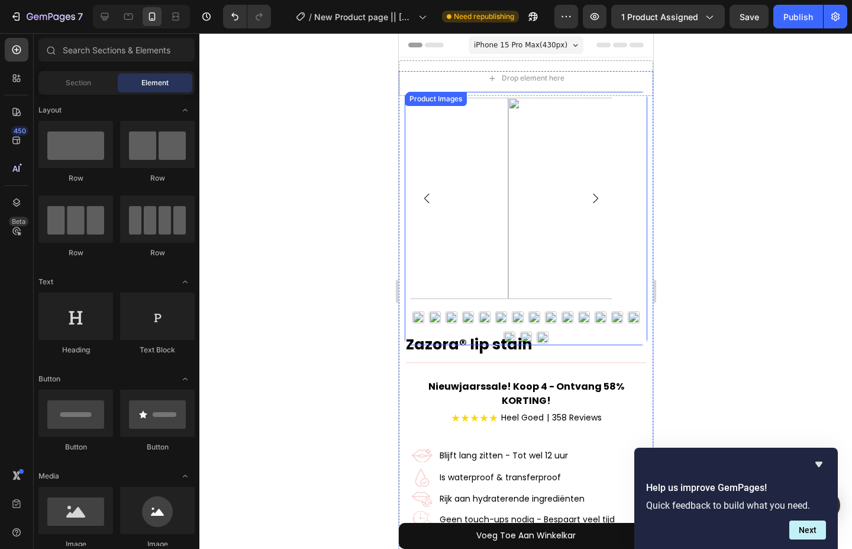
click at [464, 182] on img at bounding box center [407, 198] width 201 height 201
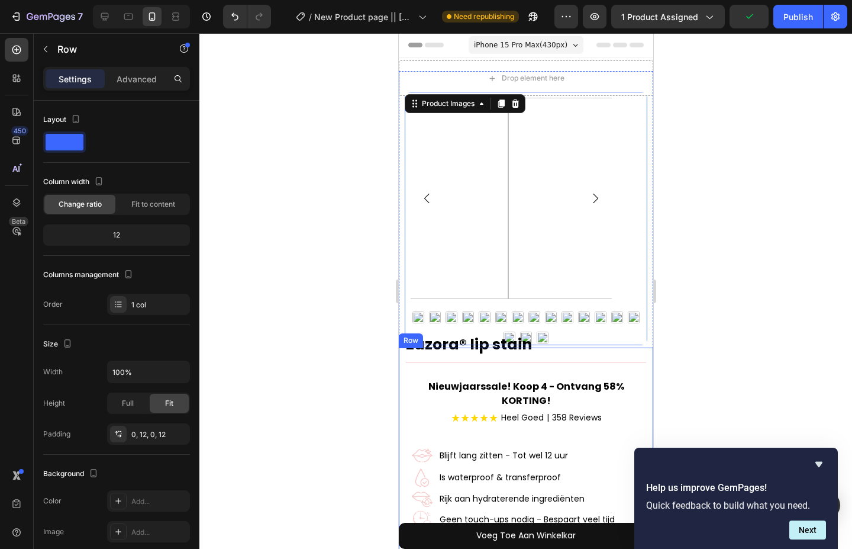
click at [417, 349] on div "Zazora® lip stain Product Title Bespaar tot 43% + 3 GRATIS cadeaus Heel Goed | …" at bounding box center [525, 496] width 240 height 298
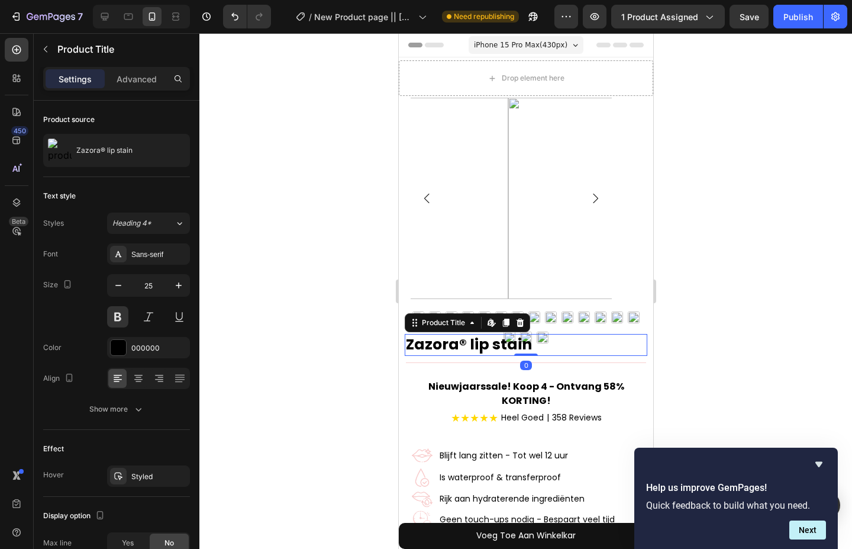
click at [503, 340] on h1 "Zazora® lip stain" at bounding box center [525, 345] width 243 height 22
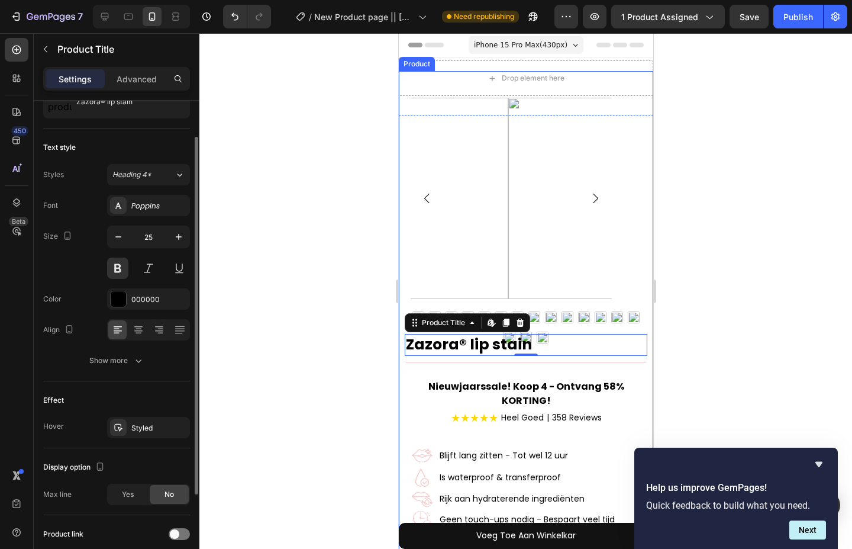
scroll to position [0, 0]
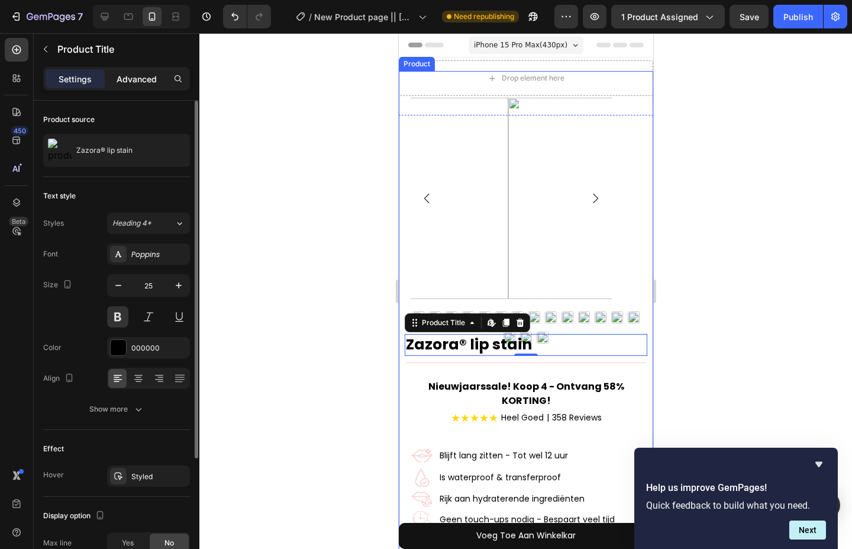
click at [121, 73] on p "Advanced" at bounding box center [137, 79] width 40 height 12
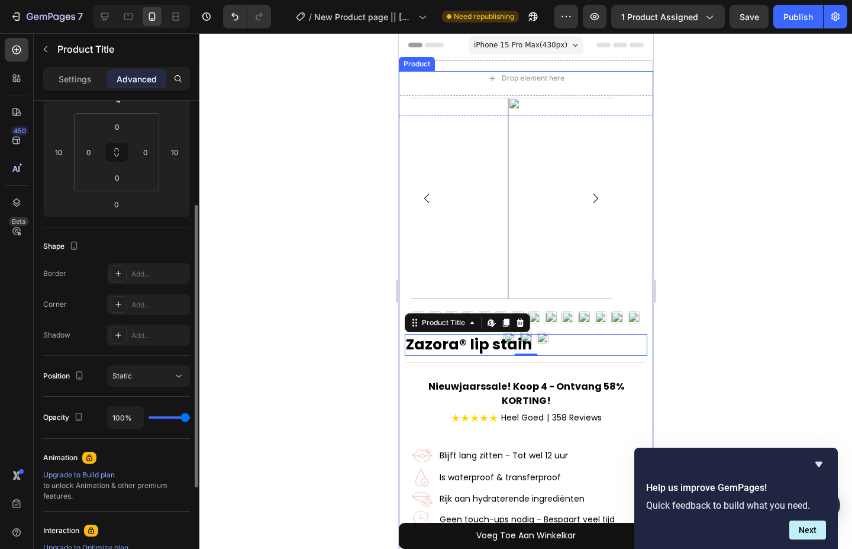
scroll to position [237, 0]
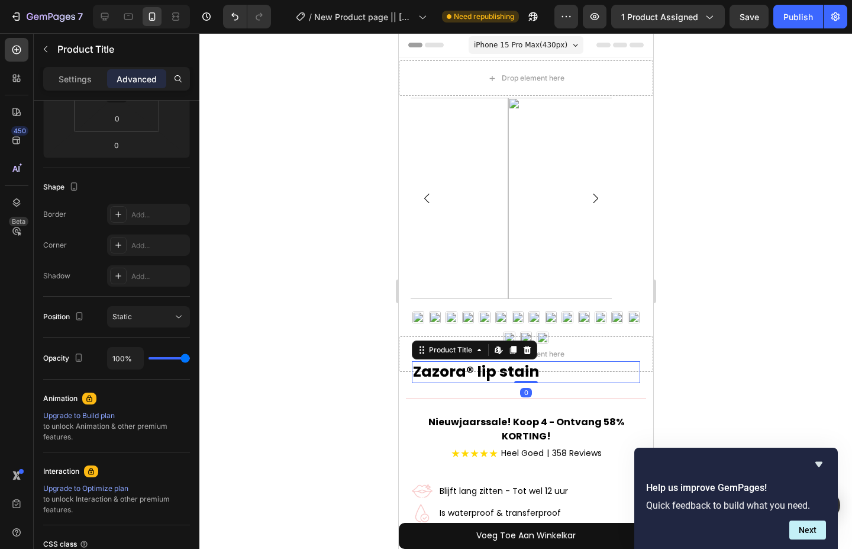
click at [666, 348] on div at bounding box center [525, 290] width 653 height 515
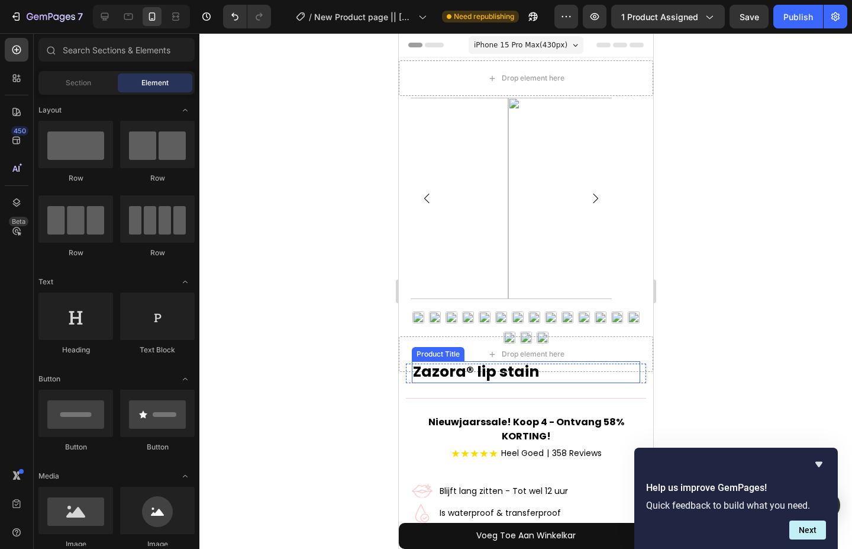
click at [601, 373] on h1 "Zazora® lip stain" at bounding box center [525, 372] width 228 height 22
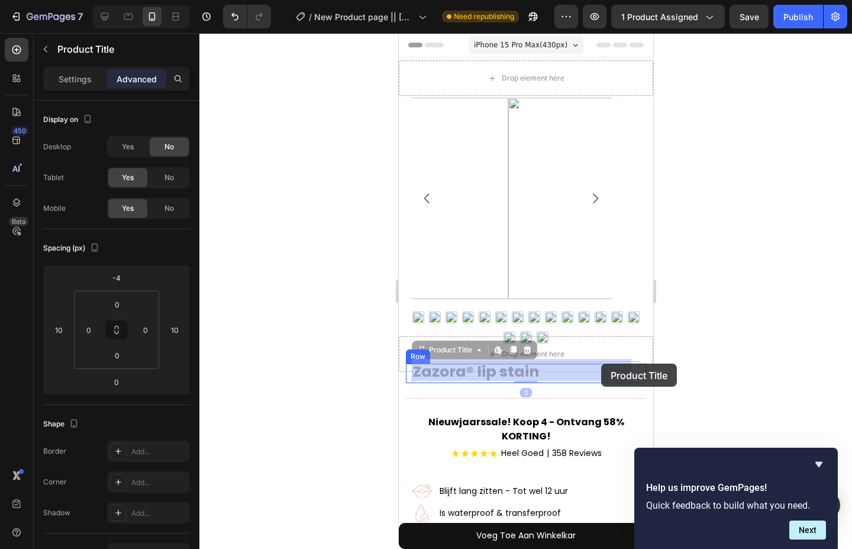
drag, startPoint x: 601, startPoint y: 373, endPoint x: 601, endPoint y: 363, distance: 9.5
drag, startPoint x: 598, startPoint y: 369, endPoint x: 597, endPoint y: 360, distance: 8.3
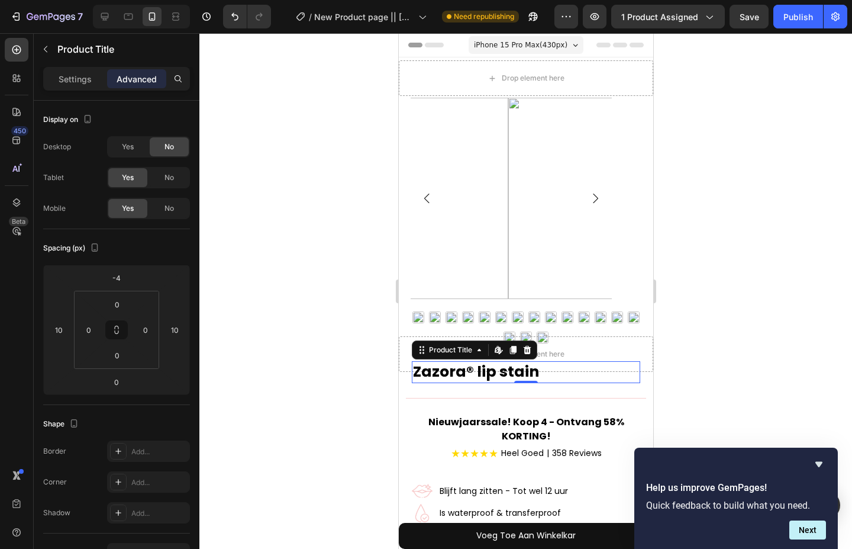
click at [670, 350] on div at bounding box center [525, 290] width 653 height 515
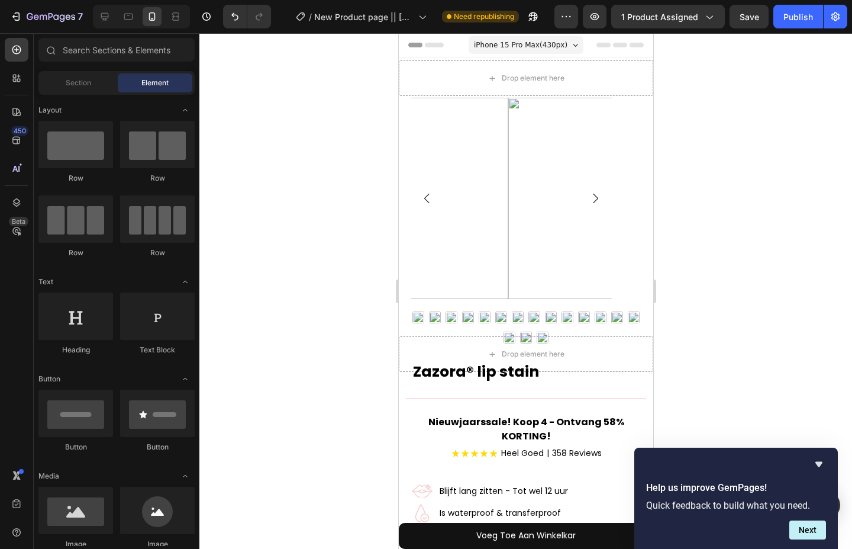
click at [295, 136] on div at bounding box center [525, 290] width 653 height 515
click at [594, 17] on icon "button" at bounding box center [595, 17] width 12 height 12
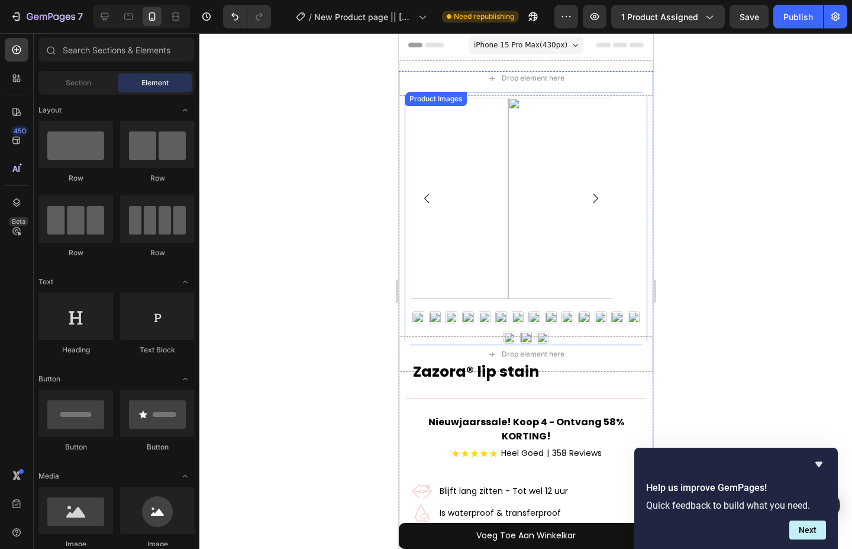
click at [482, 322] on img at bounding box center [484, 317] width 12 height 12
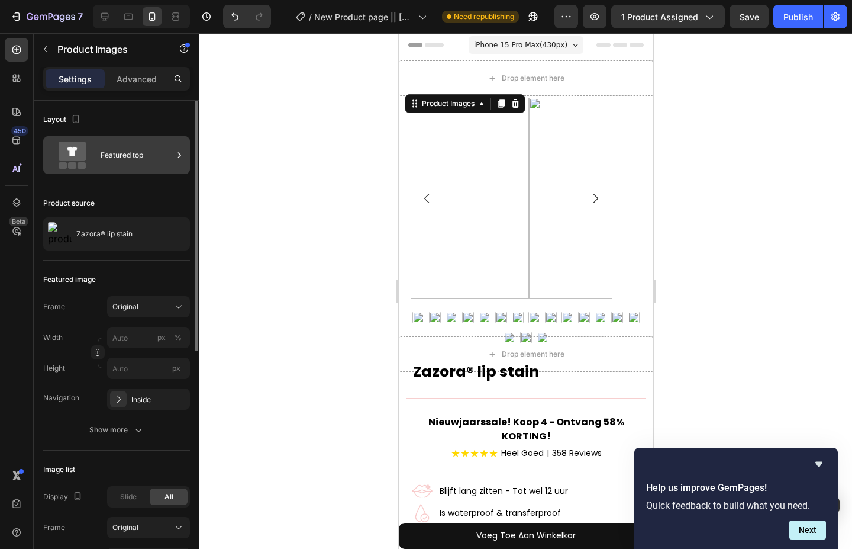
click at [140, 172] on div "Featured top" at bounding box center [116, 155] width 147 height 38
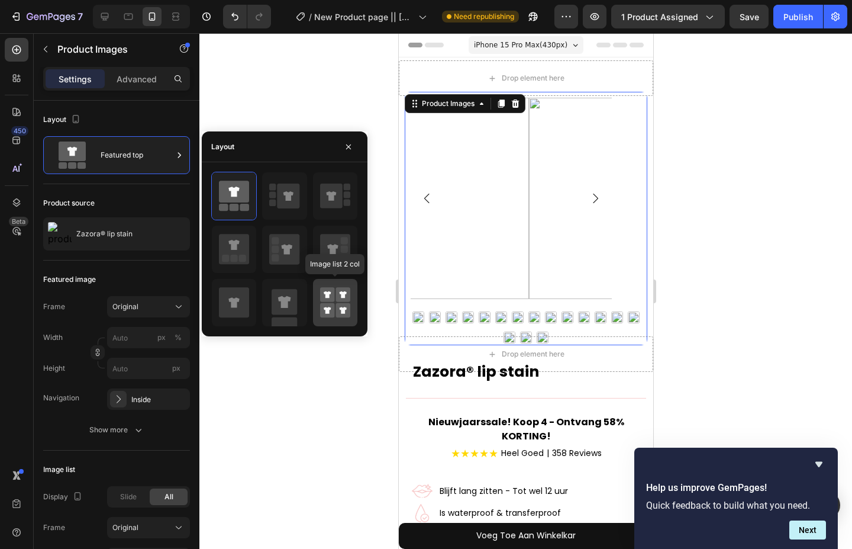
click at [337, 289] on rect at bounding box center [343, 294] width 15 height 15
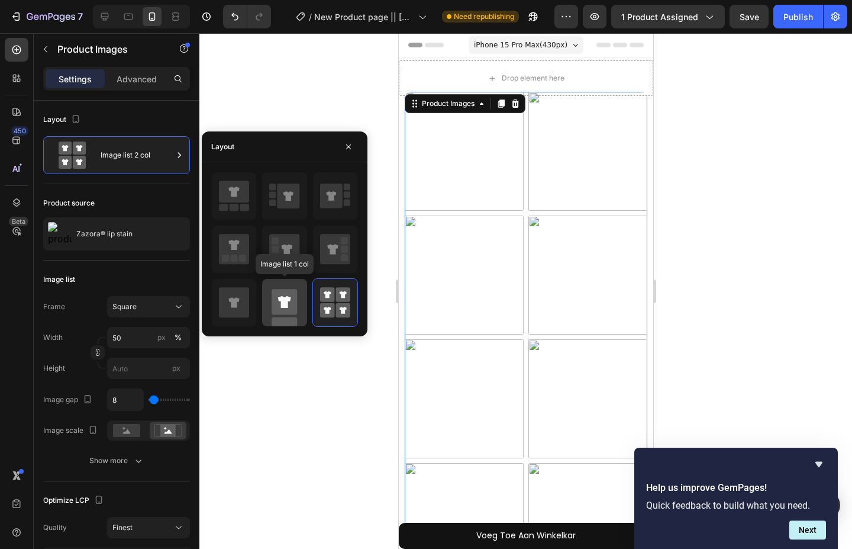
click at [289, 282] on icon at bounding box center [284, 302] width 30 height 47
type input "100"
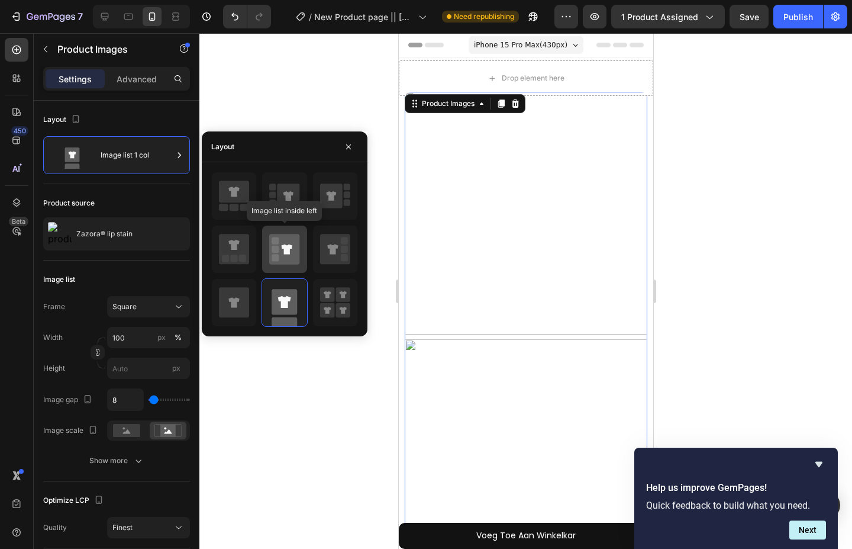
click at [286, 257] on icon at bounding box center [284, 249] width 30 height 30
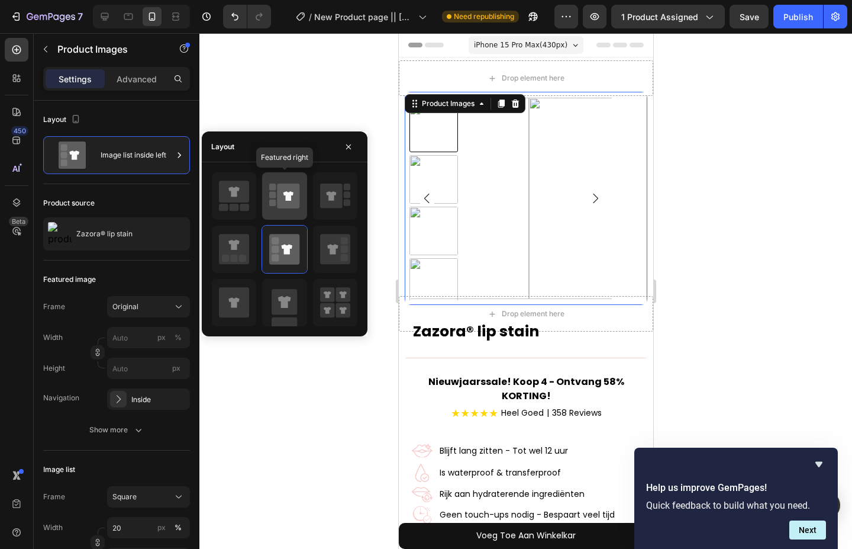
click at [272, 202] on rect at bounding box center [272, 202] width 7 height 7
type input "100"
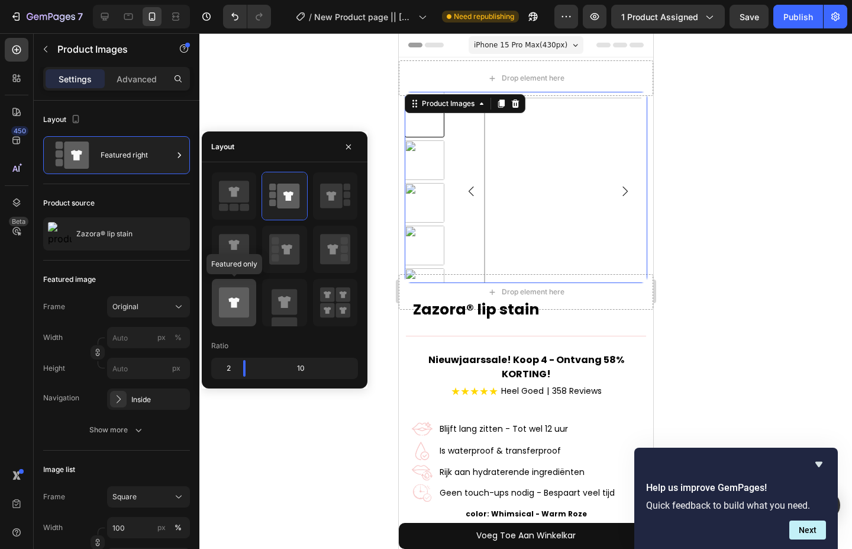
click at [238, 292] on icon at bounding box center [234, 302] width 30 height 30
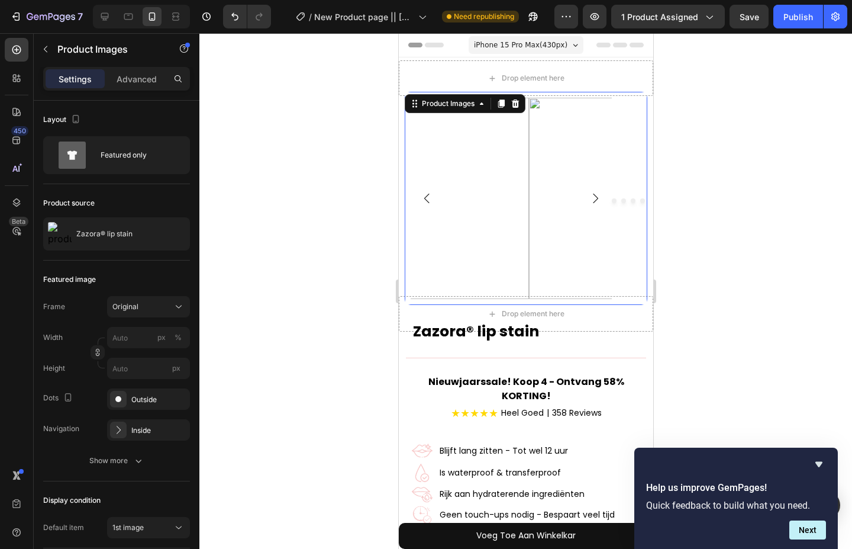
click at [286, 106] on div at bounding box center [525, 290] width 653 height 515
click at [480, 185] on img at bounding box center [427, 198] width 201 height 201
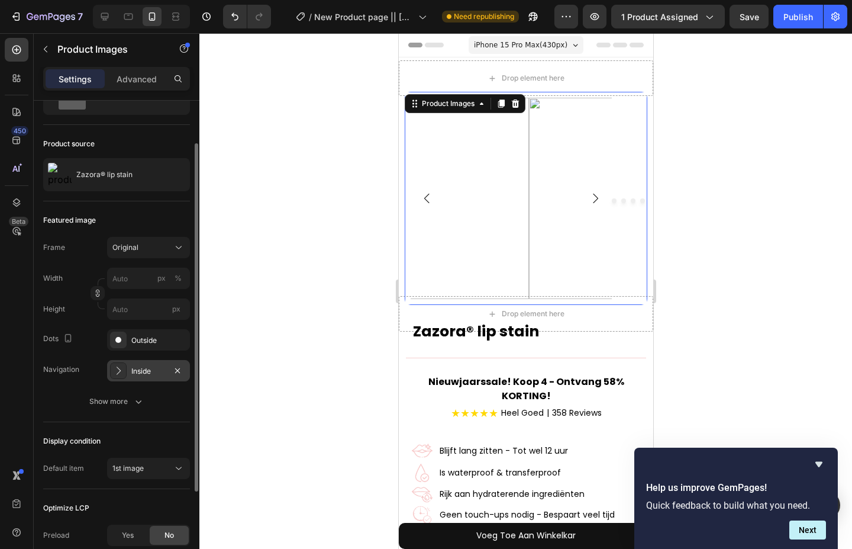
click at [136, 367] on div "Inside" at bounding box center [148, 371] width 34 height 11
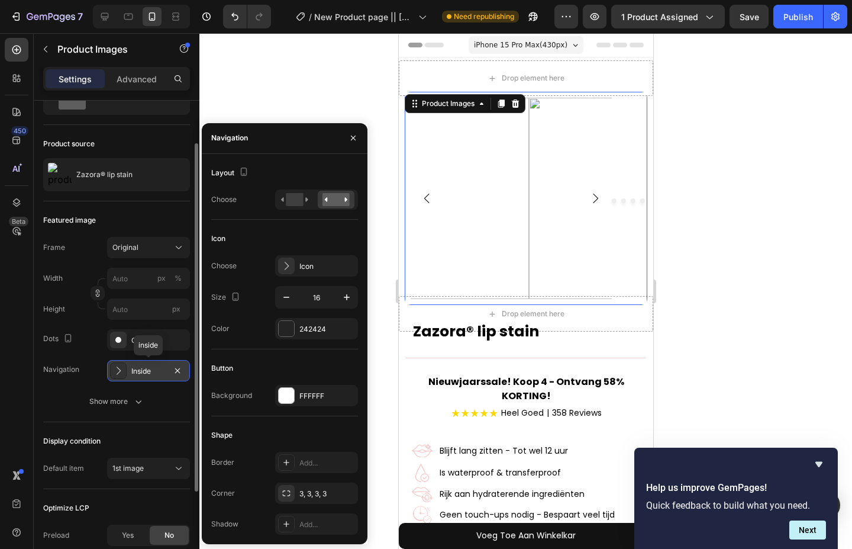
click at [136, 367] on div "Inside" at bounding box center [148, 371] width 34 height 11
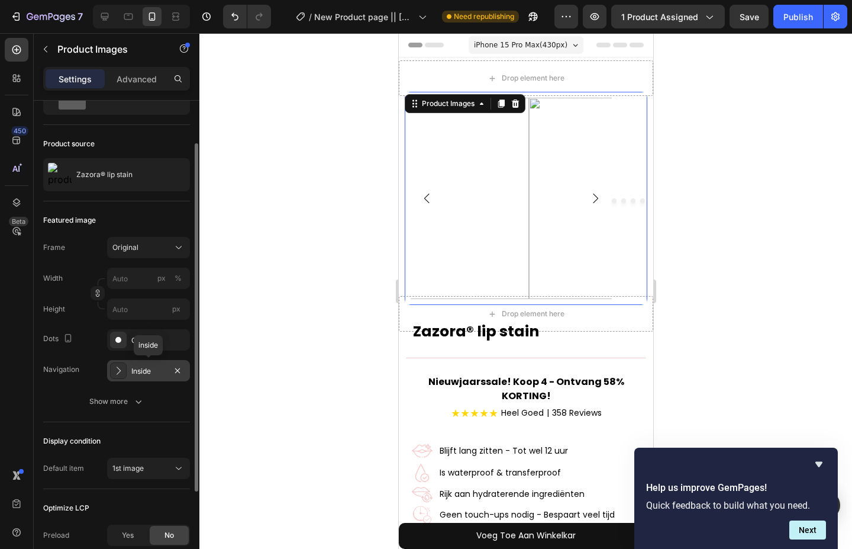
click at [120, 369] on icon at bounding box center [118, 371] width 12 height 12
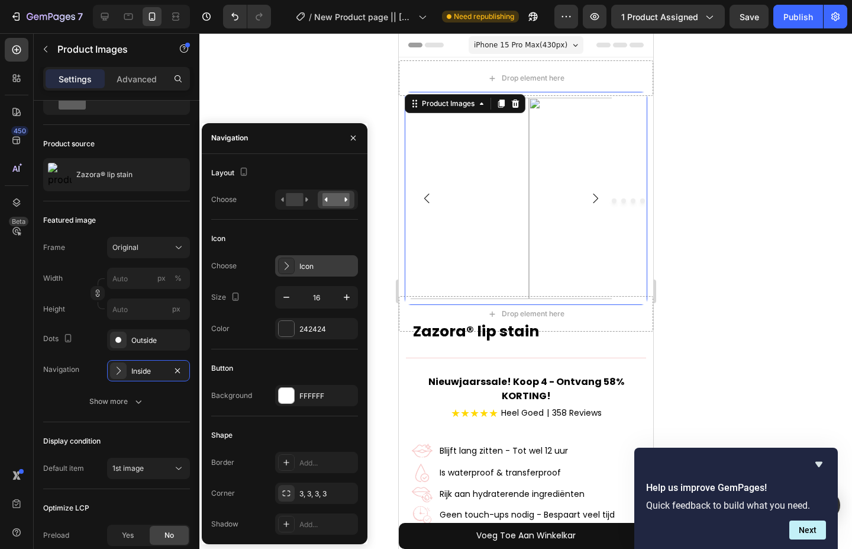
click at [296, 262] on div "Icon" at bounding box center [316, 265] width 83 height 21
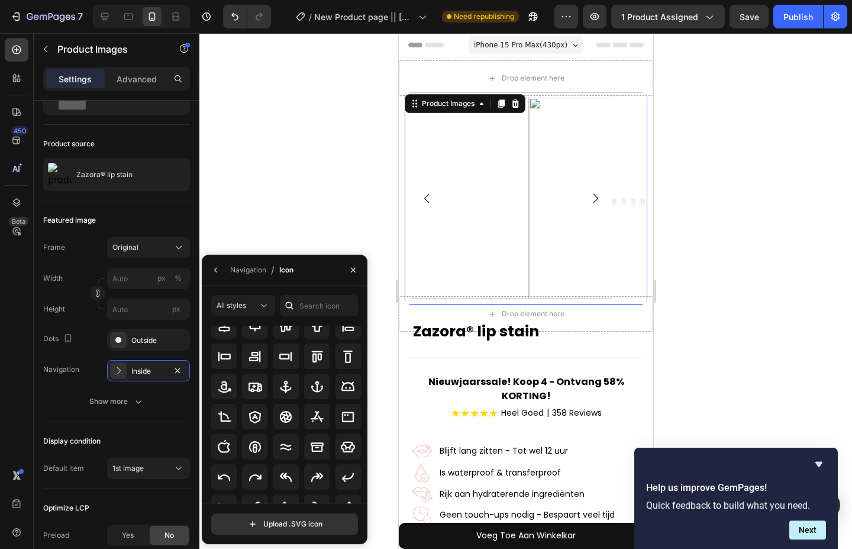
scroll to position [130, 0]
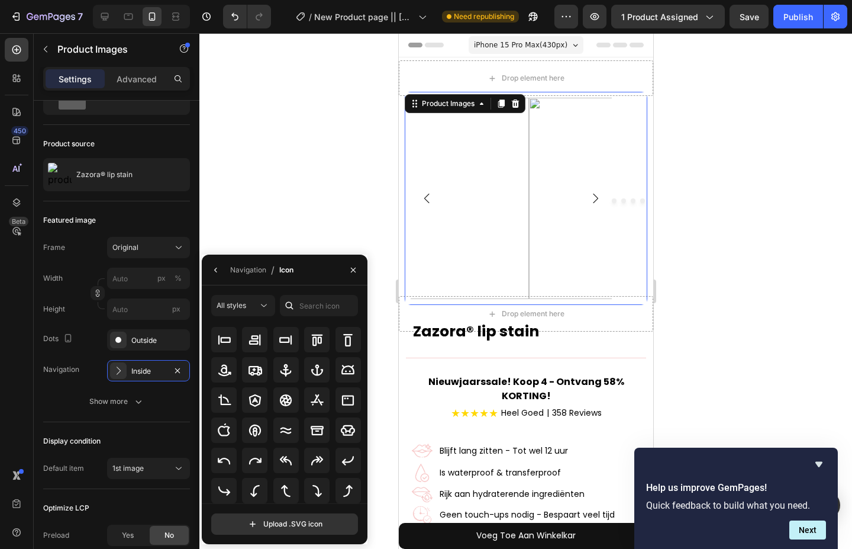
click at [292, 221] on div at bounding box center [525, 290] width 653 height 515
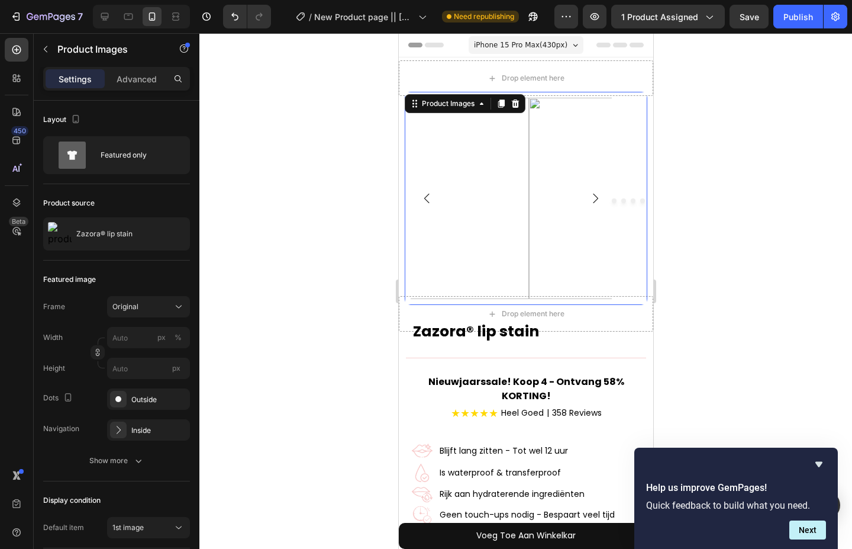
click at [433, 243] on img at bounding box center [427, 198] width 201 height 201
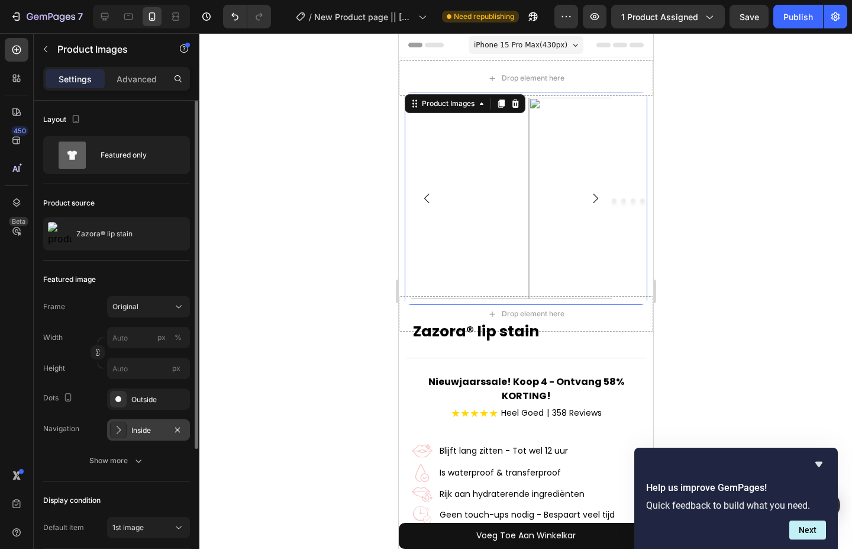
scroll to position [59, 0]
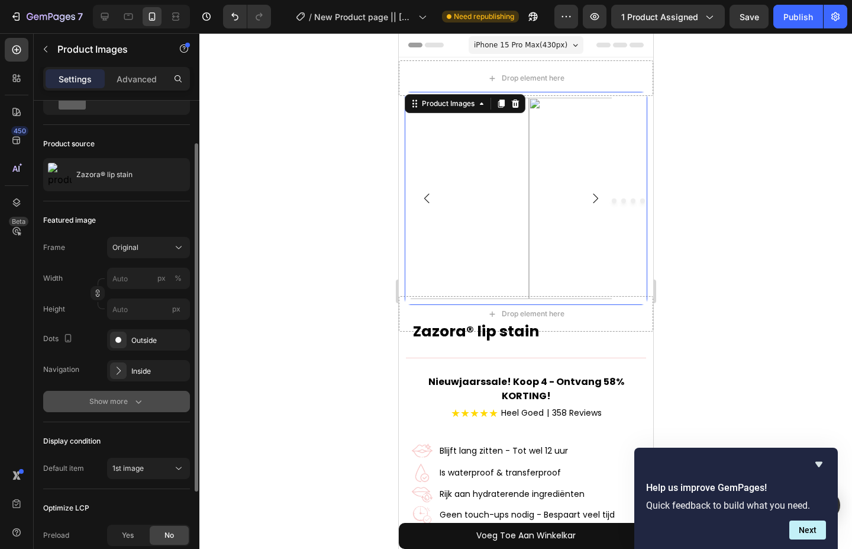
click at [119, 399] on div "Show more" at bounding box center [116, 401] width 55 height 12
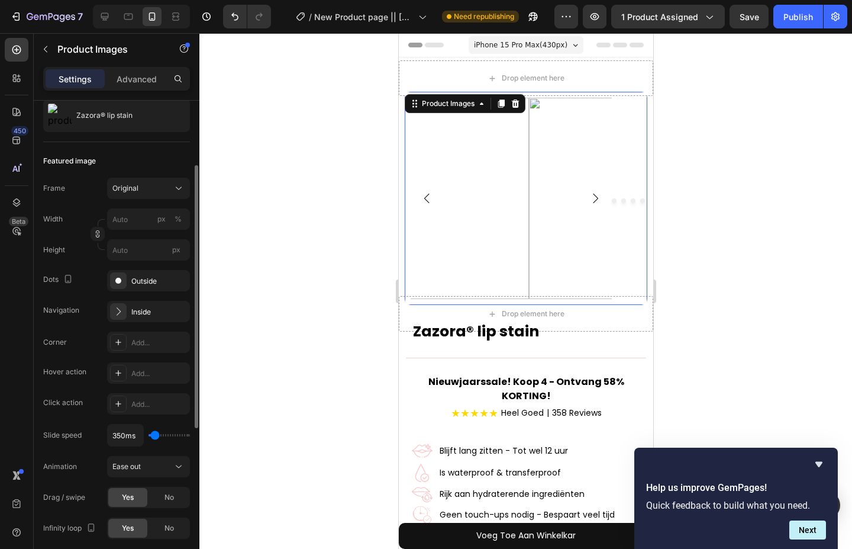
scroll to position [178, 0]
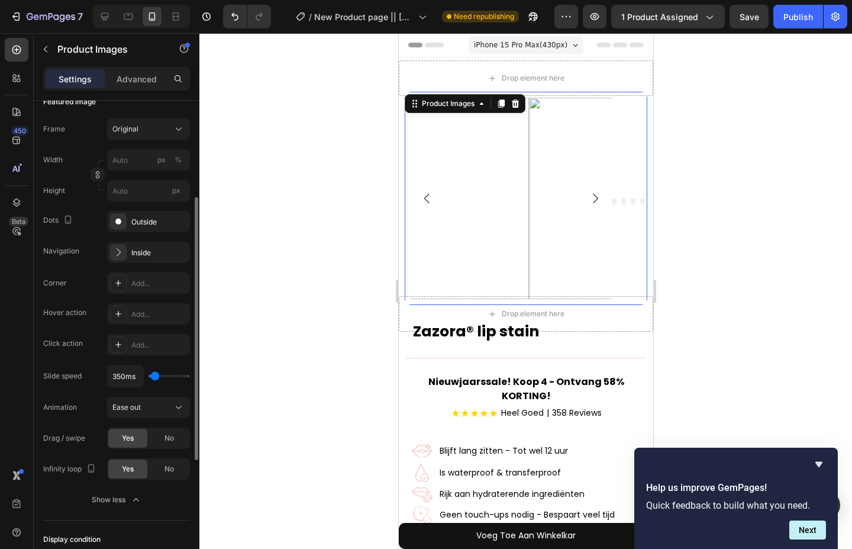
type input "100ms"
type input "100"
type input "300ms"
type input "300"
click at [154, 376] on input "range" at bounding box center [169, 376] width 41 height 2
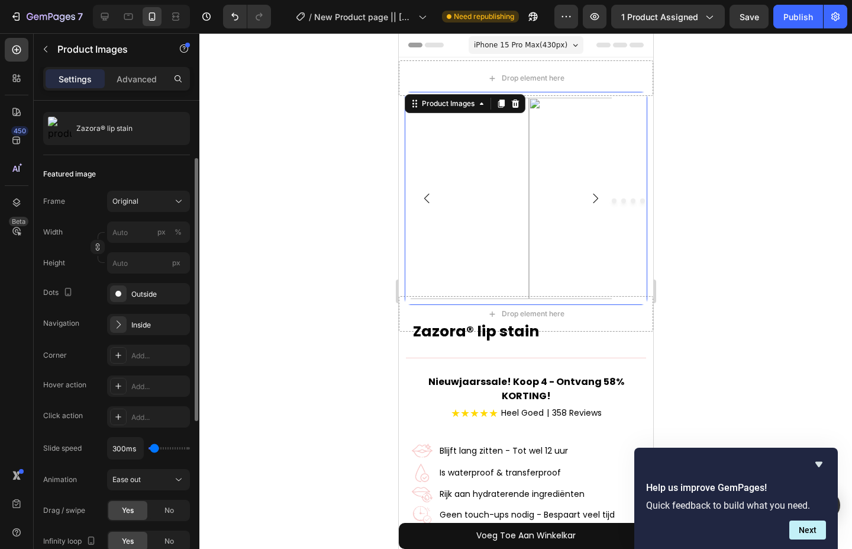
scroll to position [165, 0]
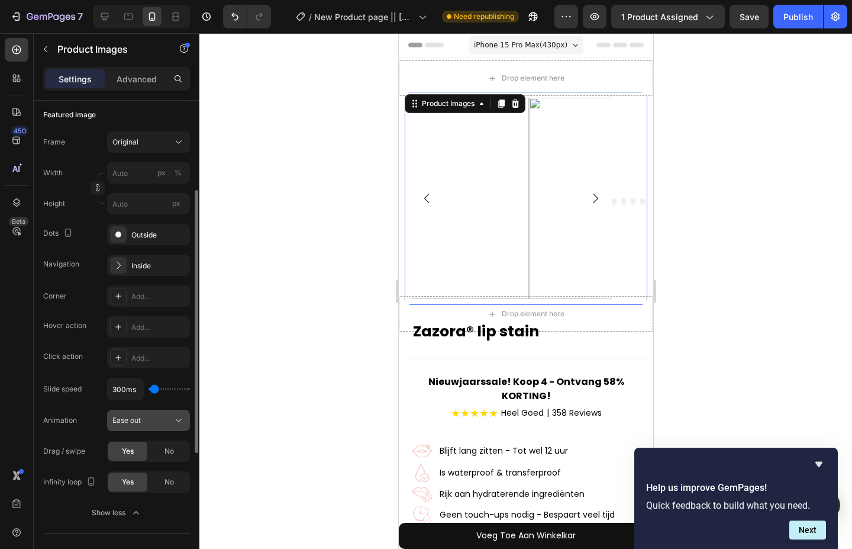
click at [150, 424] on div "Ease out" at bounding box center [142, 420] width 60 height 11
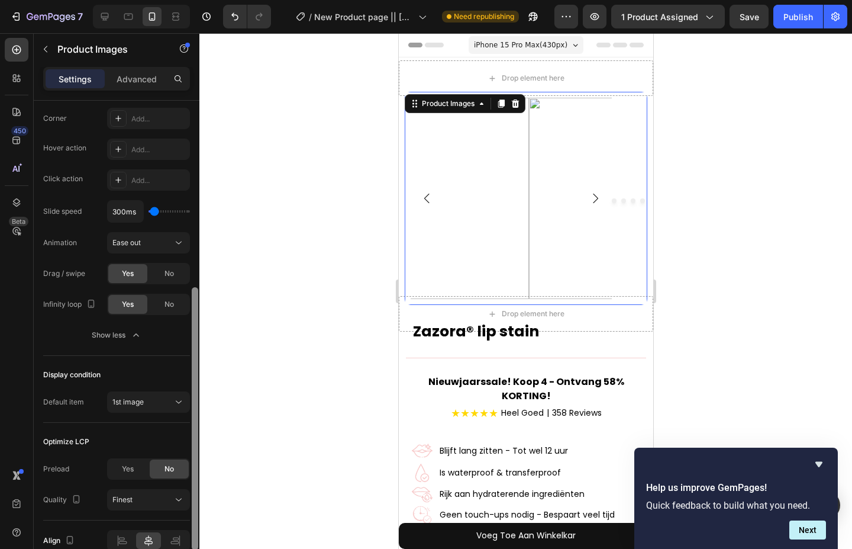
scroll to position [401, 0]
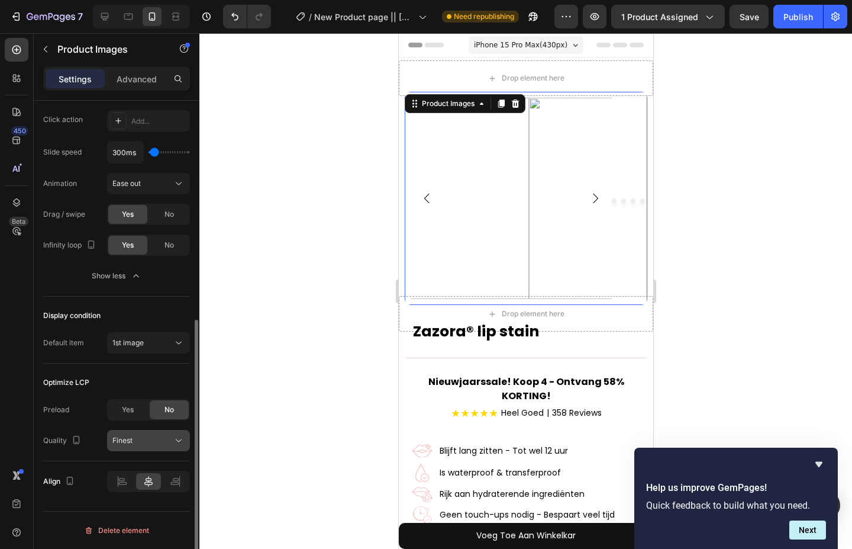
click at [156, 436] on div "Finest" at bounding box center [142, 440] width 60 height 11
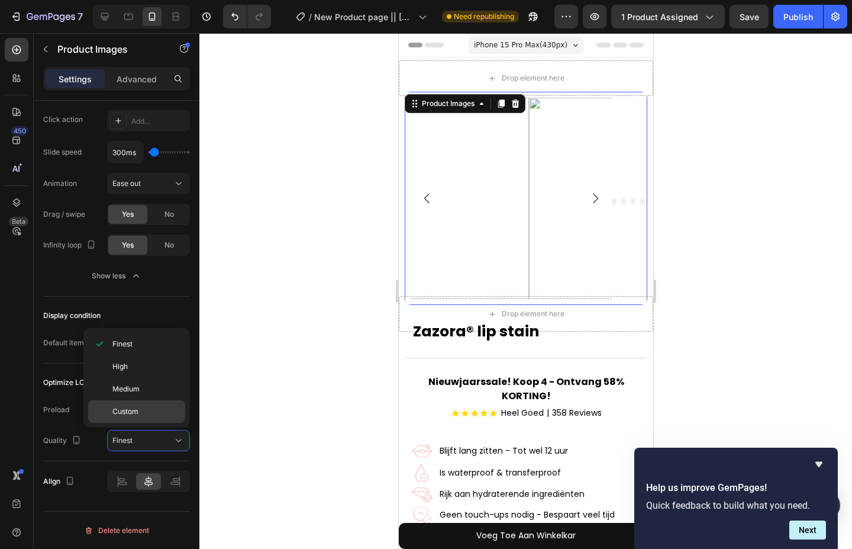
click at [156, 408] on p "Custom" at bounding box center [145, 411] width 67 height 11
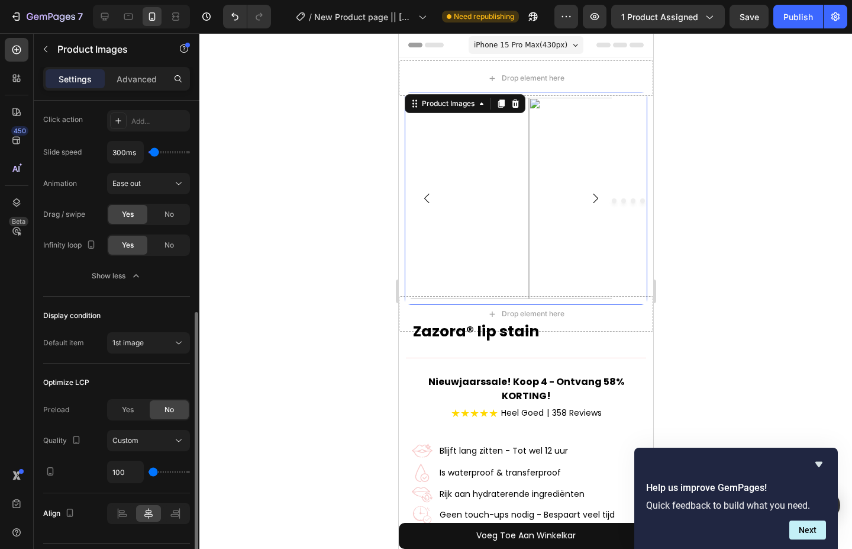
type input "100"
drag, startPoint x: 157, startPoint y: 471, endPoint x: 136, endPoint y: 475, distance: 21.6
click at [149, 473] on input "range" at bounding box center [169, 471] width 41 height 2
click at [188, 440] on button "Custom" at bounding box center [148, 440] width 83 height 21
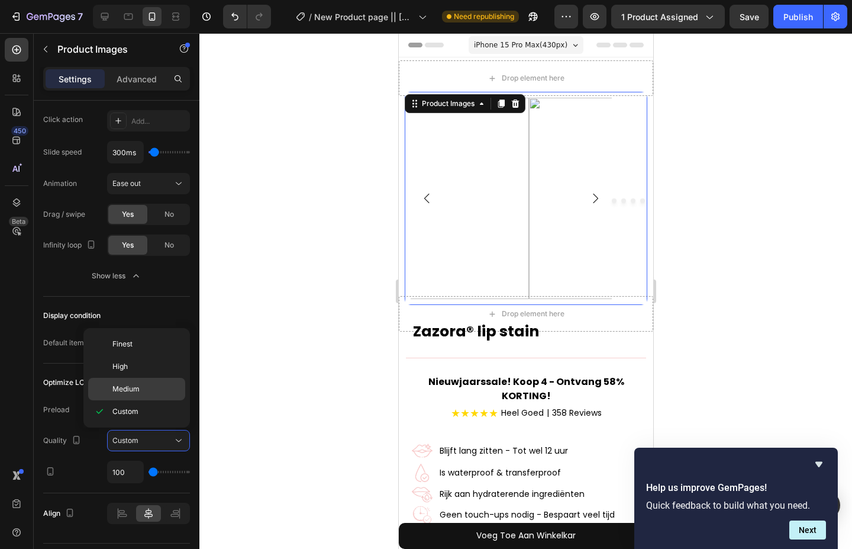
click at [148, 384] on p "Medium" at bounding box center [145, 388] width 67 height 11
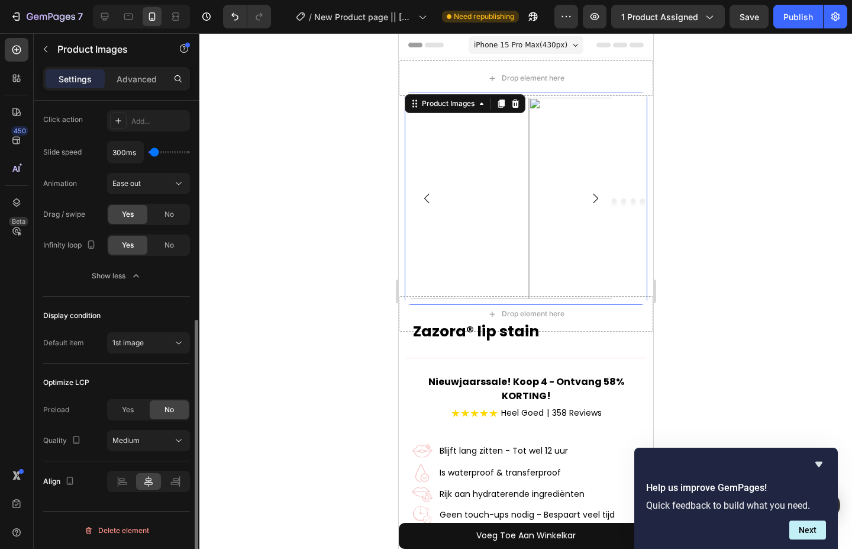
scroll to position [224, 0]
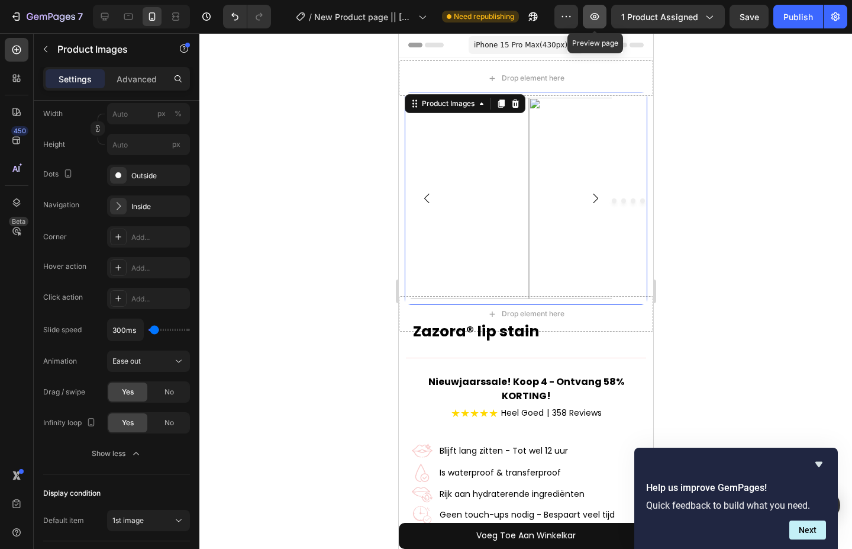
click at [592, 18] on icon "button" at bounding box center [595, 17] width 12 height 12
click at [498, 214] on img at bounding box center [427, 198] width 201 height 201
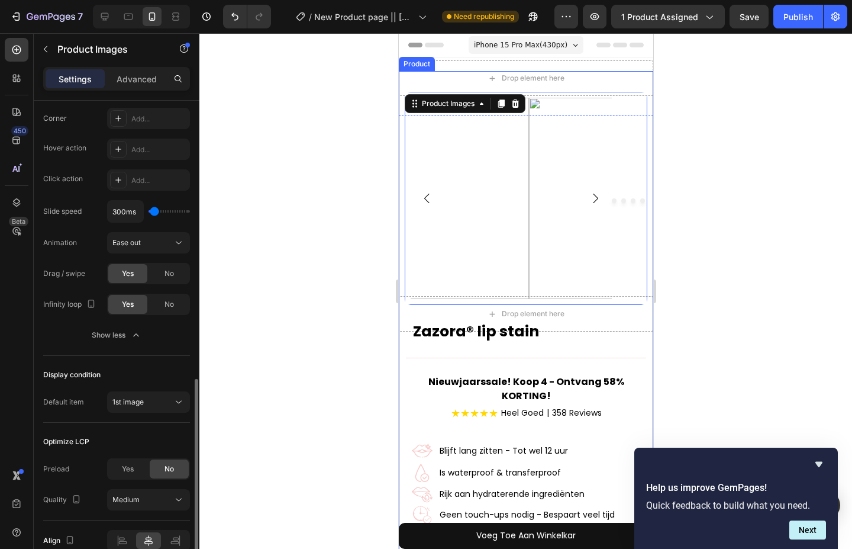
scroll to position [401, 0]
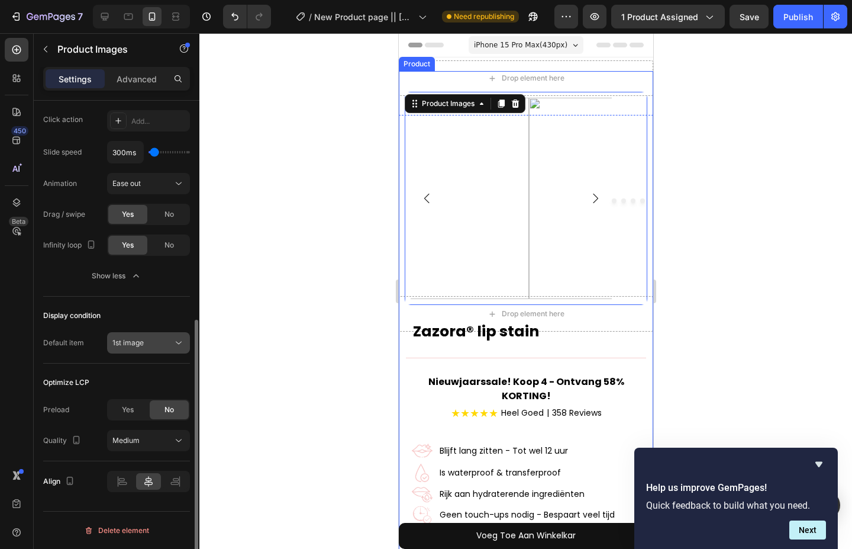
click at [148, 345] on div "1st image" at bounding box center [142, 342] width 60 height 11
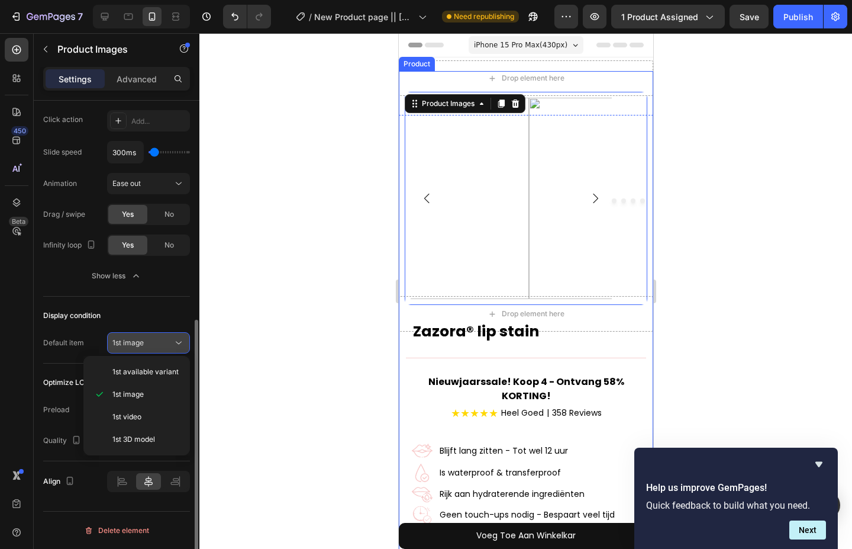
click at [151, 341] on div "1st image" at bounding box center [142, 342] width 60 height 11
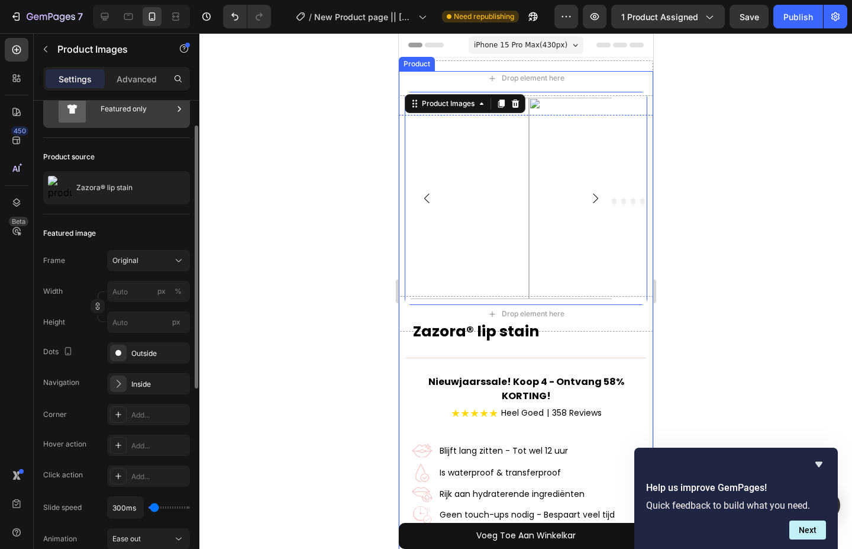
scroll to position [0, 0]
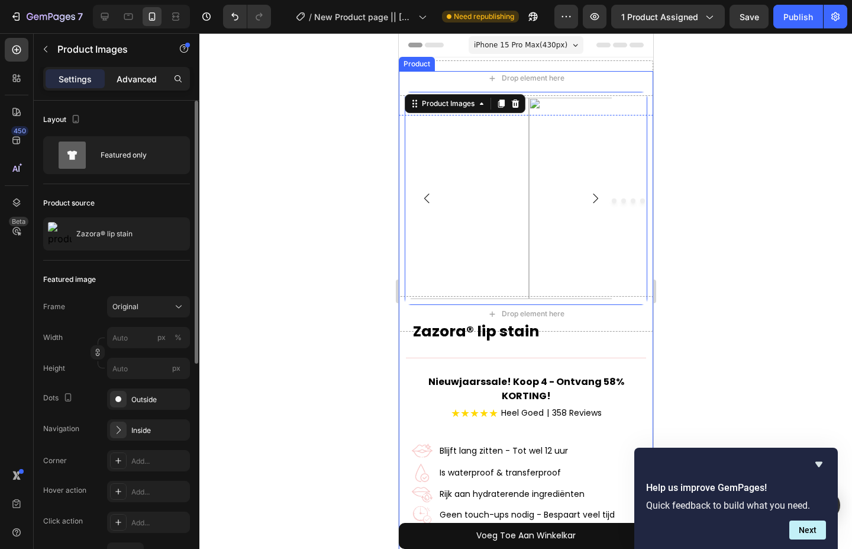
click at [139, 78] on p "Advanced" at bounding box center [137, 79] width 40 height 12
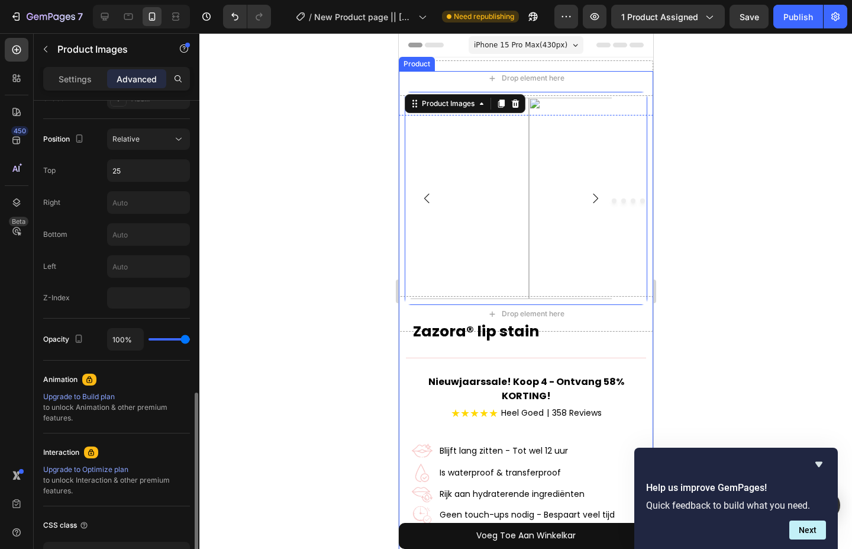
scroll to position [473, 0]
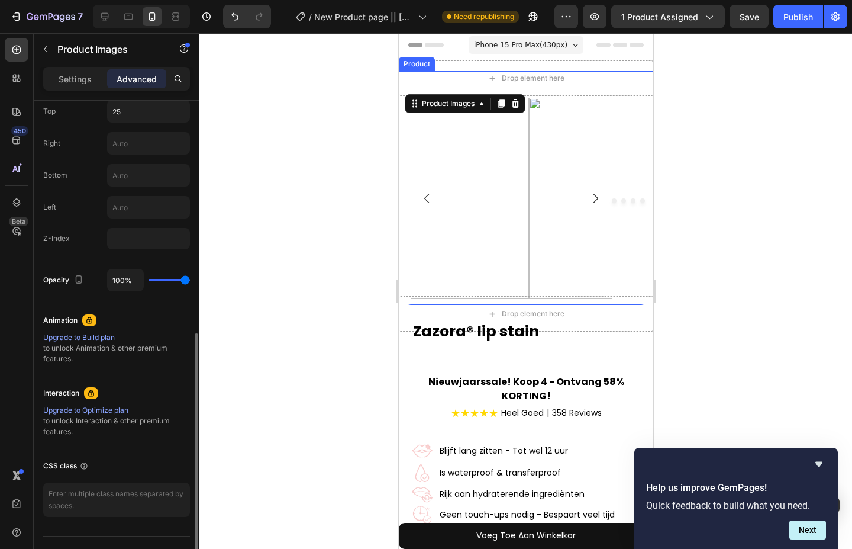
type input "83%"
type input "83"
type input "69%"
type input "69"
type input "54%"
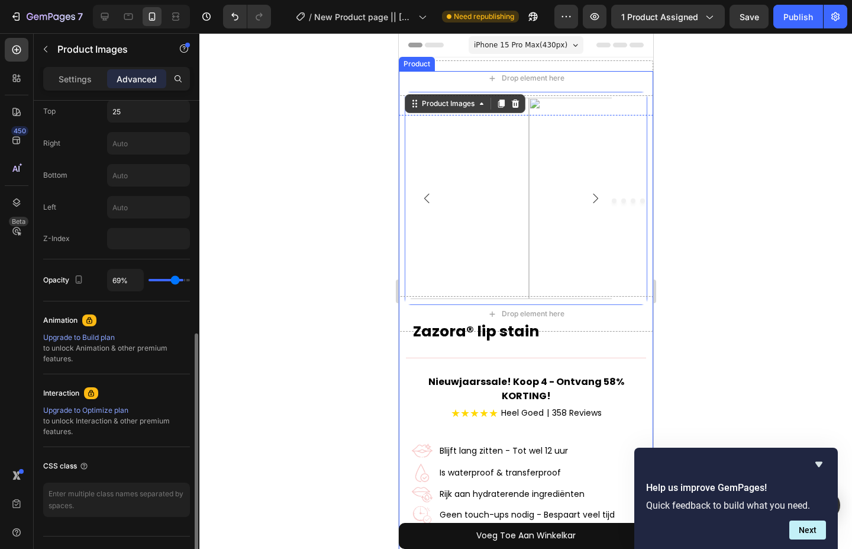
type input "54"
type input "35%"
drag, startPoint x: 180, startPoint y: 279, endPoint x: 165, endPoint y: 290, distance: 19.1
type input "35"
click at [165, 281] on input "range" at bounding box center [169, 280] width 41 height 2
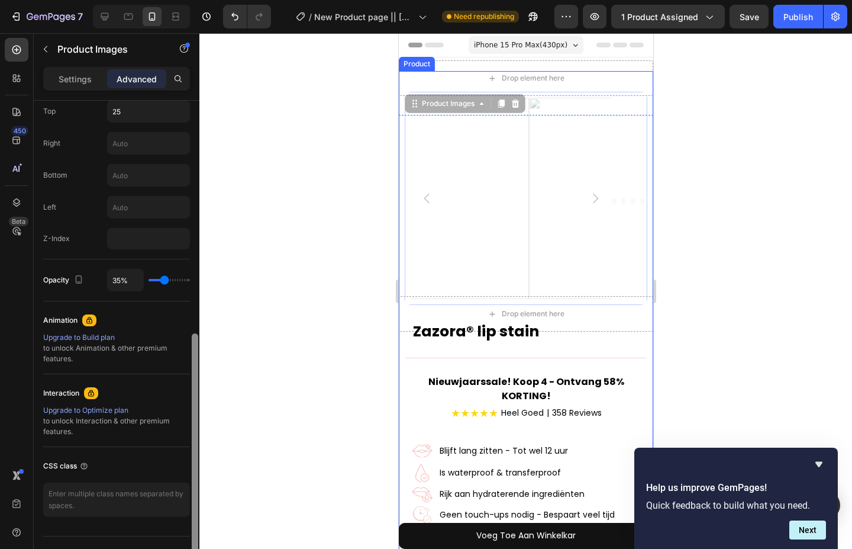
drag, startPoint x: 166, startPoint y: 288, endPoint x: 197, endPoint y: 282, distance: 31.9
click at [197, 282] on div "Display on Desktop Yes No Tablet Yes No Mobile Yes No Spacing (px) 66 0 15 0 0 …" at bounding box center [117, 342] width 166 height 482
type input "94%"
type input "94"
type input "100%"
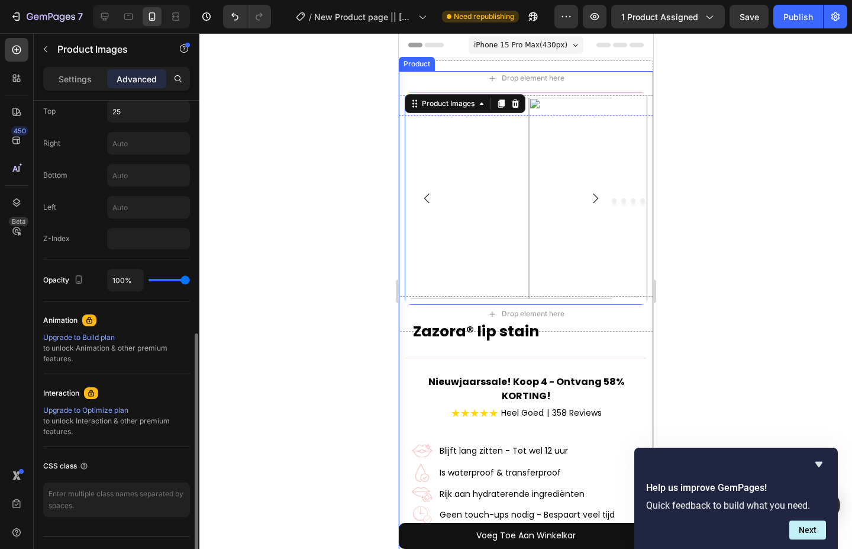
drag, startPoint x: 169, startPoint y: 281, endPoint x: 236, endPoint y: 285, distance: 67.6
type input "100"
click at [190, 281] on input "range" at bounding box center [169, 280] width 41 height 2
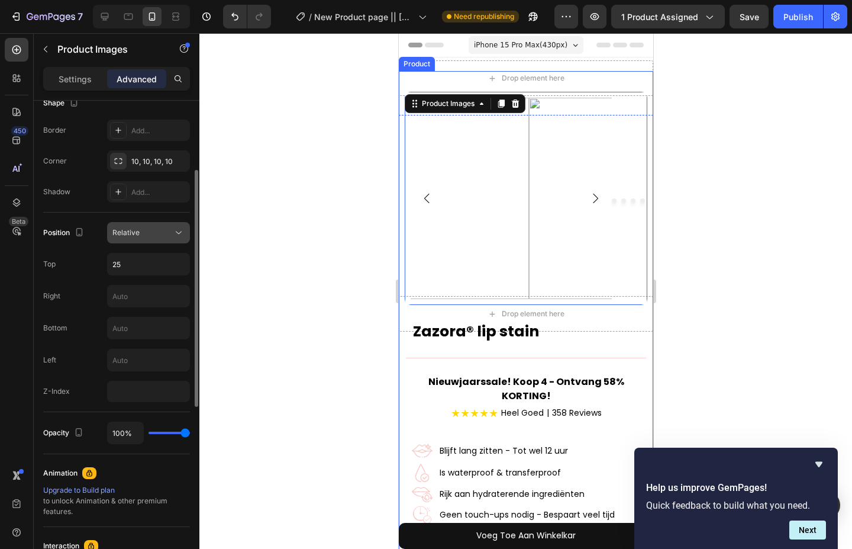
scroll to position [262, 0]
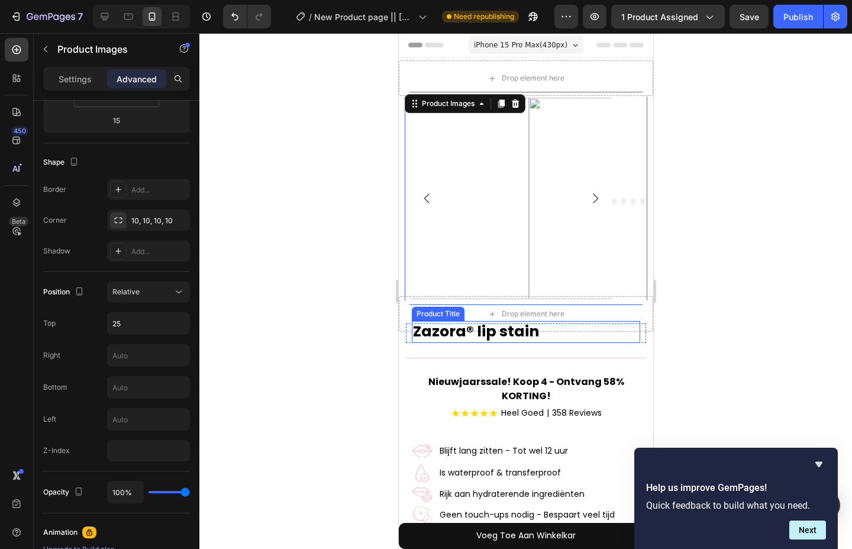
click at [436, 334] on h1 "Zazora® lip stain" at bounding box center [525, 332] width 228 height 22
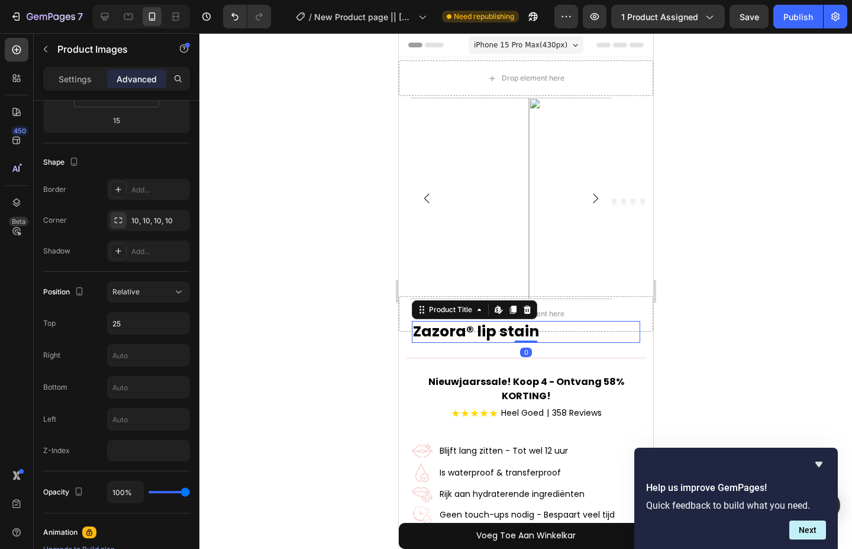
scroll to position [0, 0]
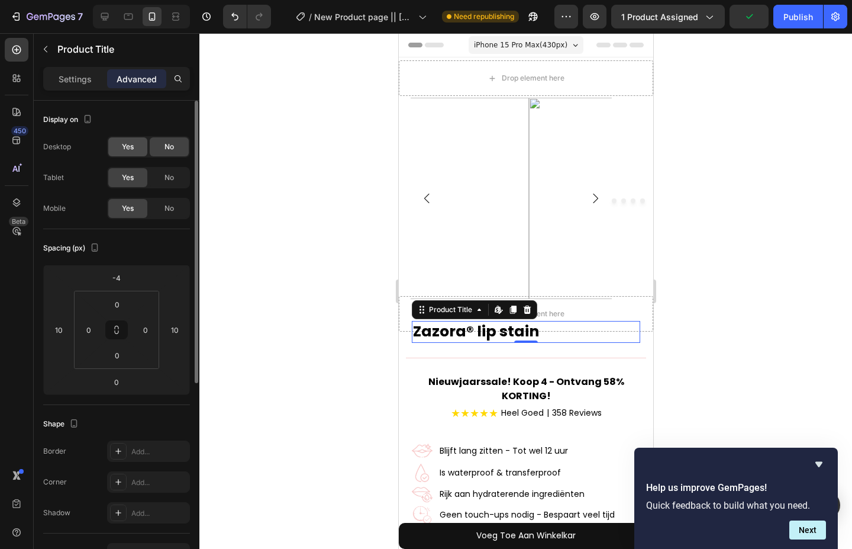
click at [146, 155] on div "Yes" at bounding box center [127, 146] width 39 height 19
click at [160, 149] on div "No" at bounding box center [169, 146] width 39 height 19
click at [118, 311] on input "0" at bounding box center [117, 304] width 24 height 18
click at [121, 300] on input "0" at bounding box center [117, 304] width 24 height 18
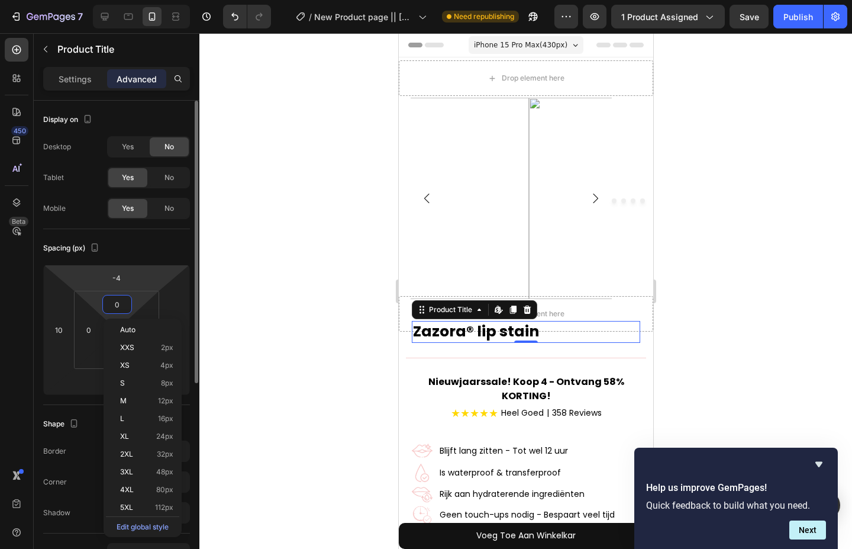
click at [121, 0] on html "7 / New Product page || [PERSON_NAME] Need republishing Preview 1 product assig…" at bounding box center [426, 0] width 852 height 0
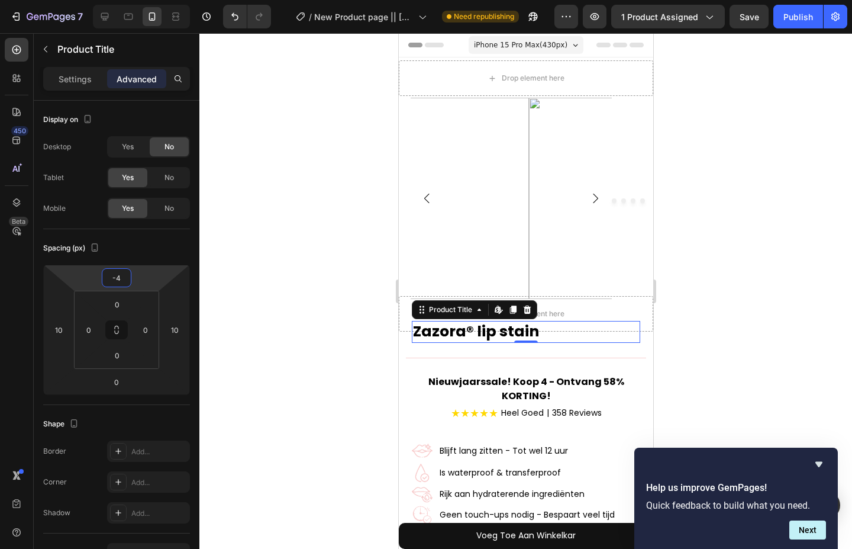
click at [264, 314] on div at bounding box center [525, 290] width 653 height 515
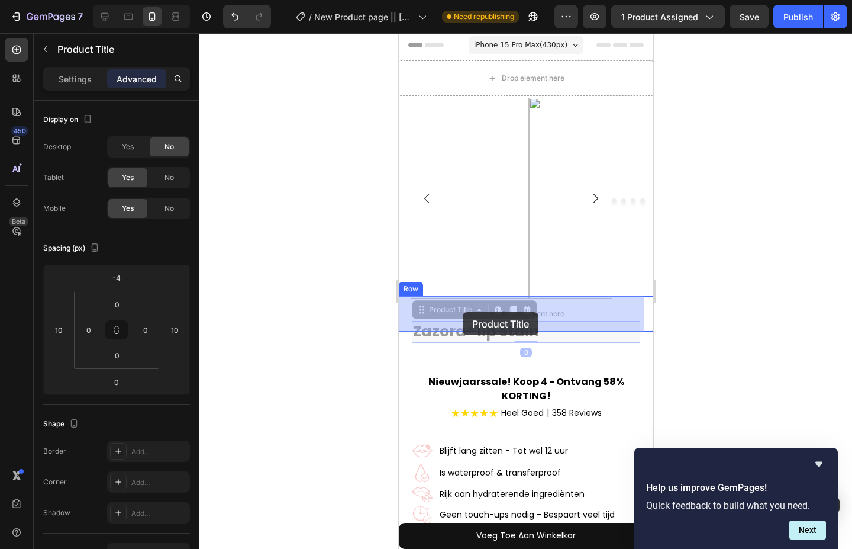
drag, startPoint x: 462, startPoint y: 333, endPoint x: 462, endPoint y: 312, distance: 20.7
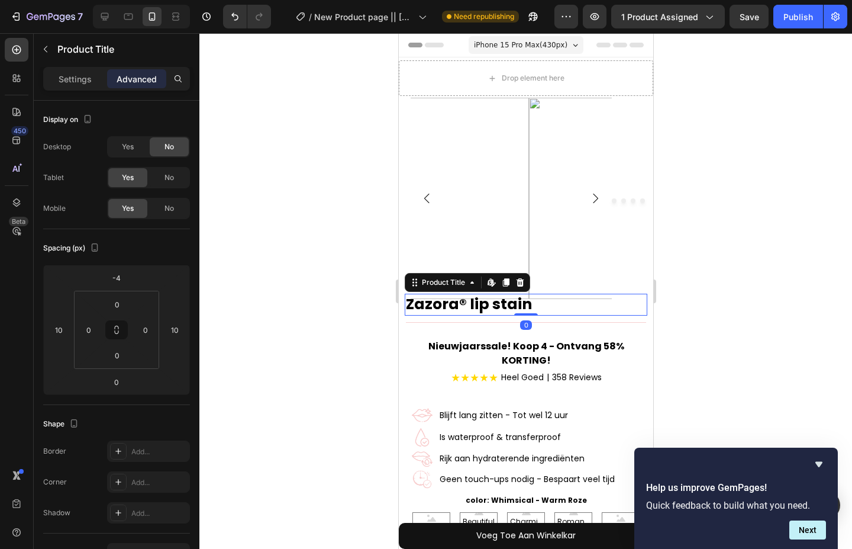
click at [339, 303] on div at bounding box center [525, 290] width 653 height 515
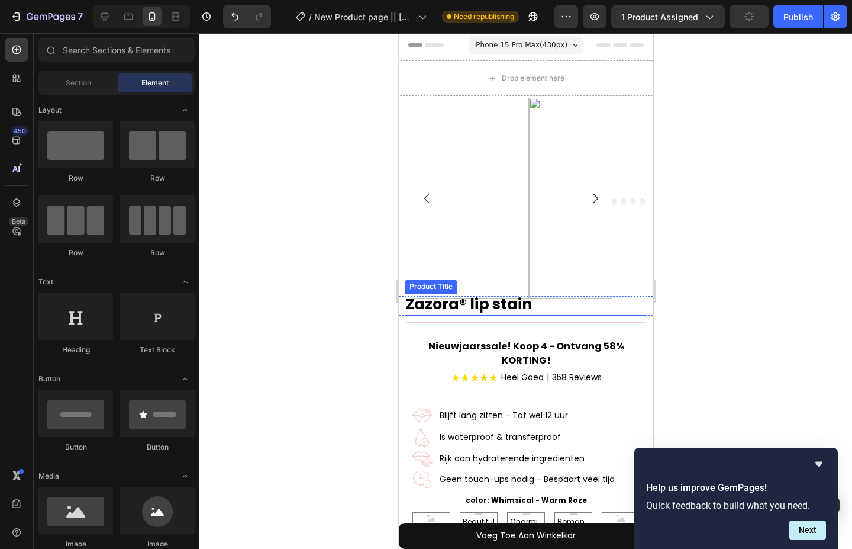
click at [417, 303] on h1 "Zazora® lip stain" at bounding box center [525, 304] width 243 height 22
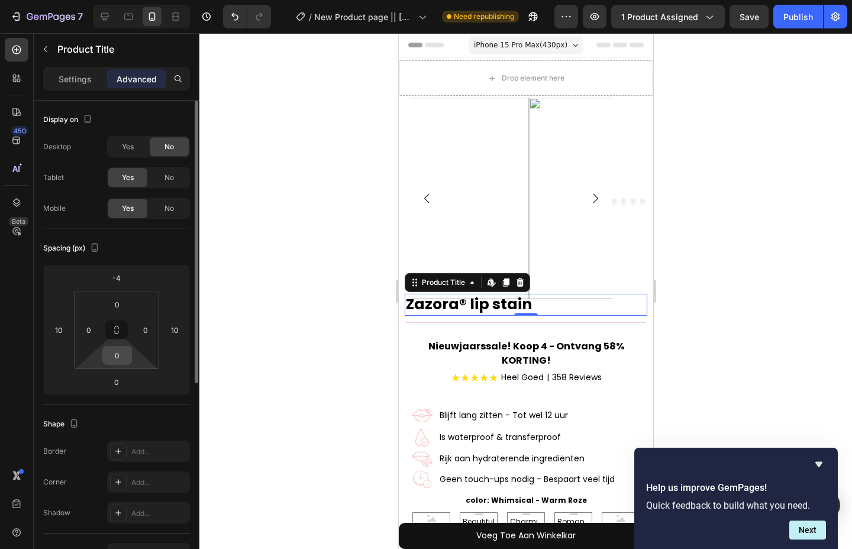
click at [118, 346] on div "0" at bounding box center [117, 355] width 30 height 19
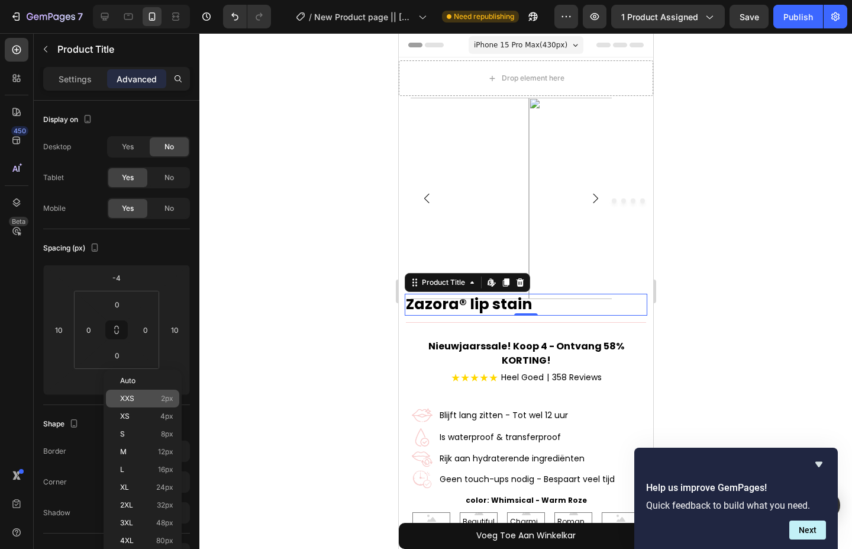
click at [132, 396] on span "XXS" at bounding box center [127, 398] width 14 height 8
type input "2"
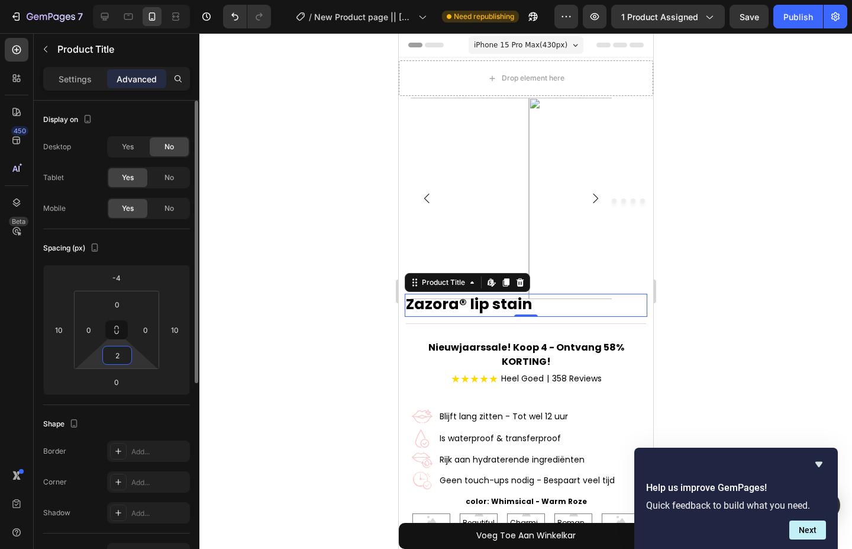
click at [118, 363] on input "2" at bounding box center [117, 355] width 24 height 18
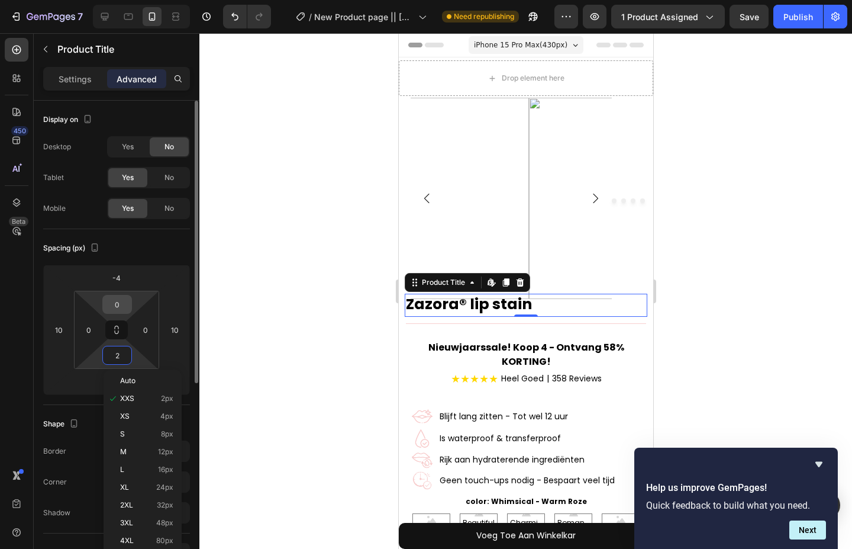
click at [121, 304] on input "0" at bounding box center [117, 304] width 24 height 18
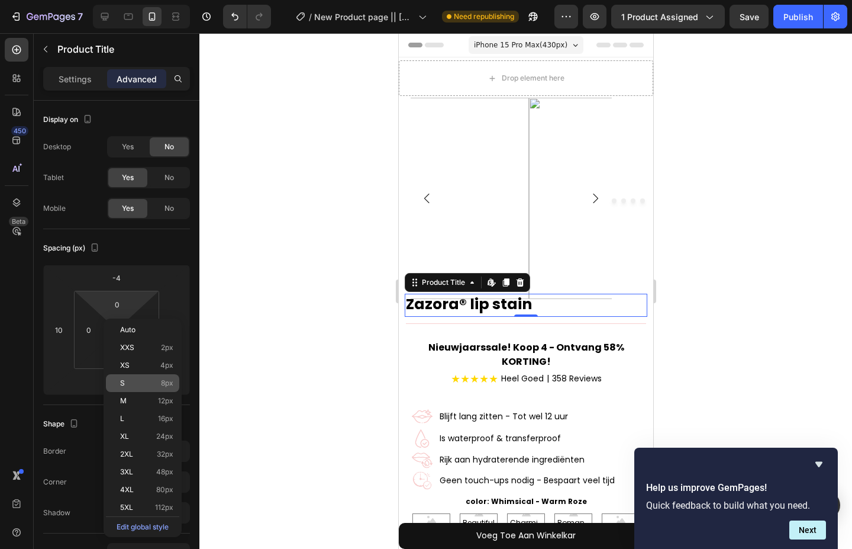
click at [136, 380] on p "S 8px" at bounding box center [146, 383] width 53 height 8
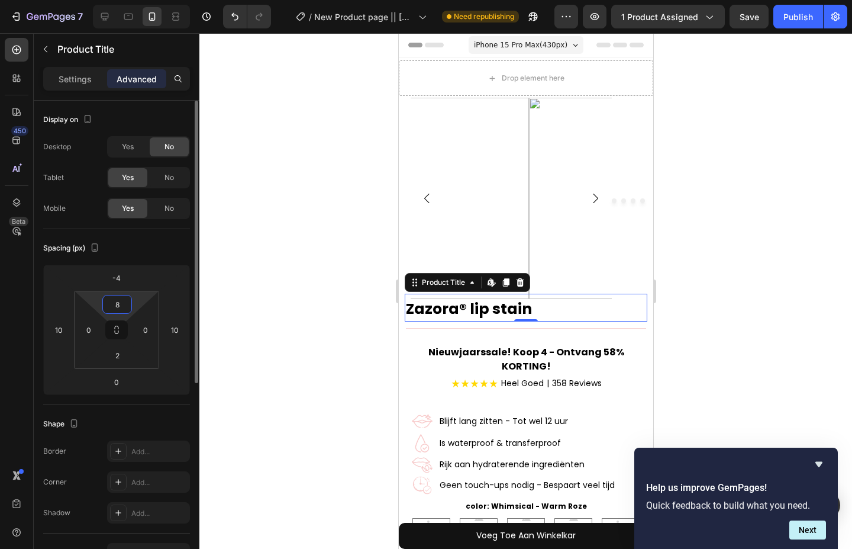
click at [127, 299] on input "8" at bounding box center [117, 304] width 24 height 18
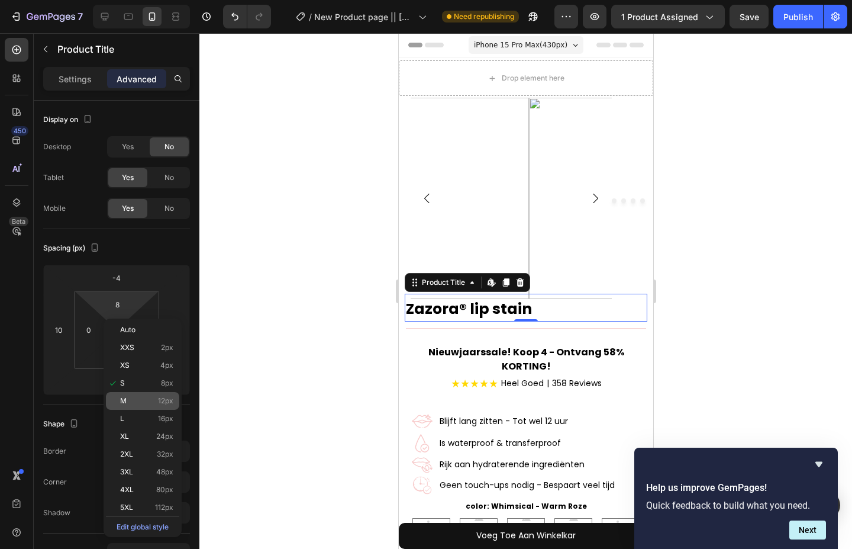
click at [133, 396] on p "M 12px" at bounding box center [146, 400] width 53 height 8
type input "12"
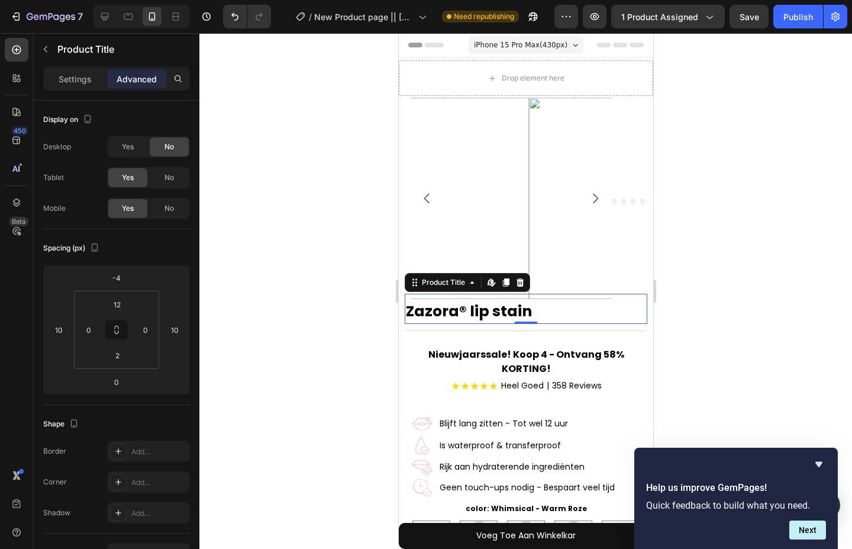
click at [227, 322] on div at bounding box center [525, 290] width 653 height 515
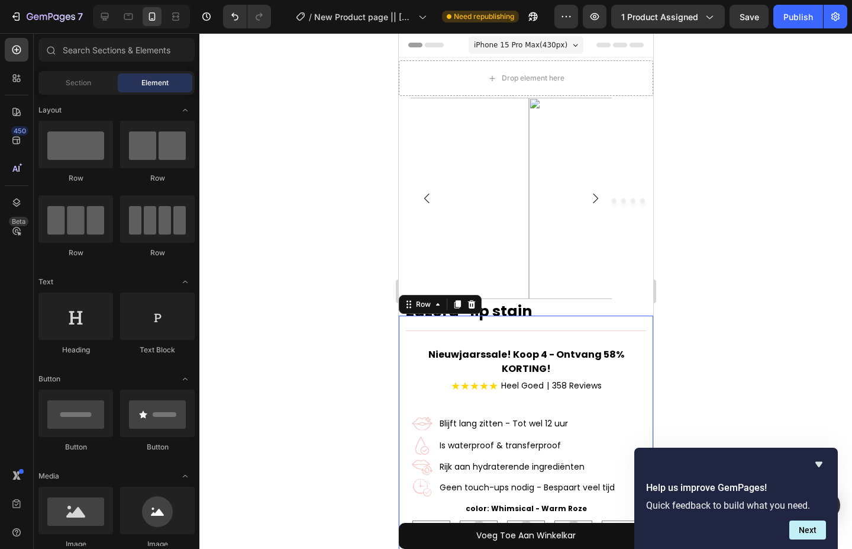
click at [460, 315] on div "Zazora® lip stain Product Title Bespaar tot 43% + 3 GRATIS cadeaus Heel Goed | …" at bounding box center [525, 464] width 240 height 298
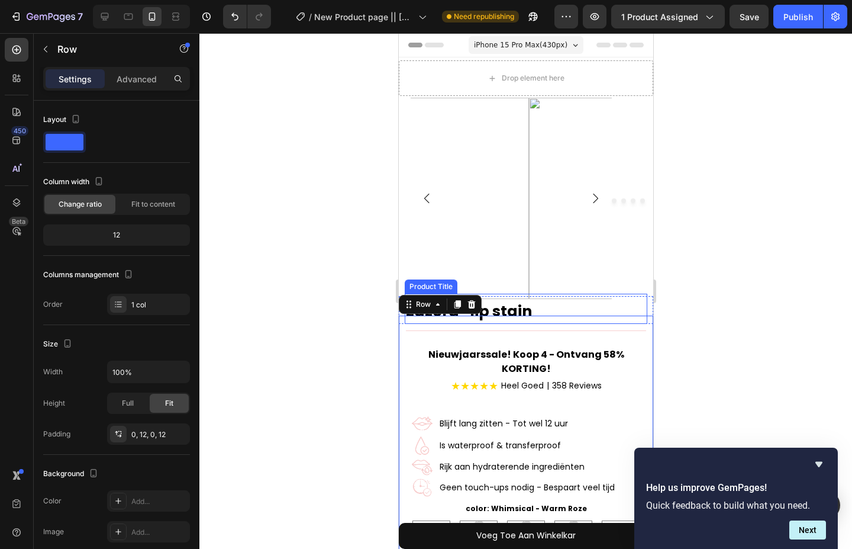
click at [521, 309] on h1 "Zazora® lip stain" at bounding box center [525, 312] width 243 height 22
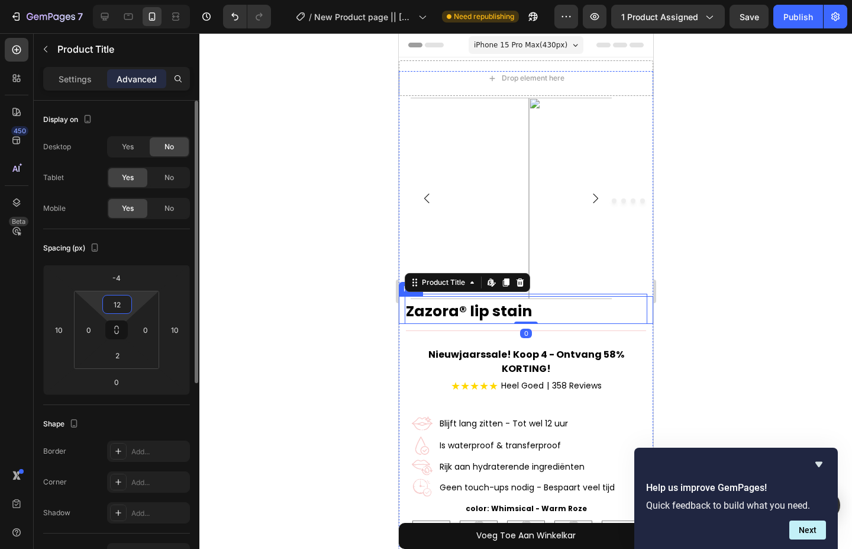
click at [125, 305] on input "12" at bounding box center [117, 304] width 24 height 18
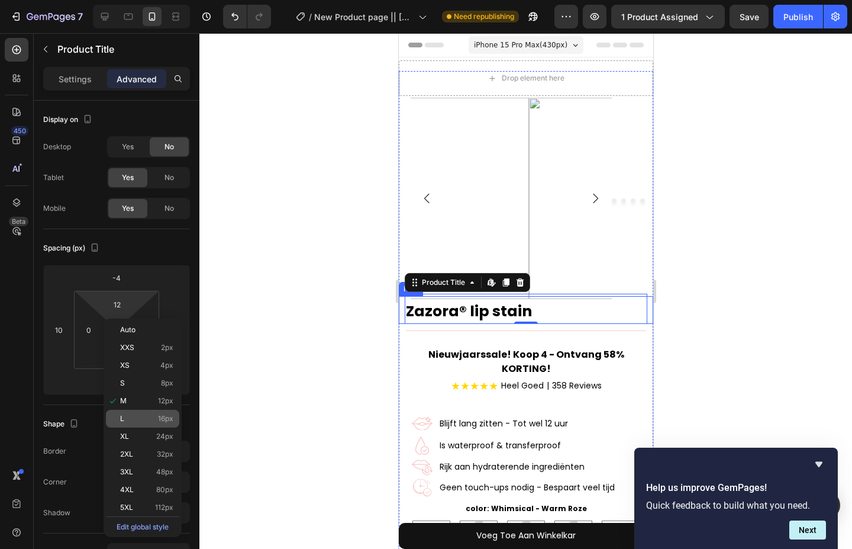
click at [153, 418] on p "L 16px" at bounding box center [146, 418] width 53 height 8
type input "16"
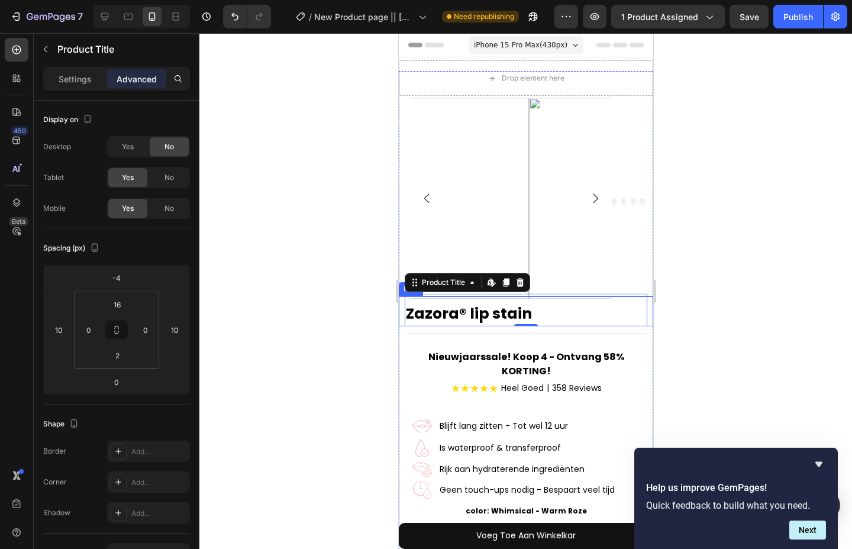
click at [251, 338] on div at bounding box center [525, 290] width 653 height 515
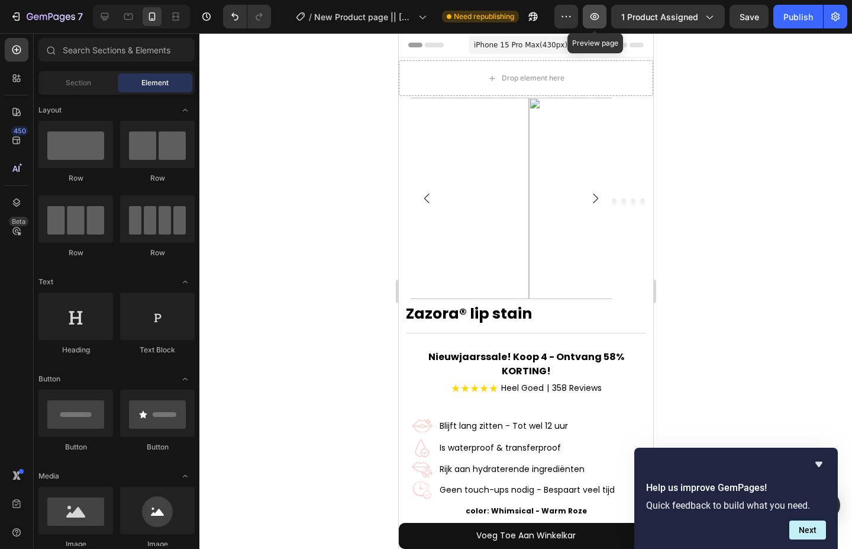
click at [601, 15] on icon "button" at bounding box center [595, 17] width 12 height 12
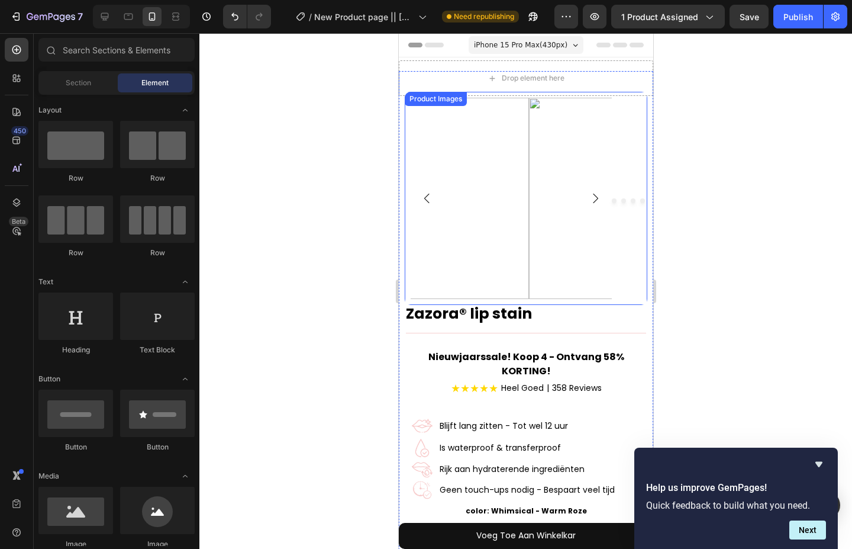
click at [502, 155] on img at bounding box center [427, 198] width 201 height 201
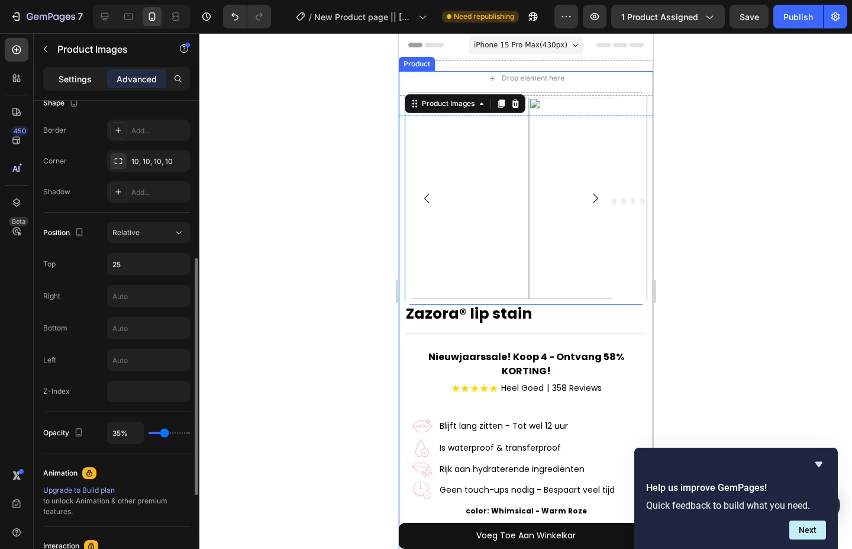
click at [80, 79] on p "Settings" at bounding box center [75, 79] width 33 height 12
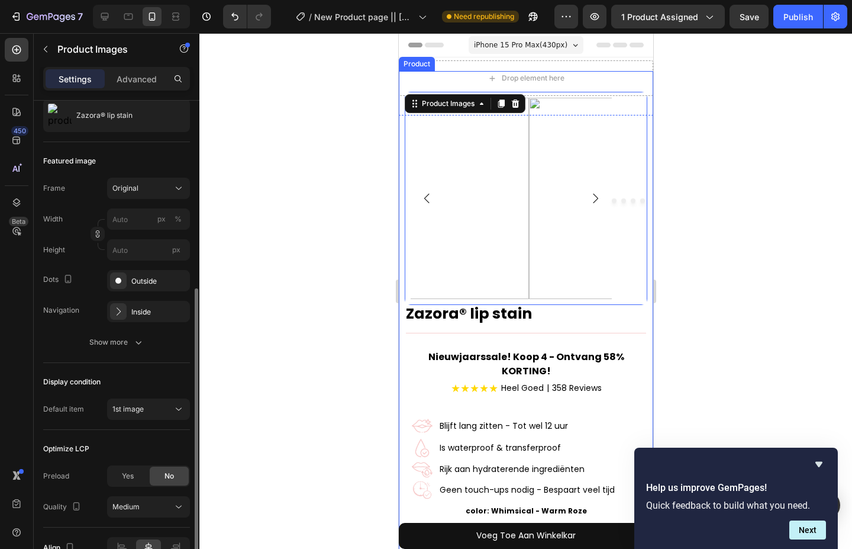
scroll to position [178, 0]
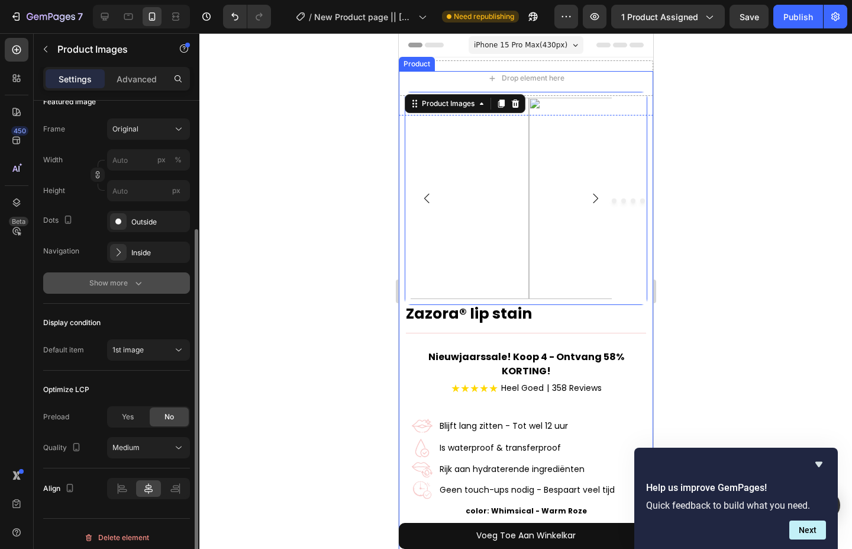
click at [130, 290] on button "Show more" at bounding box center [116, 282] width 147 height 21
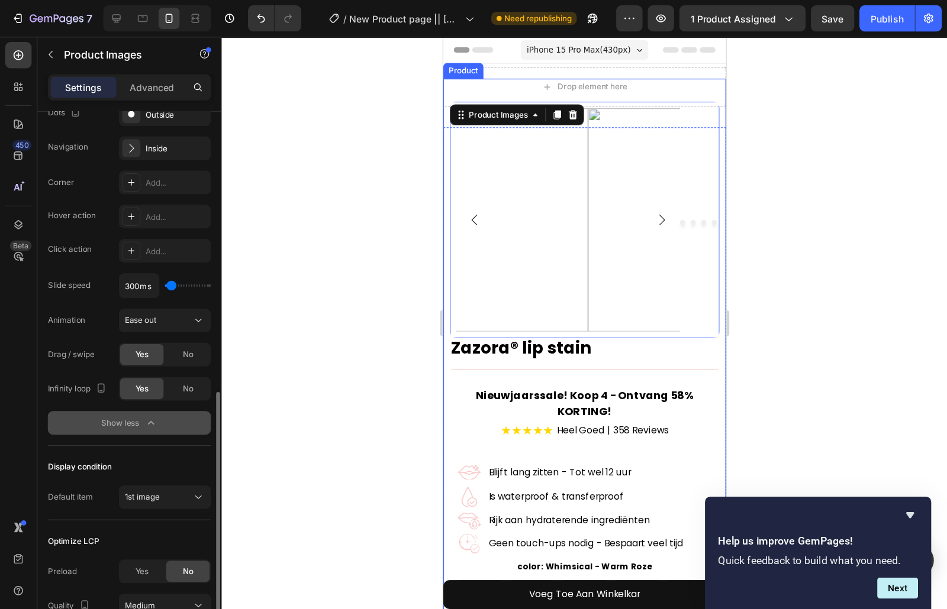
scroll to position [401, 0]
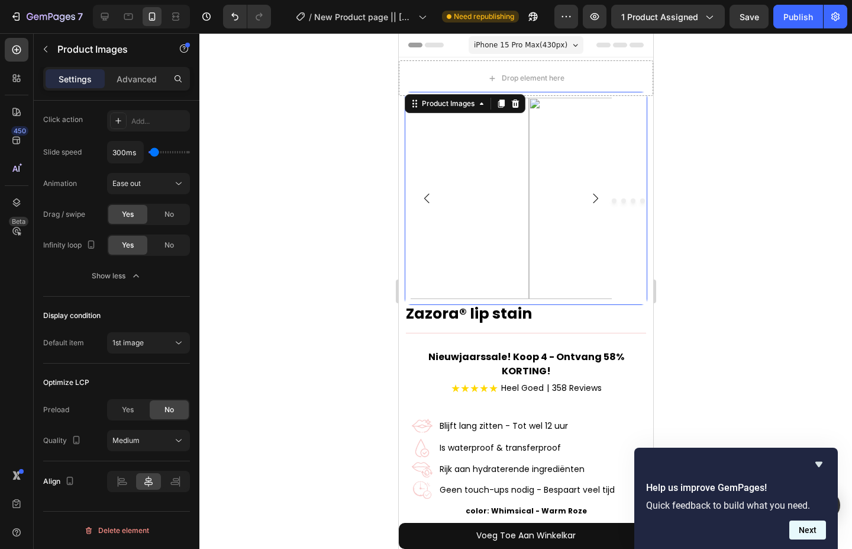
click at [807, 528] on button "Next" at bounding box center [807, 529] width 37 height 19
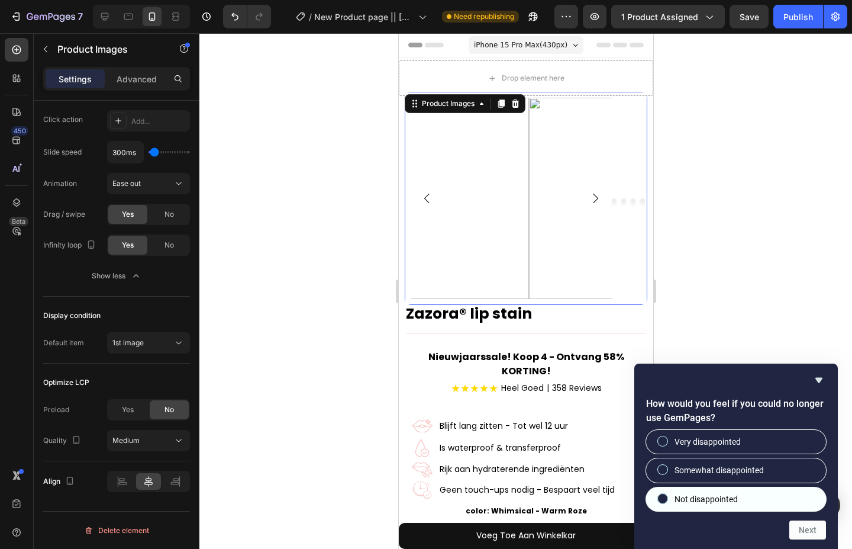
click at [736, 496] on span "Not disappointed" at bounding box center [706, 499] width 63 height 12
click at [667, 496] on input "Not disappointed" at bounding box center [663, 498] width 8 height 8
radio input "true"
click at [802, 526] on button "Next" at bounding box center [807, 529] width 37 height 19
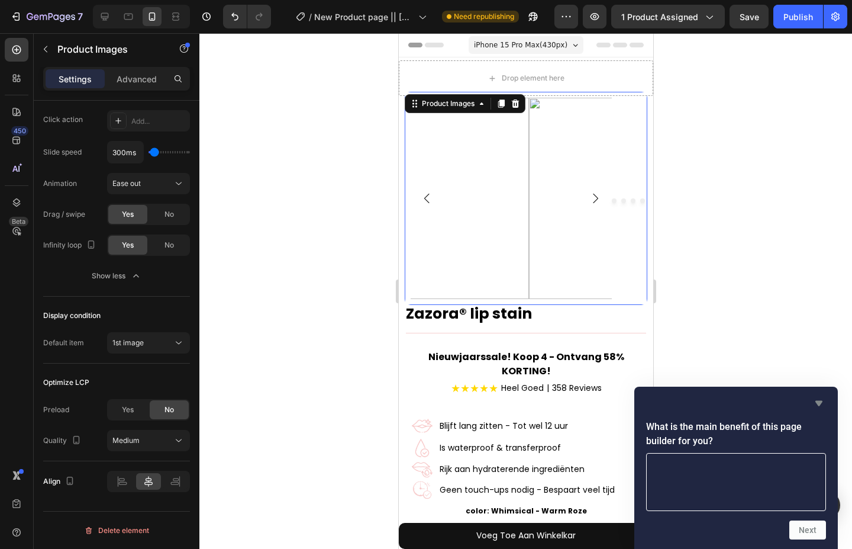
click at [814, 403] on icon "Hide survey" at bounding box center [819, 403] width 14 height 14
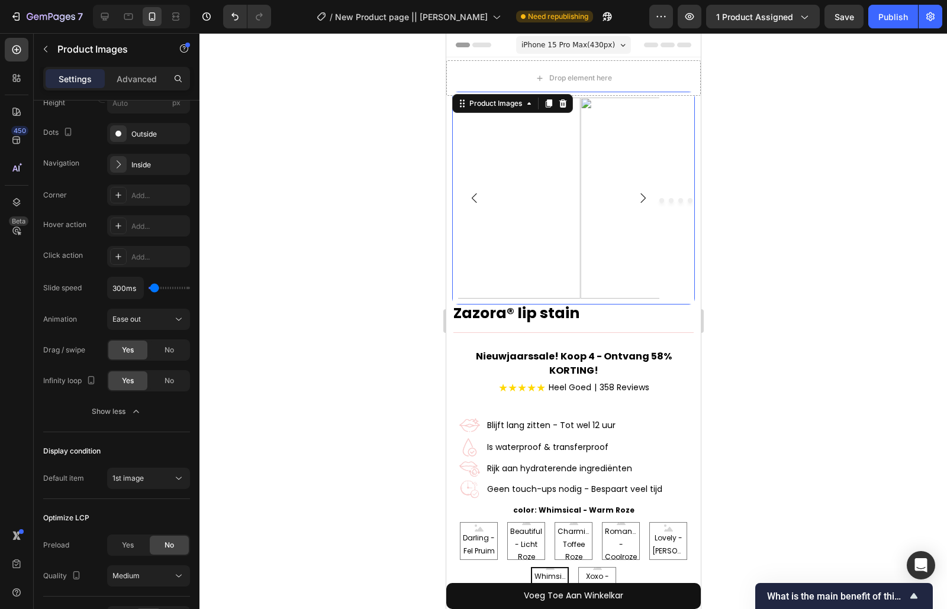
scroll to position [265, 0]
click at [673, 11] on button "button" at bounding box center [661, 17] width 24 height 24
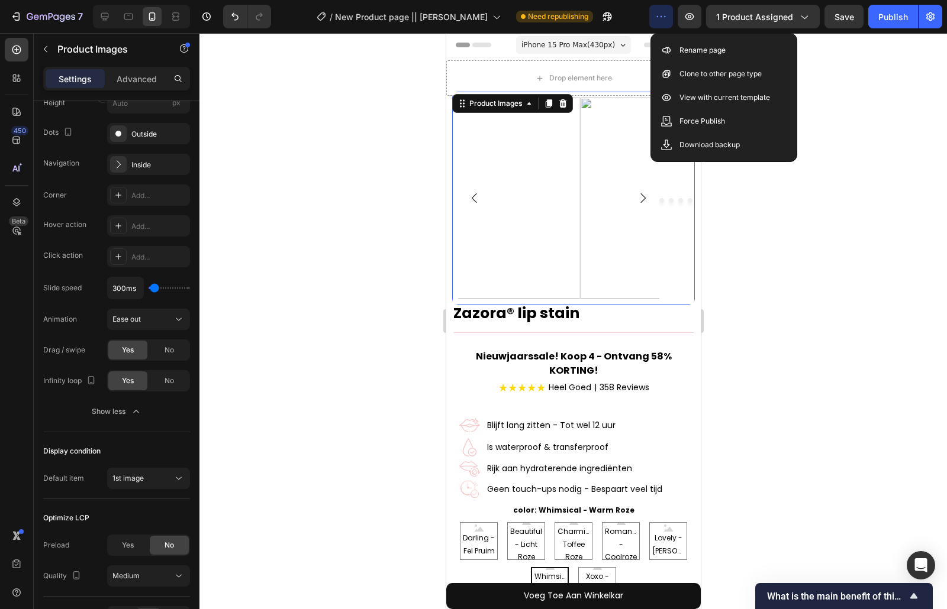
click at [666, 14] on icon "button" at bounding box center [661, 17] width 12 height 12
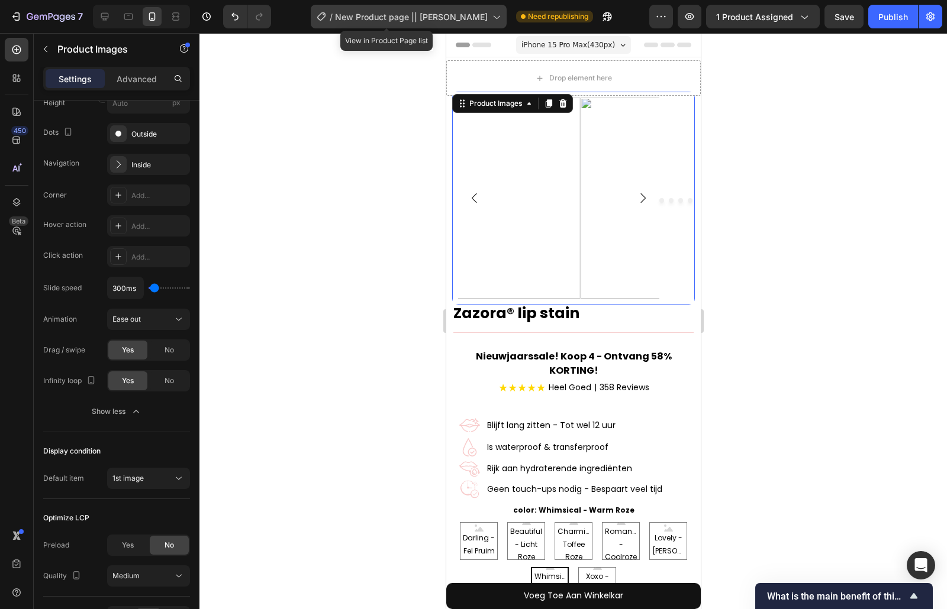
click at [450, 14] on span "New Product page || [PERSON_NAME]" at bounding box center [411, 17] width 153 height 12
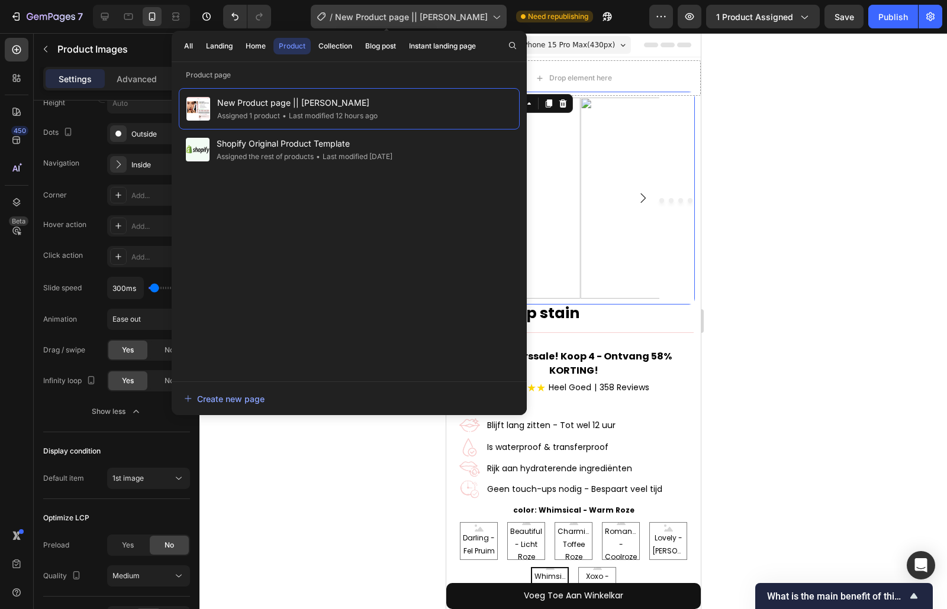
click at [450, 14] on span "New Product page || [PERSON_NAME]" at bounding box center [411, 17] width 153 height 12
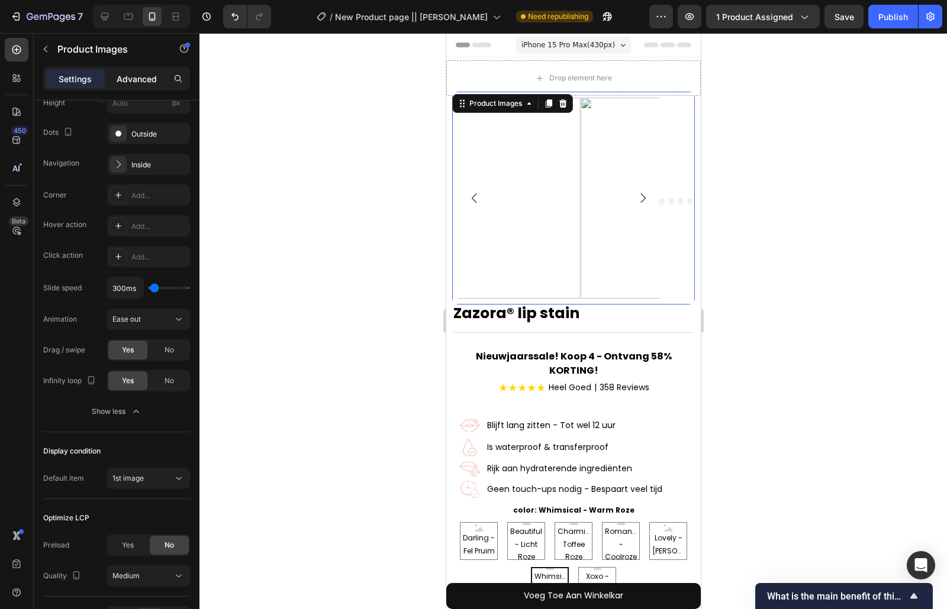
click at [157, 85] on div "Advanced" at bounding box center [136, 78] width 59 height 19
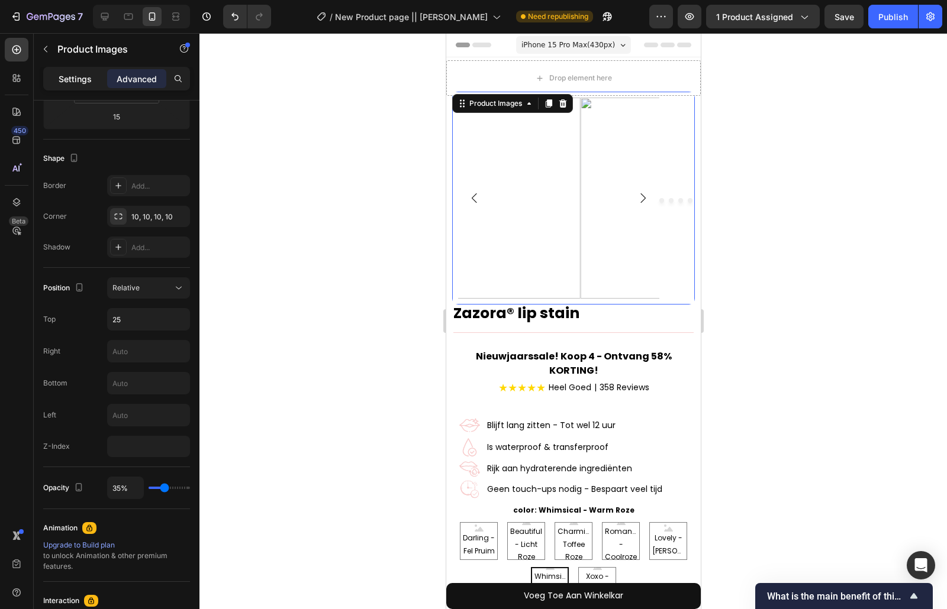
click at [66, 81] on p "Settings" at bounding box center [75, 79] width 33 height 12
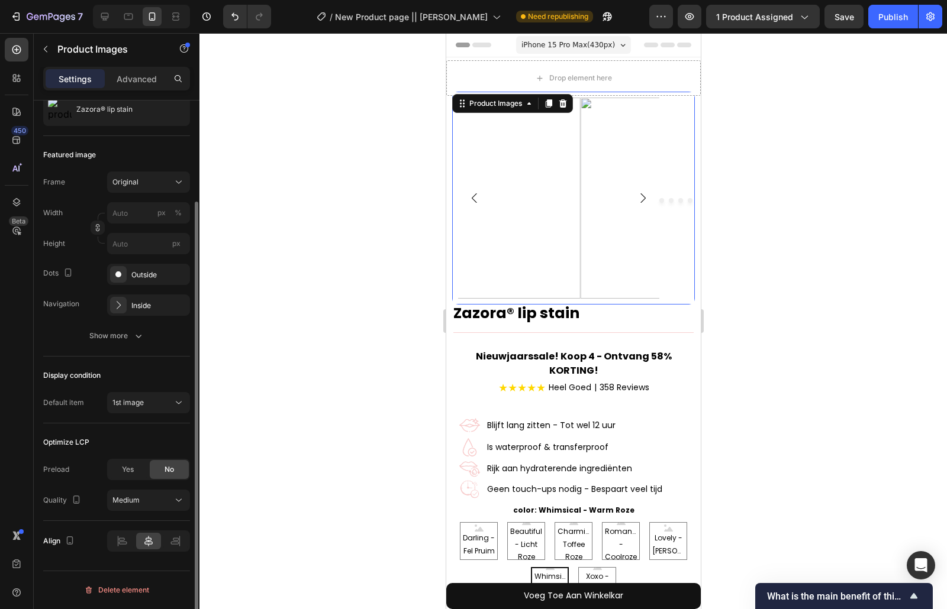
scroll to position [124, 0]
click at [534, 212] on img at bounding box center [479, 198] width 201 height 201
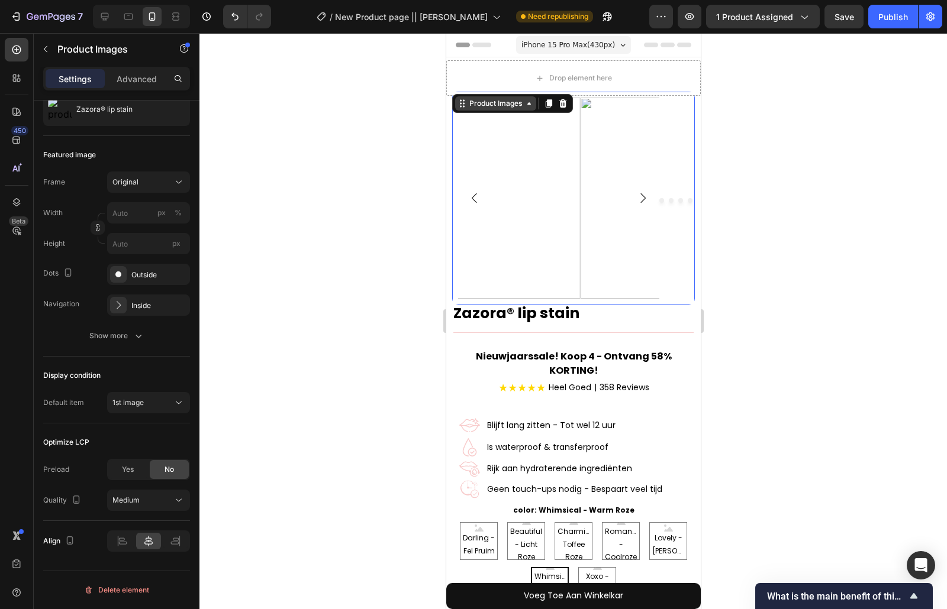
click at [531, 104] on icon at bounding box center [528, 103] width 9 height 9
click at [501, 105] on div "Product Images" at bounding box center [494, 103] width 57 height 11
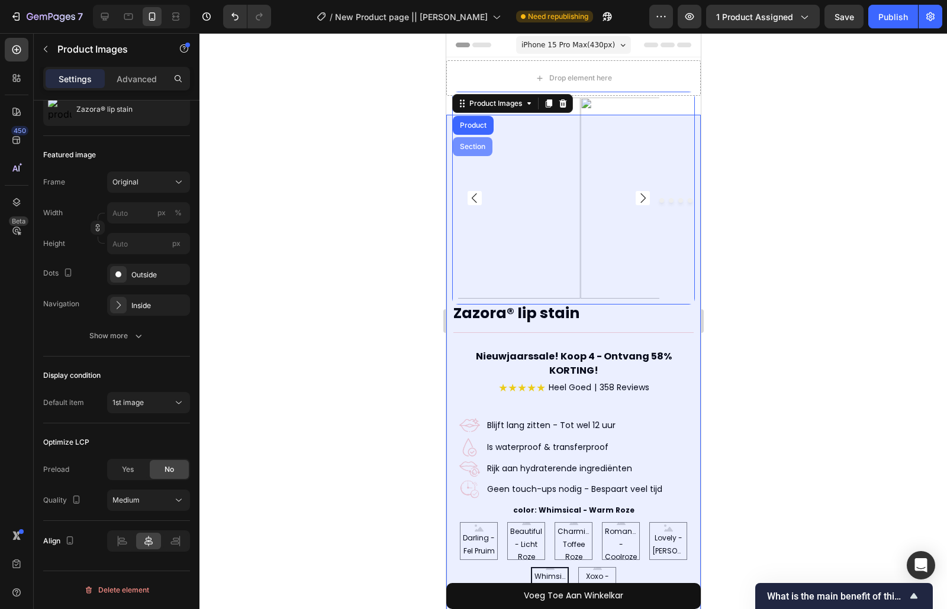
click at [479, 147] on div "Section" at bounding box center [472, 146] width 30 height 7
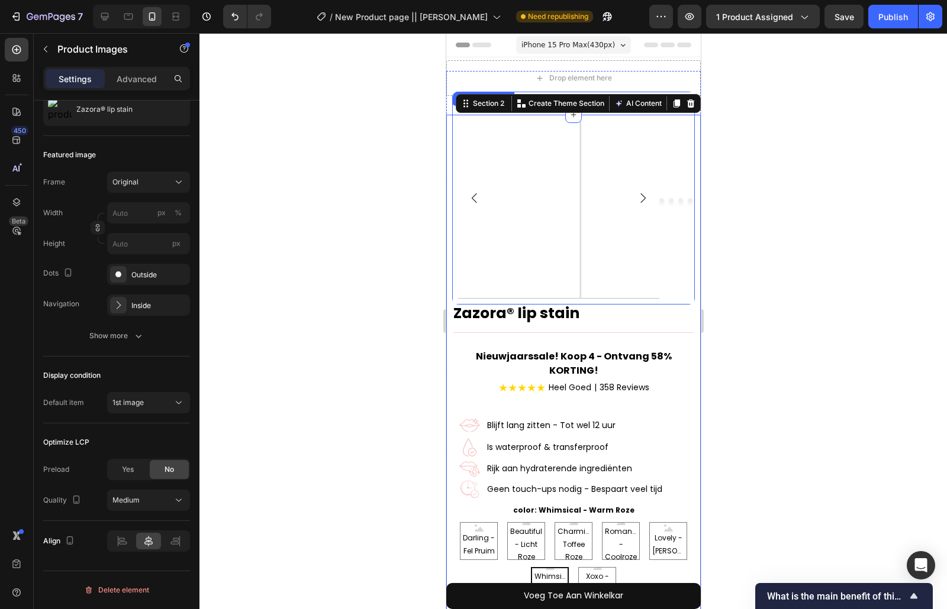
scroll to position [0, 0]
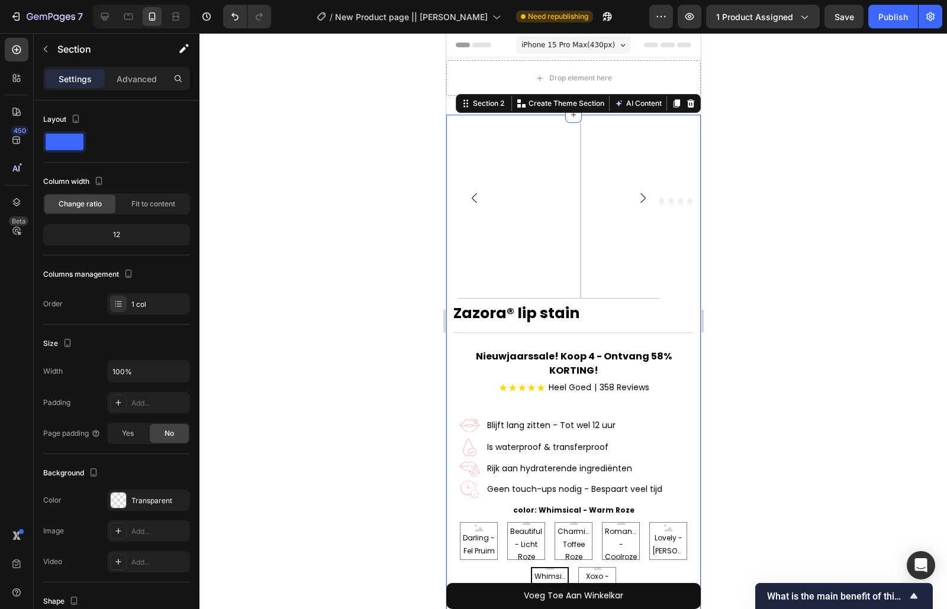
click at [771, 167] on div at bounding box center [572, 321] width 747 height 576
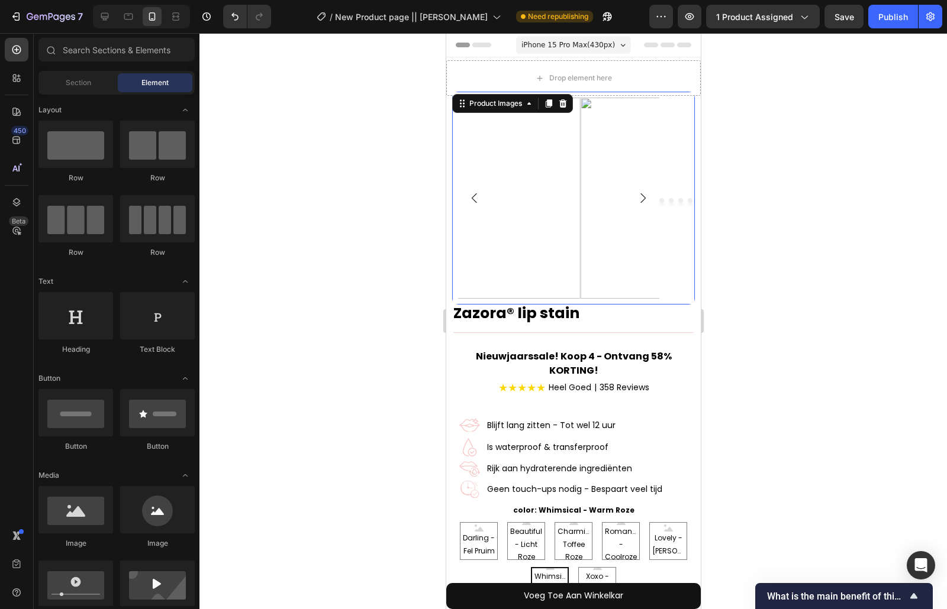
click at [537, 146] on img at bounding box center [479, 198] width 201 height 201
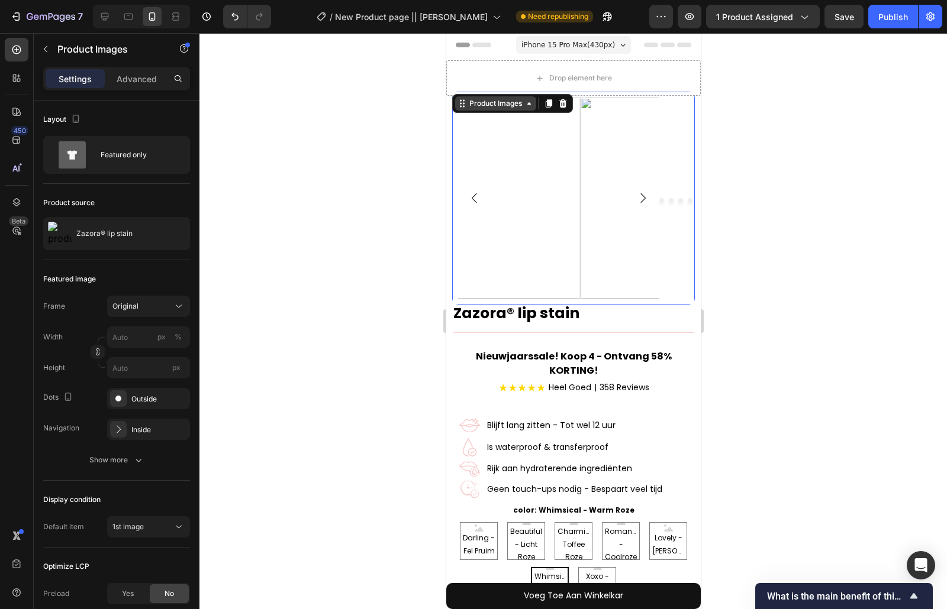
click at [497, 103] on div "Product Images" at bounding box center [494, 103] width 57 height 11
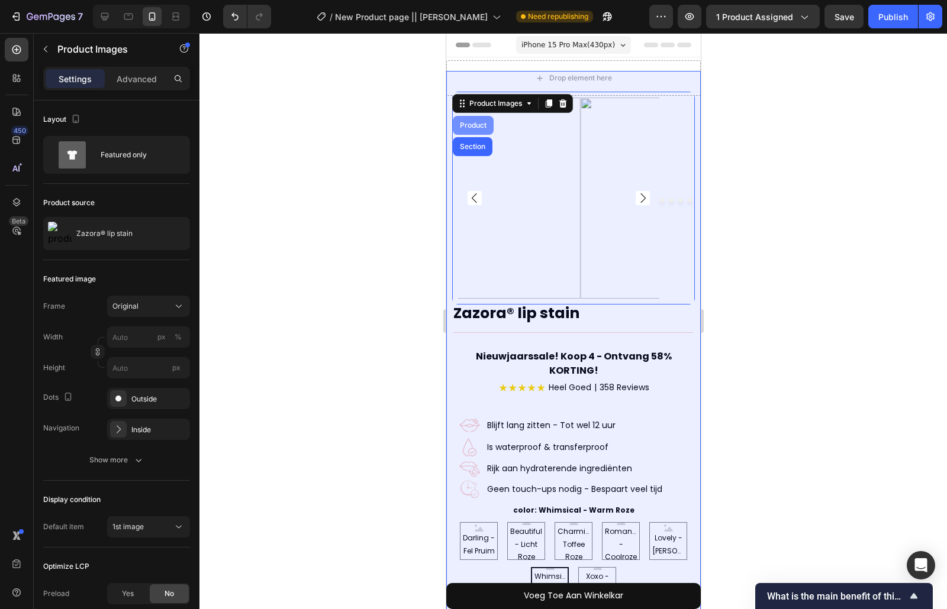
click at [479, 127] on div "Product" at bounding box center [472, 125] width 31 height 7
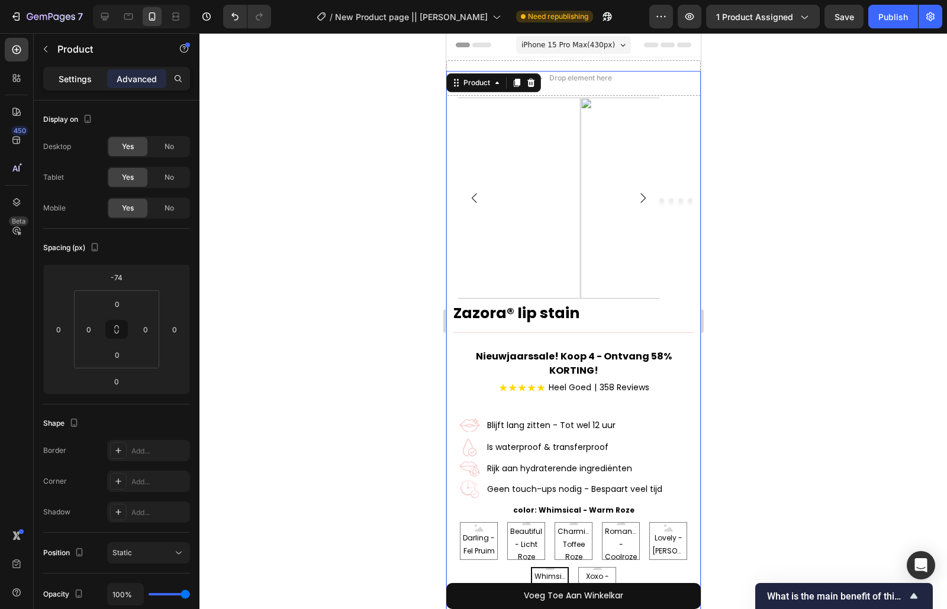
click at [73, 78] on p "Settings" at bounding box center [75, 79] width 33 height 12
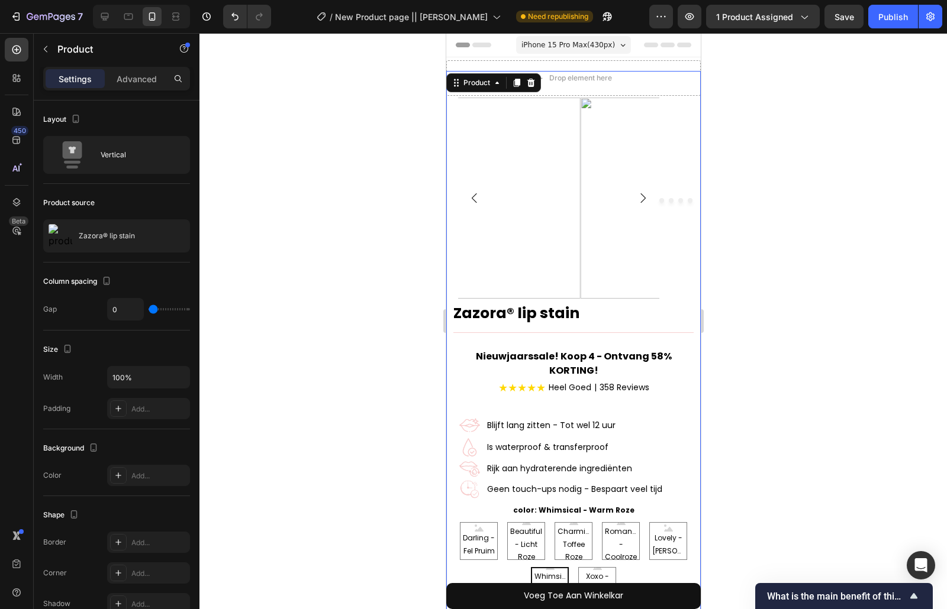
click at [309, 186] on div at bounding box center [572, 321] width 747 height 576
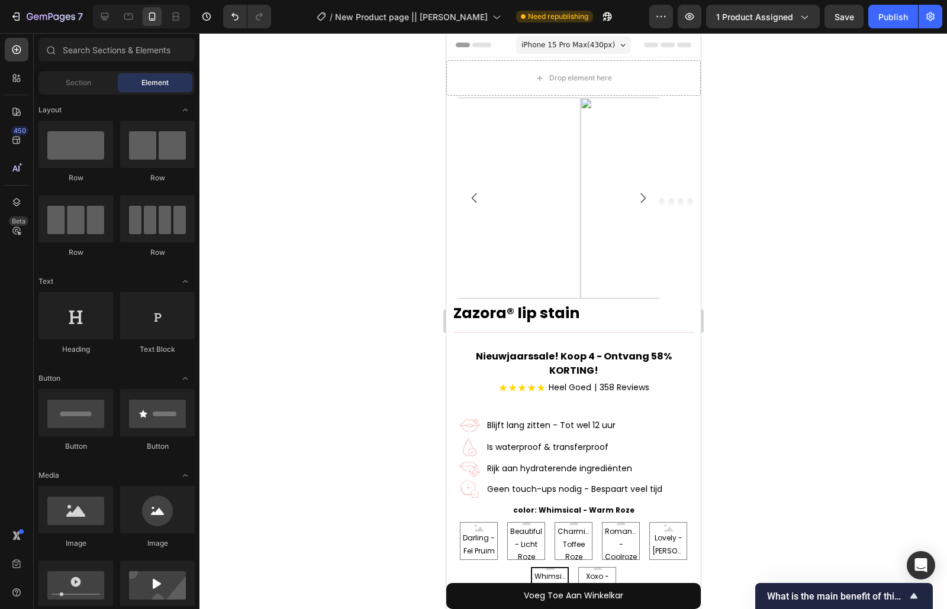
click at [472, 162] on img at bounding box center [479, 198] width 201 height 201
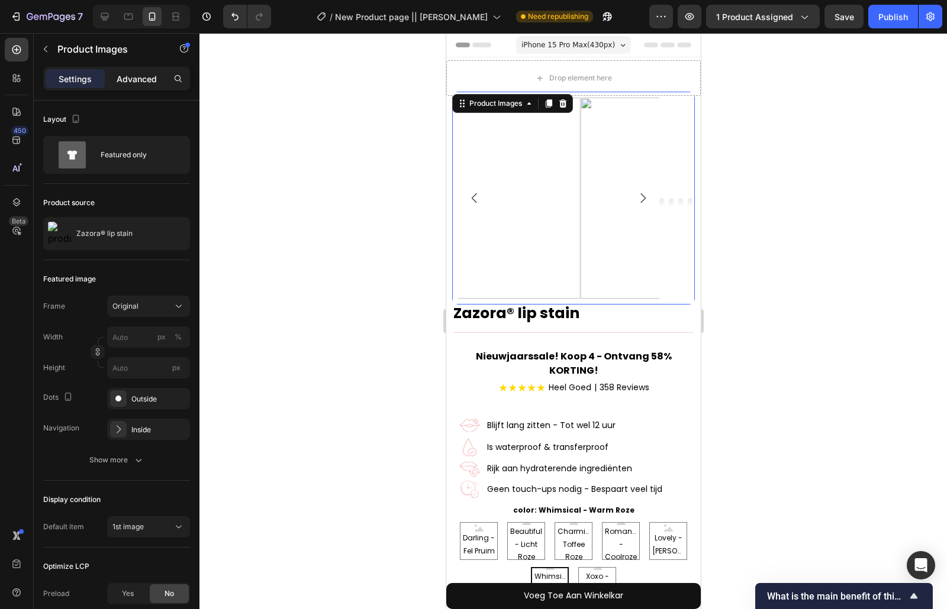
click at [138, 79] on p "Advanced" at bounding box center [137, 79] width 40 height 12
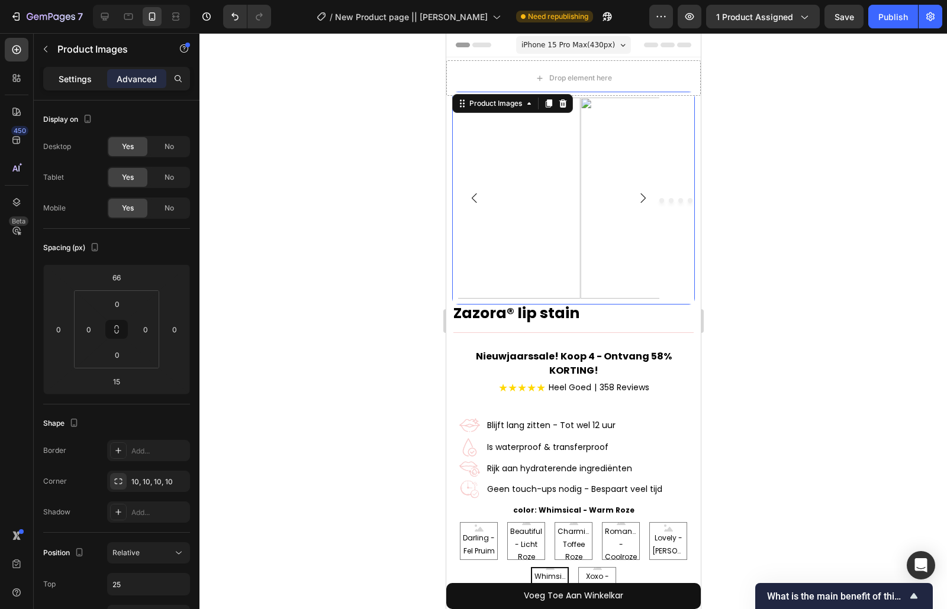
click at [95, 76] on div "Settings" at bounding box center [75, 78] width 59 height 19
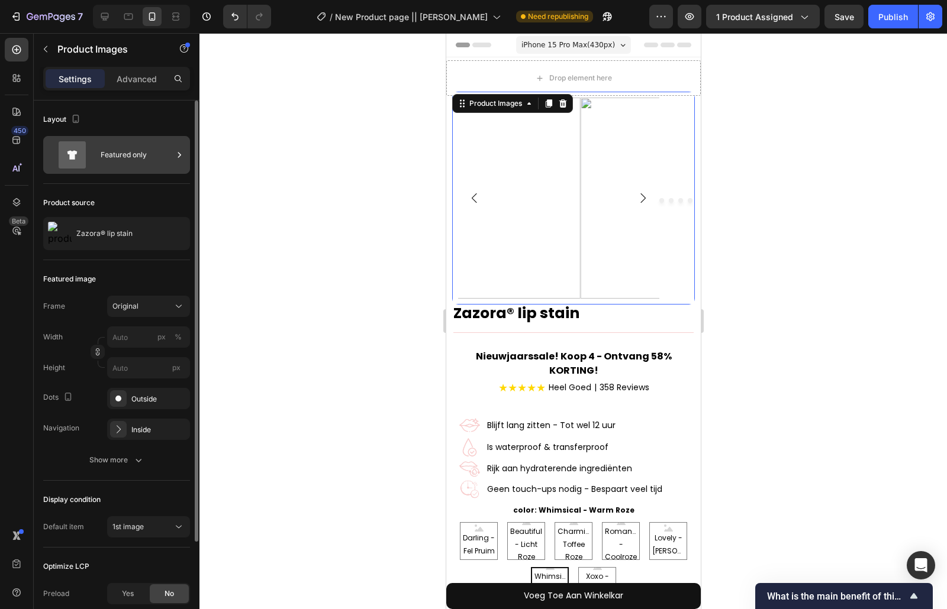
click at [128, 169] on div "Featured only" at bounding box center [116, 155] width 147 height 38
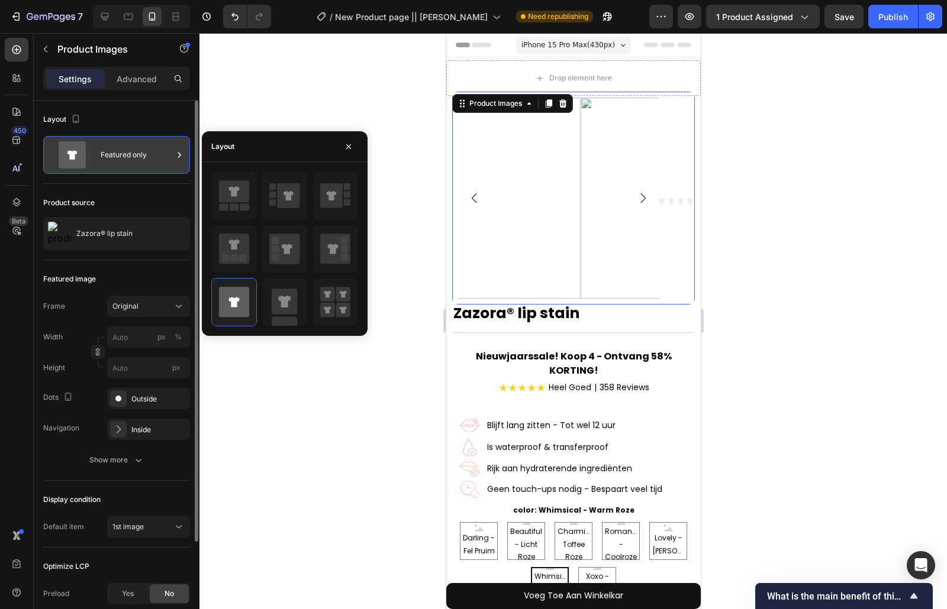
click at [131, 166] on div "Featured only" at bounding box center [137, 154] width 72 height 27
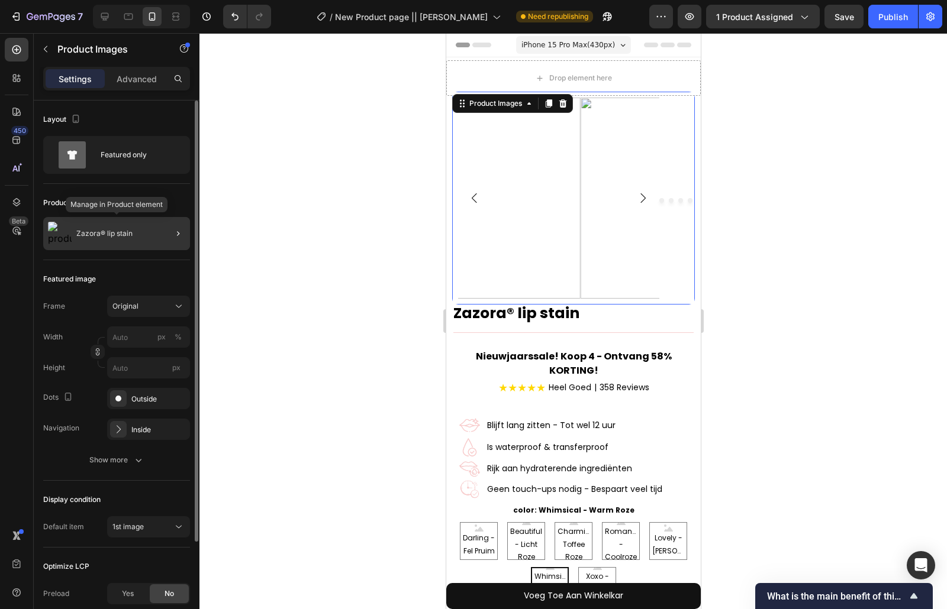
click at [136, 234] on div "Zazora® lip stain" at bounding box center [116, 233] width 147 height 33
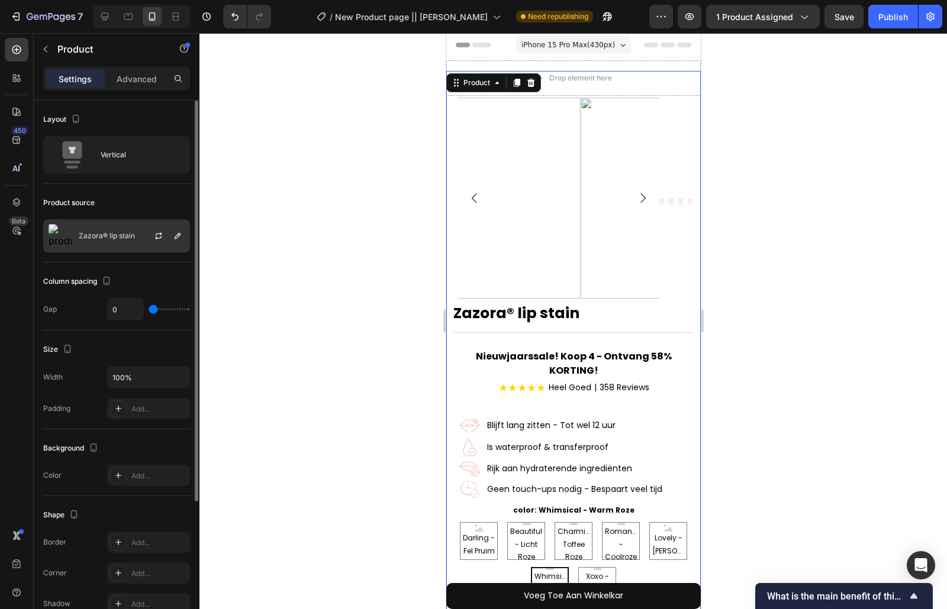
click at [137, 234] on div at bounding box center [163, 236] width 52 height 32
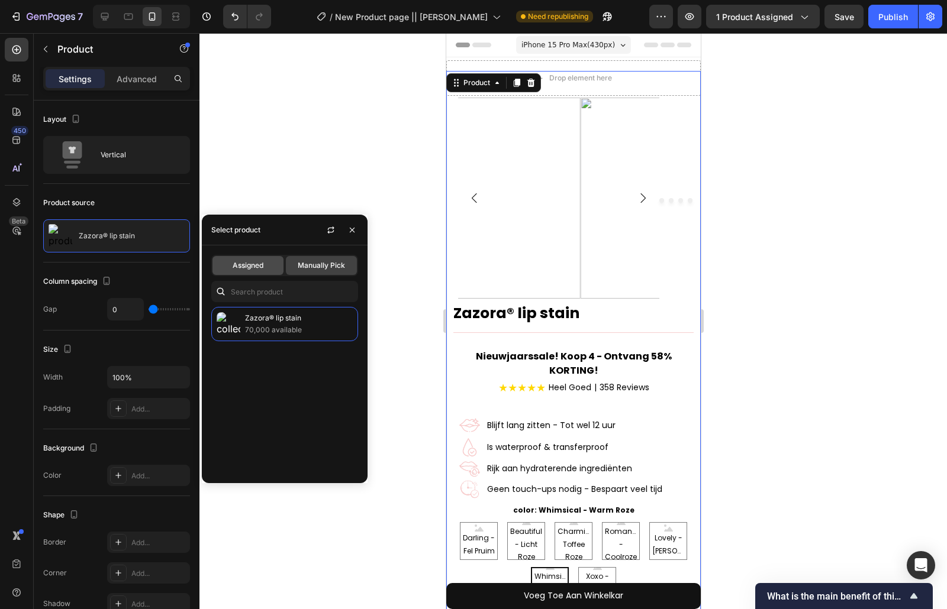
click at [267, 265] on div "Assigned" at bounding box center [247, 265] width 71 height 19
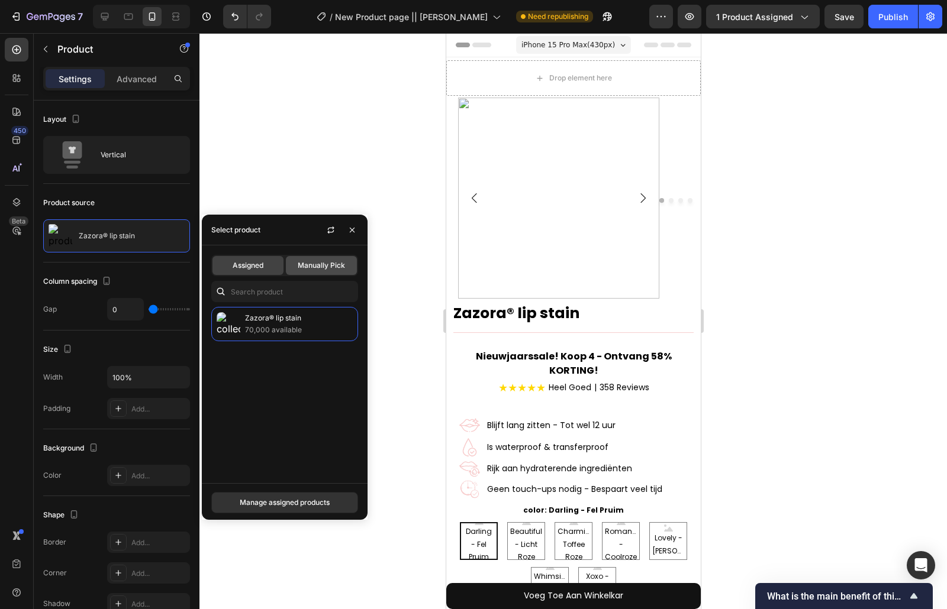
click at [302, 259] on div "Manually Pick" at bounding box center [321, 265] width 71 height 19
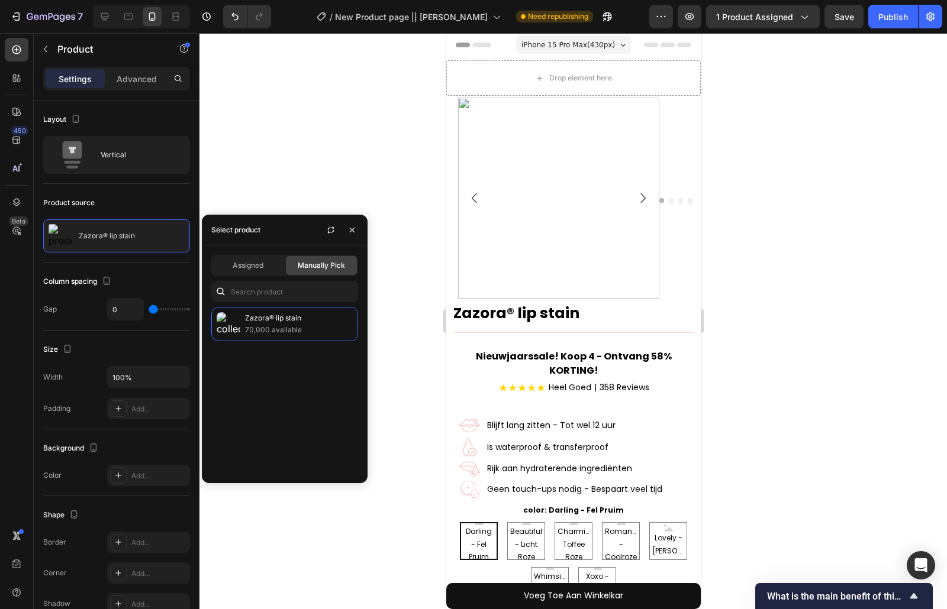
click at [244, 158] on div at bounding box center [572, 321] width 747 height 576
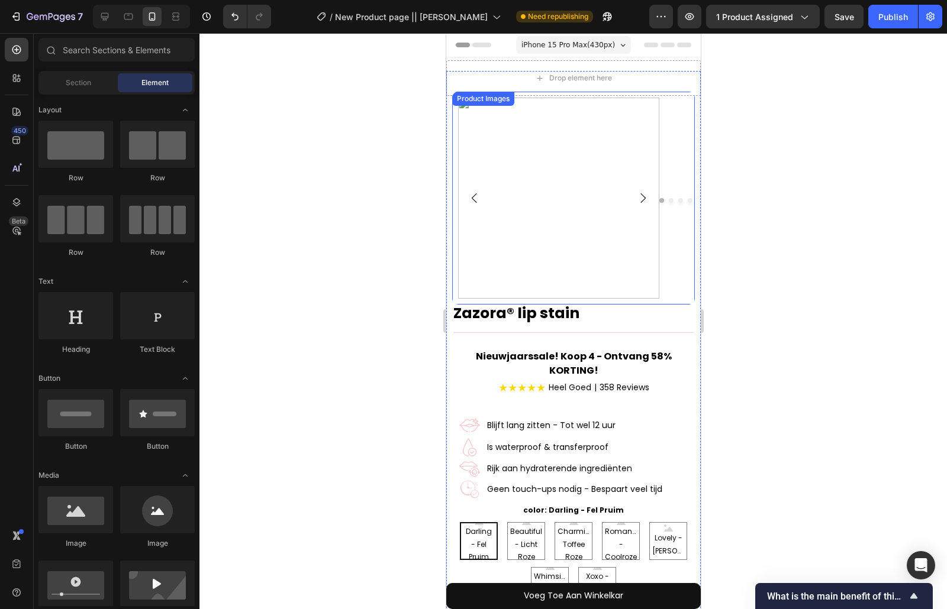
click at [580, 163] on img at bounding box center [557, 198] width 201 height 201
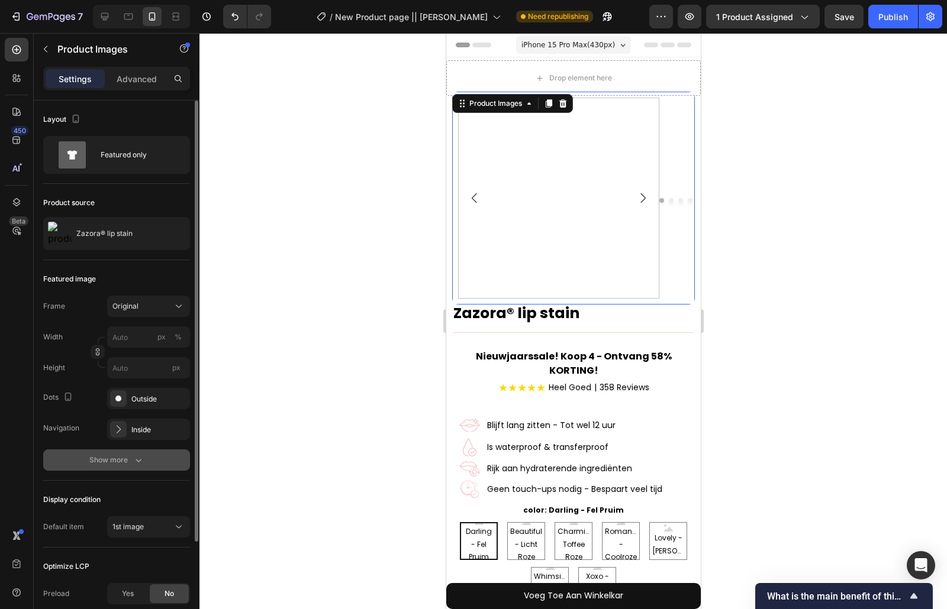
click at [111, 453] on button "Show more" at bounding box center [116, 460] width 147 height 21
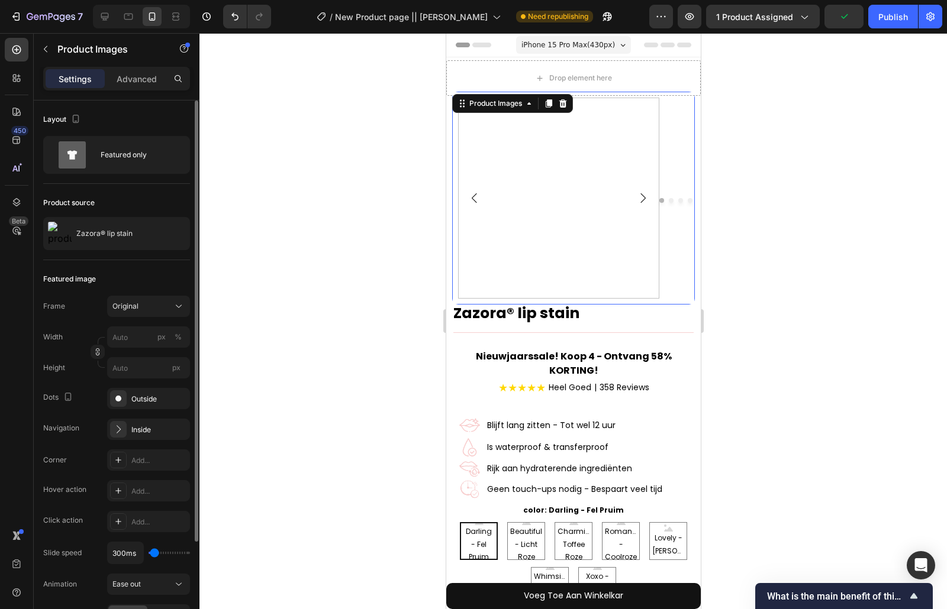
scroll to position [66, 0]
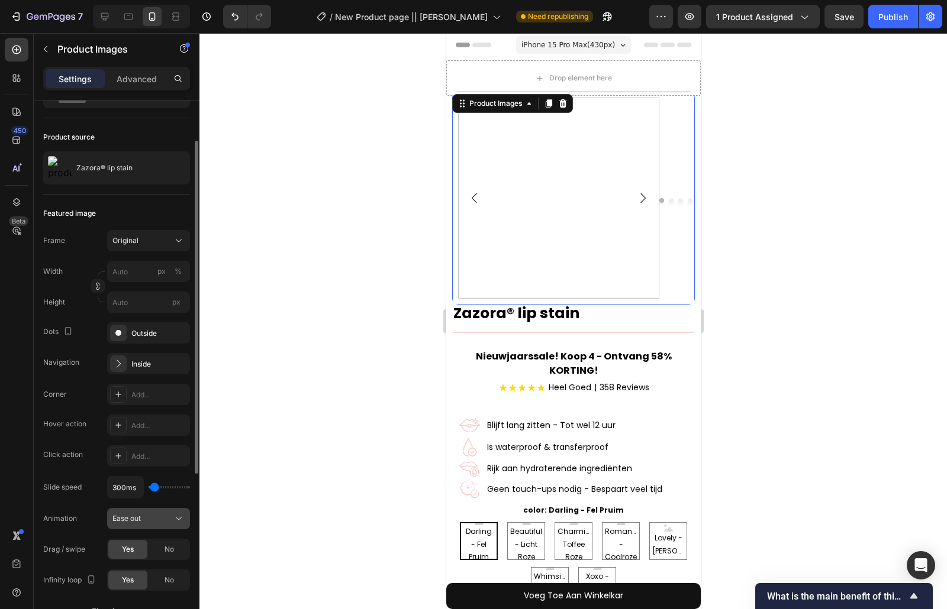
click at [151, 523] on div "Ease out" at bounding box center [142, 519] width 60 height 11
click at [152, 519] on div "Ease out" at bounding box center [142, 519] width 60 height 11
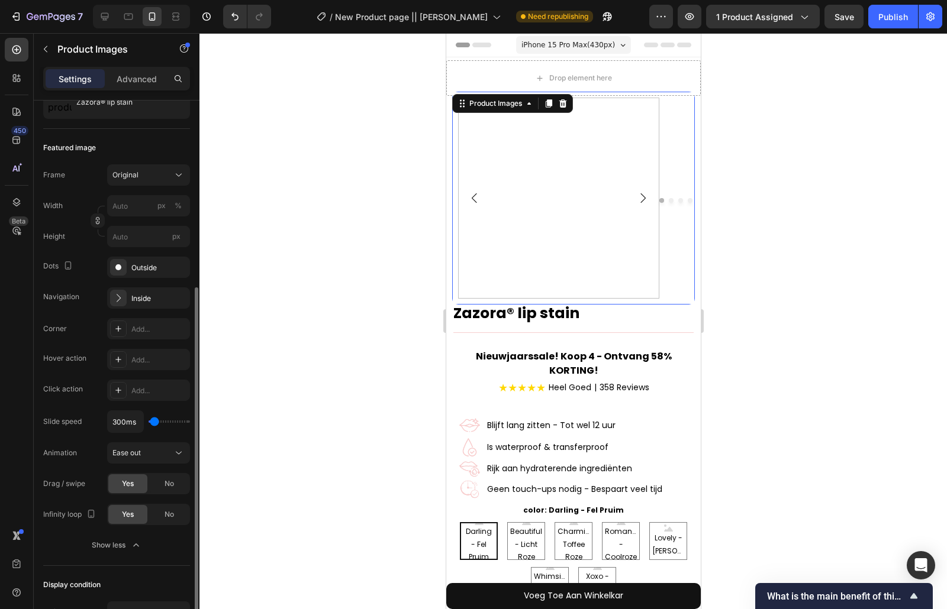
scroll to position [263, 0]
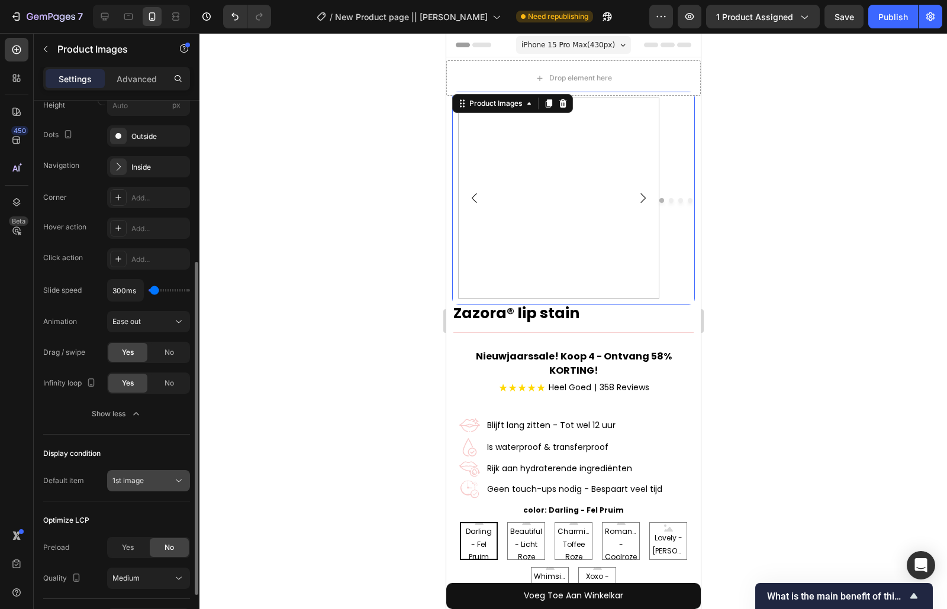
click at [149, 487] on button "1st image" at bounding box center [148, 480] width 83 height 21
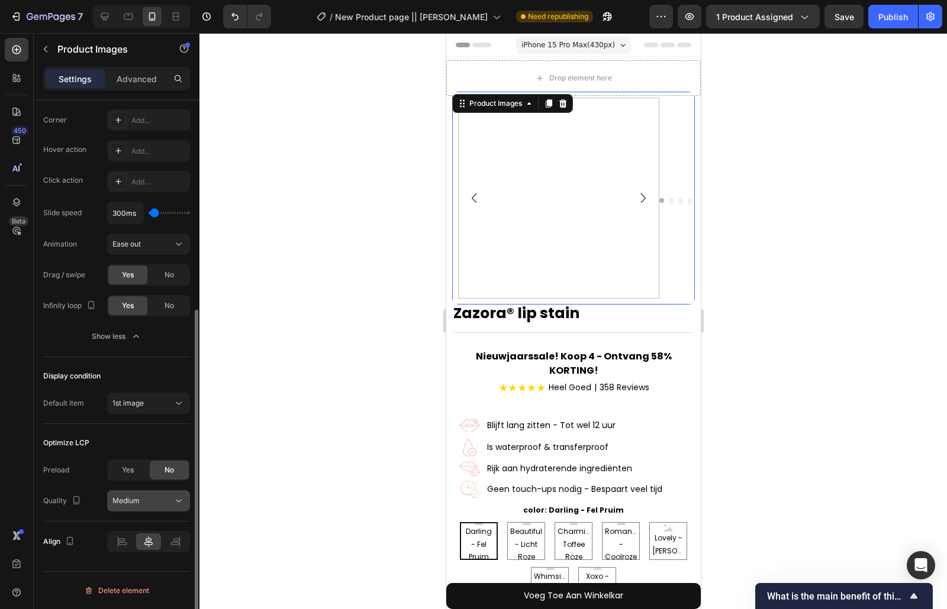
click at [154, 501] on div "Medium" at bounding box center [142, 501] width 60 height 11
click at [125, 540] on icon at bounding box center [122, 542] width 12 height 12
click at [151, 547] on icon at bounding box center [149, 542] width 12 height 12
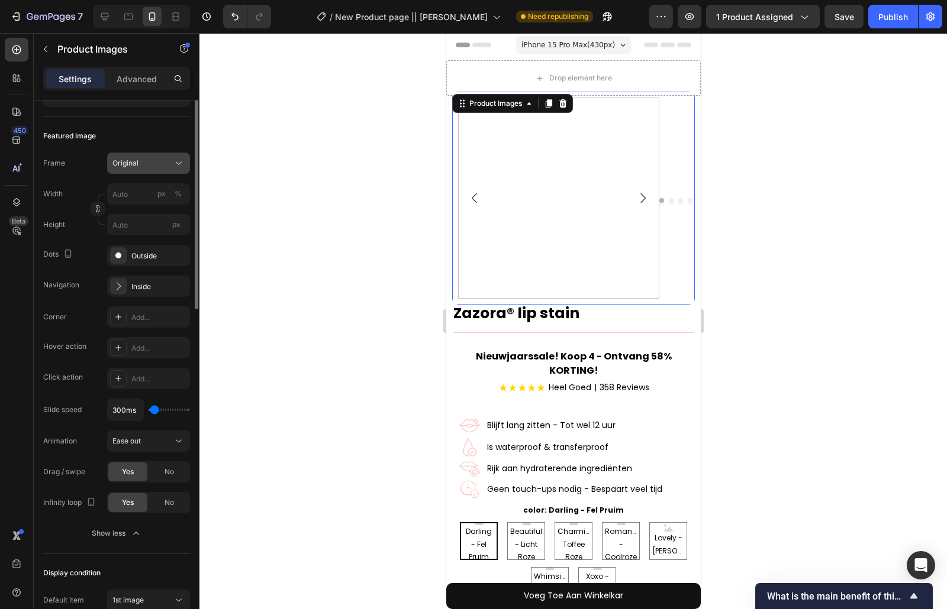
scroll to position [0, 0]
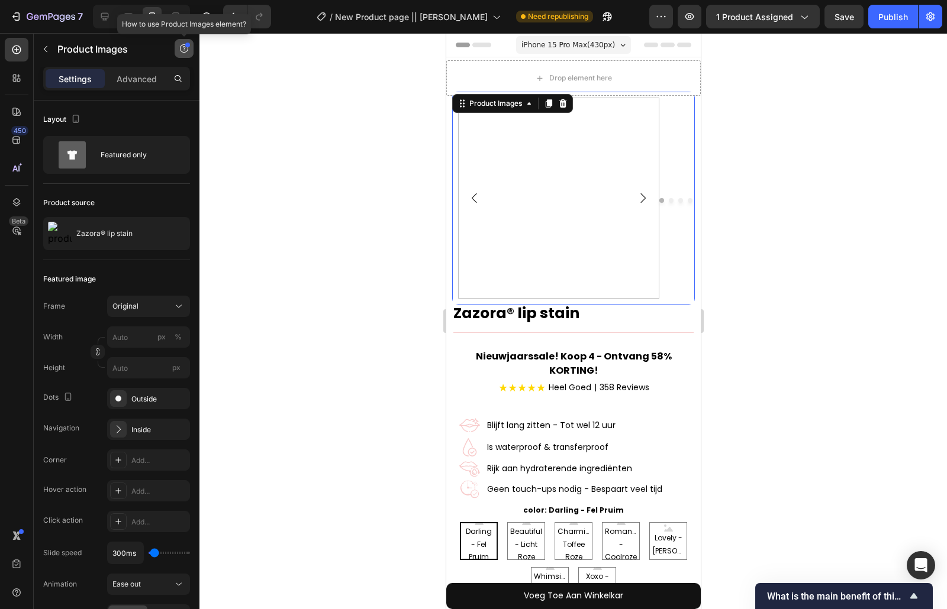
click at [183, 52] on button "button" at bounding box center [184, 48] width 19 height 19
click at [180, 51] on icon "button" at bounding box center [183, 48] width 9 height 9
click at [151, 76] on p "Advanced" at bounding box center [137, 79] width 40 height 12
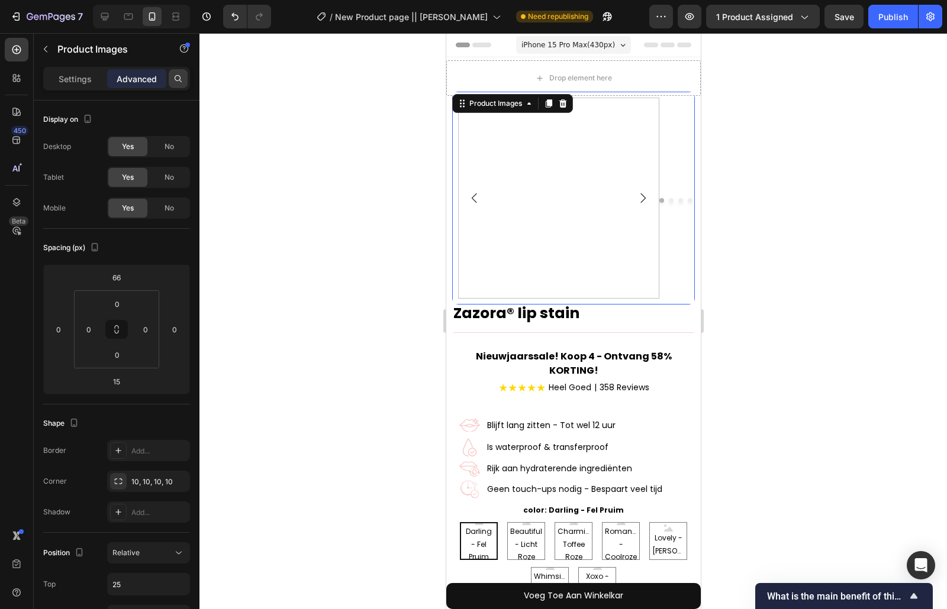
click at [172, 82] on div at bounding box center [178, 78] width 19 height 19
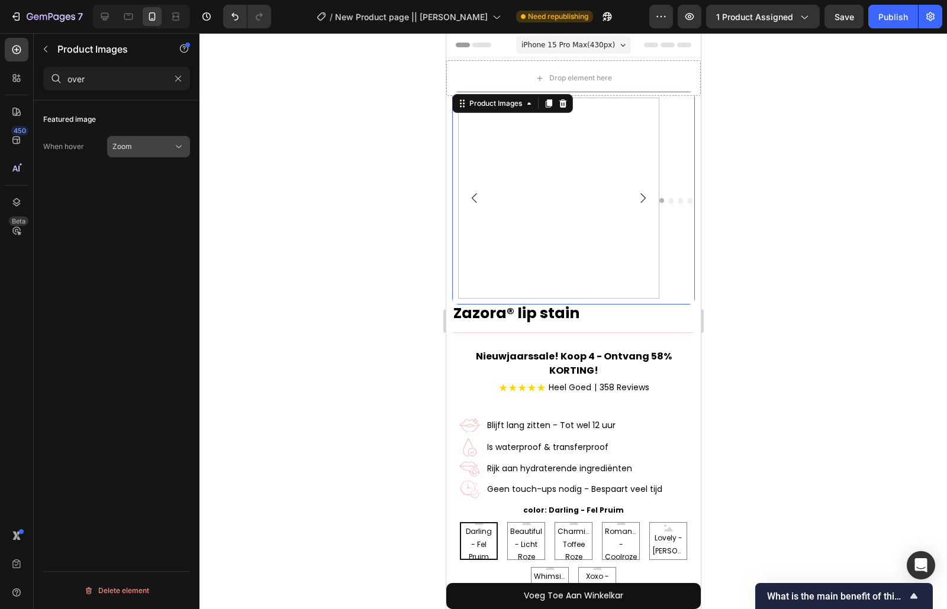
type input "over"
click at [159, 144] on div "Zoom" at bounding box center [142, 146] width 60 height 11
click at [174, 75] on icon "button" at bounding box center [178, 79] width 8 height 8
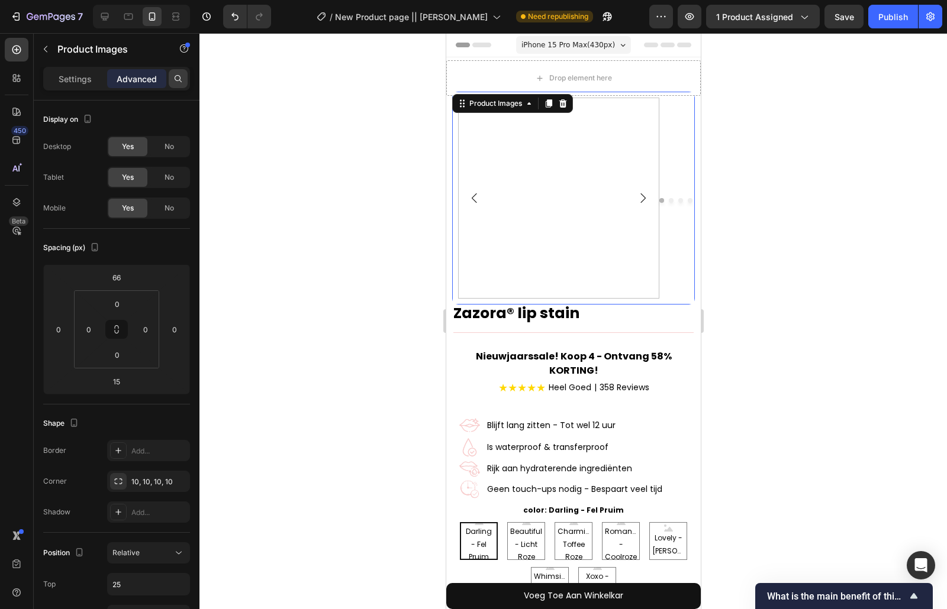
click at [178, 83] on div at bounding box center [178, 78] width 19 height 19
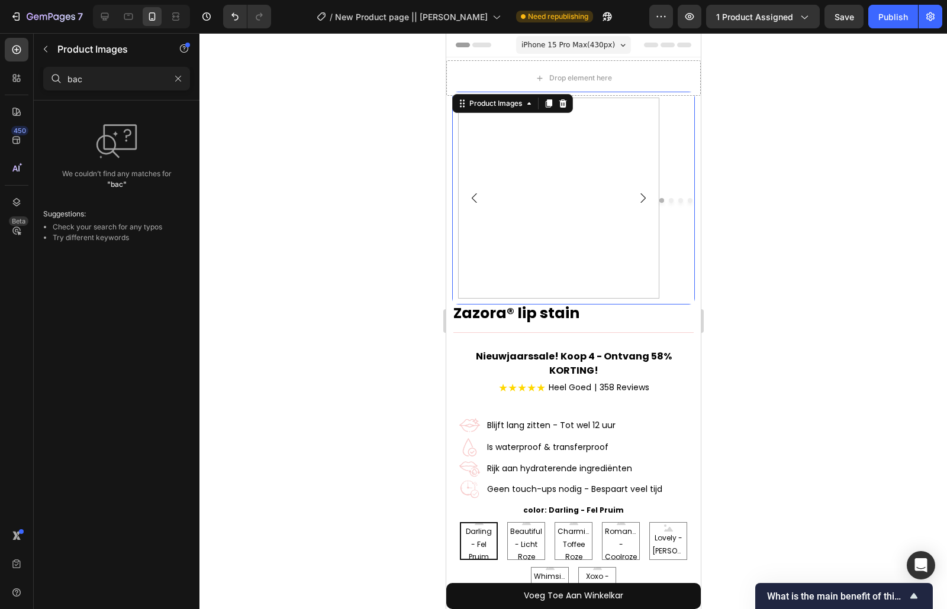
type input "bac"
